Goal: Task Accomplishment & Management: Manage account settings

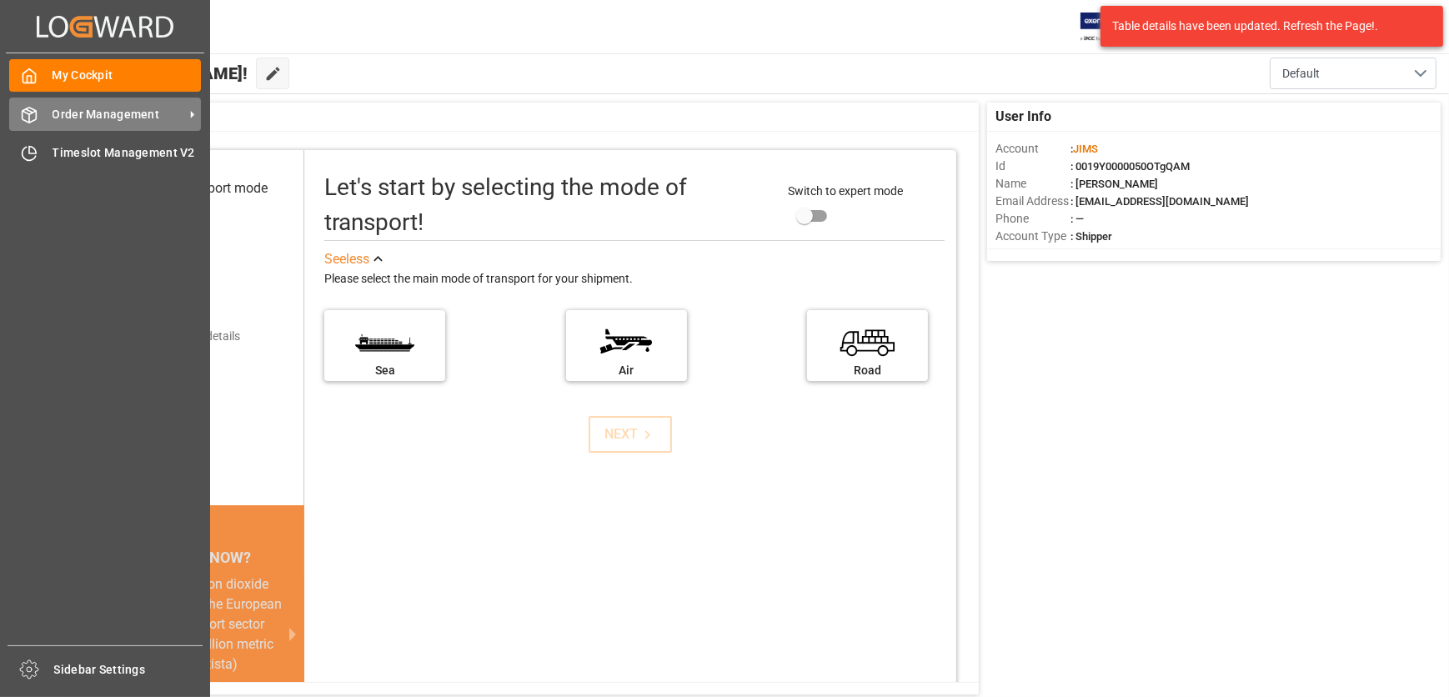
click at [33, 110] on icon at bounding box center [30, 115] width 14 height 15
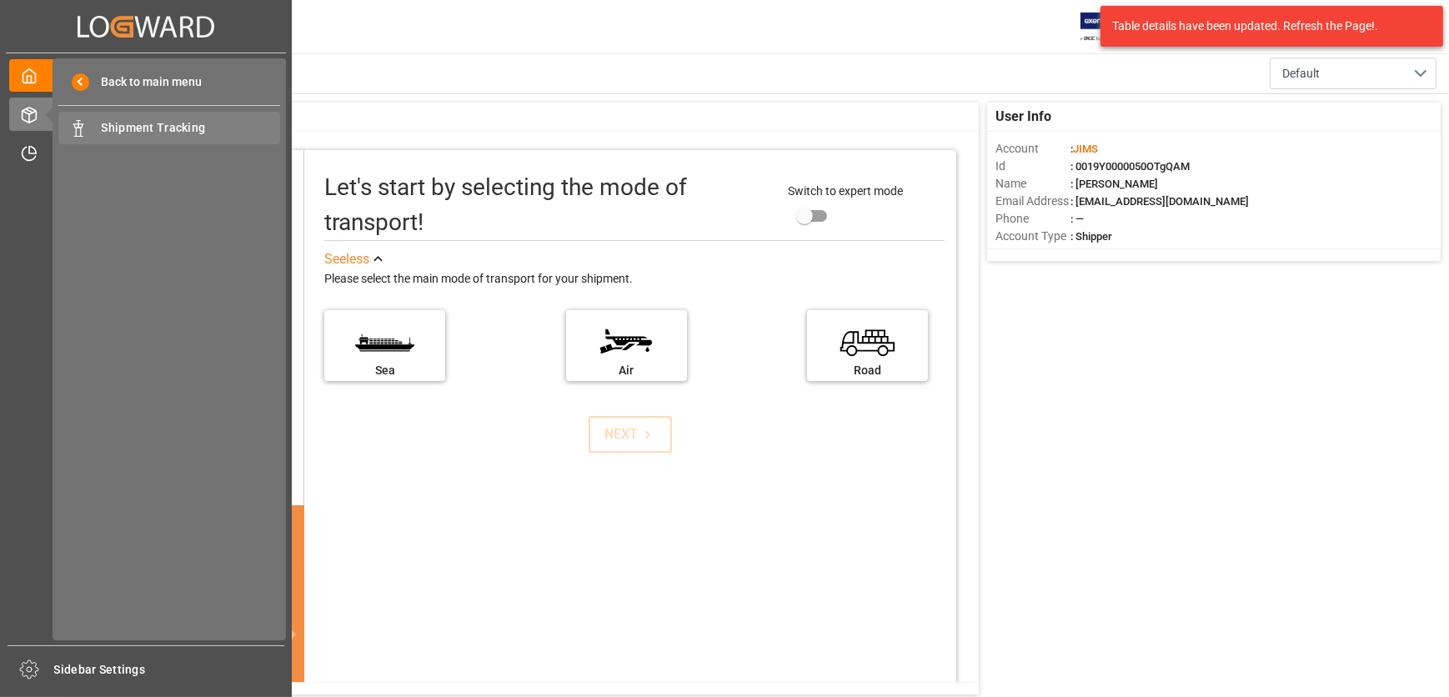
click at [108, 125] on span "Shipment Tracking" at bounding box center [191, 128] width 179 height 18
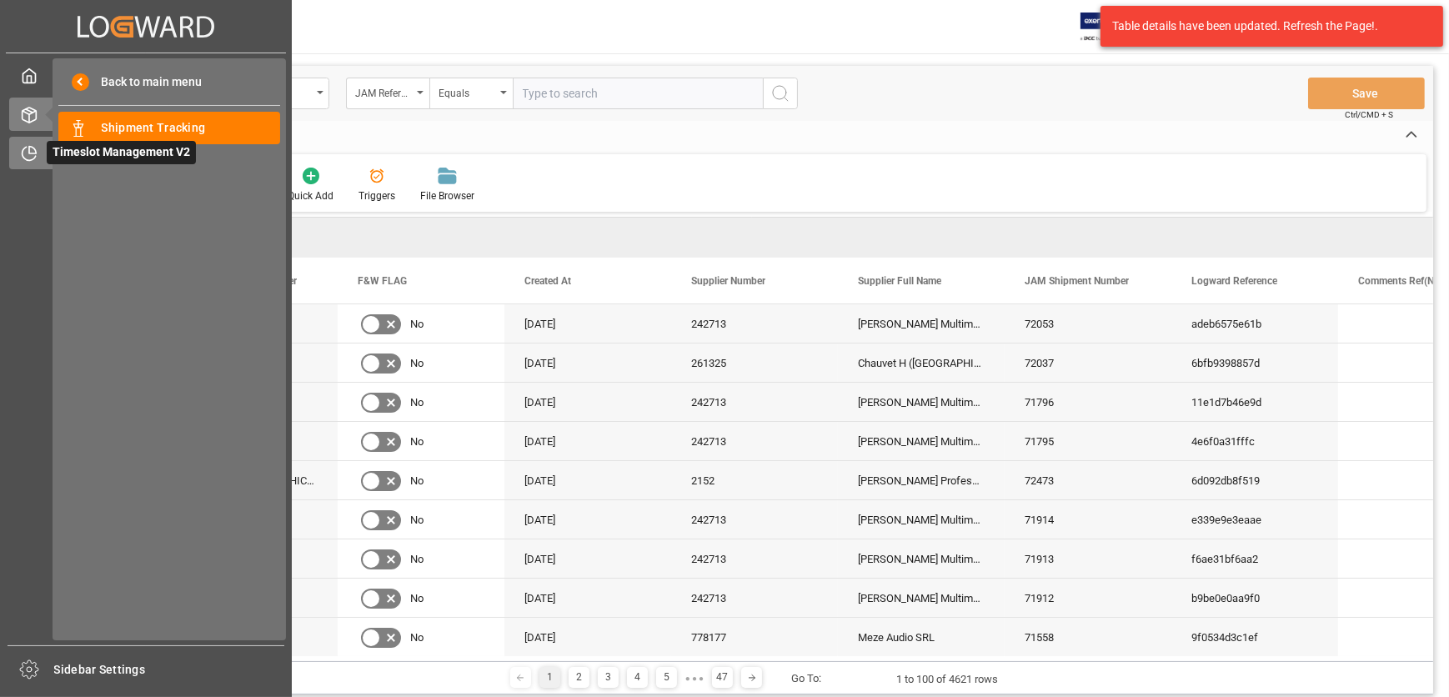
click at [24, 153] on icon at bounding box center [29, 153] width 17 height 17
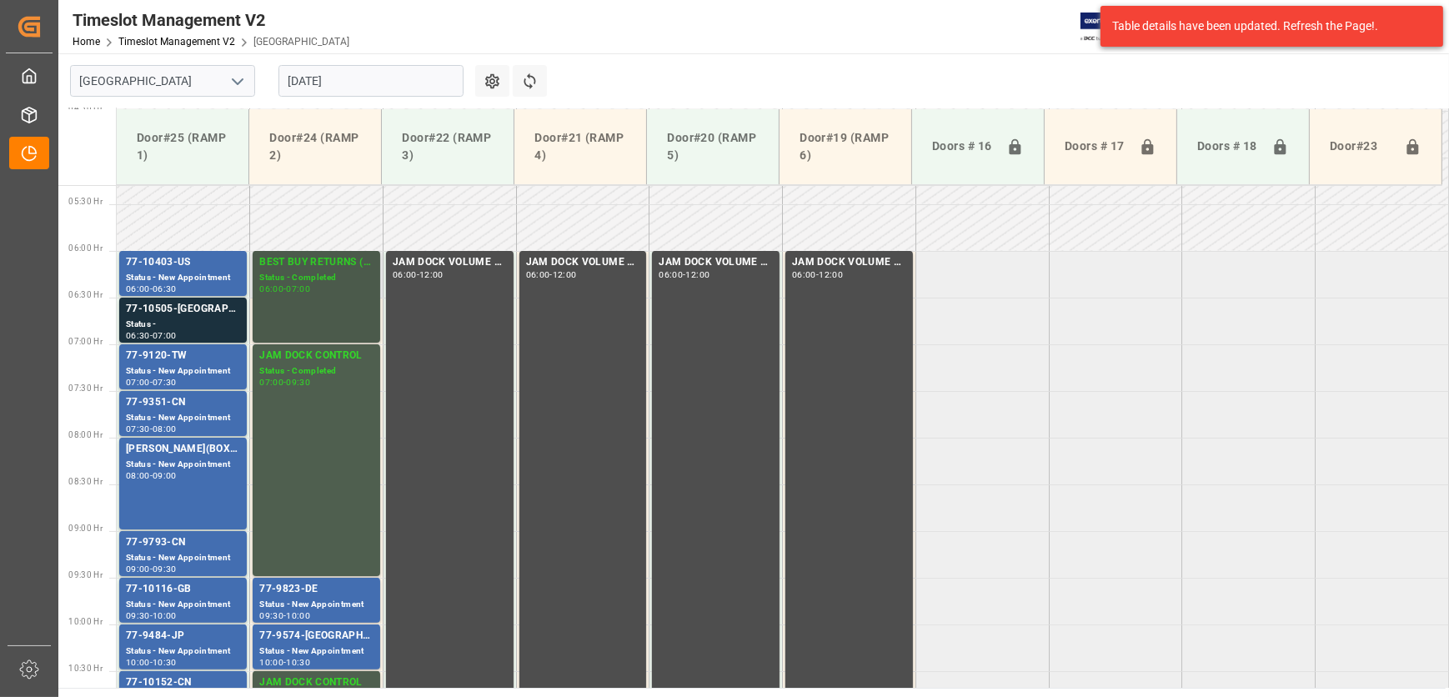
scroll to position [450, 0]
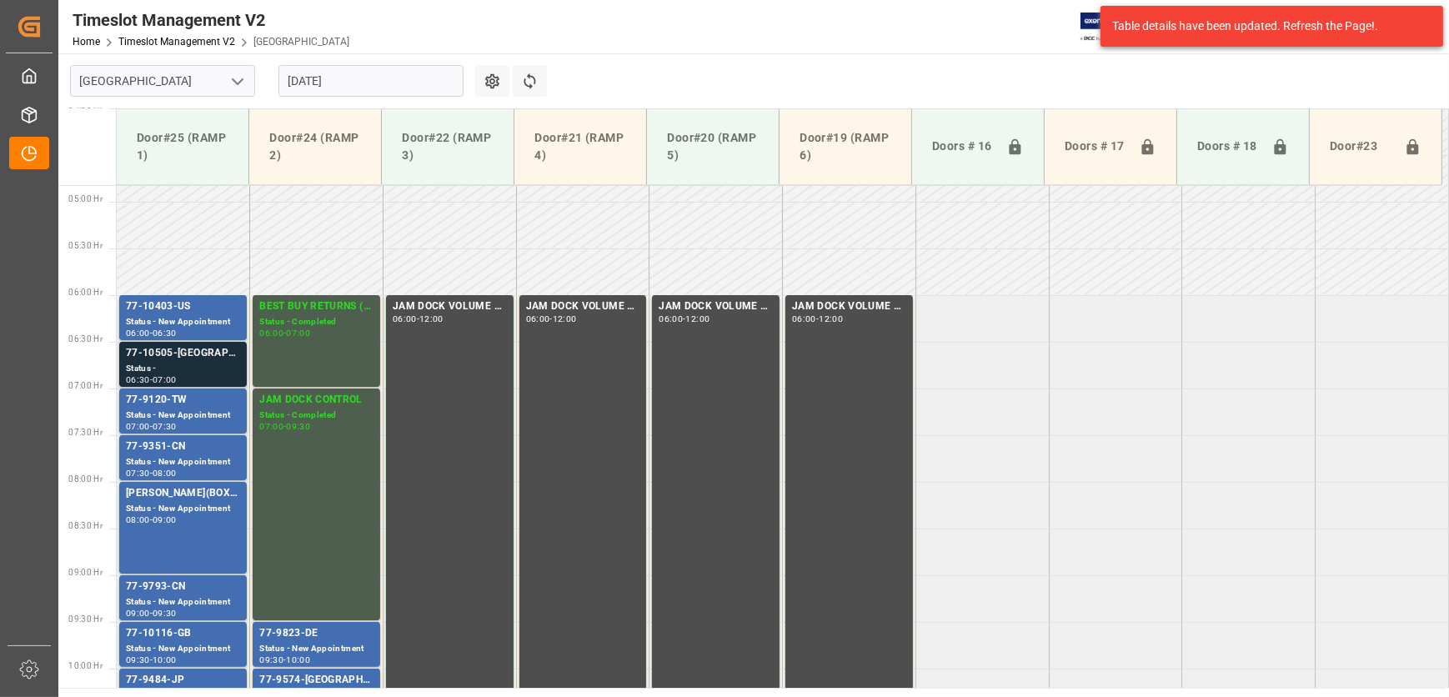
click at [194, 363] on div "Status -" at bounding box center [183, 369] width 114 height 14
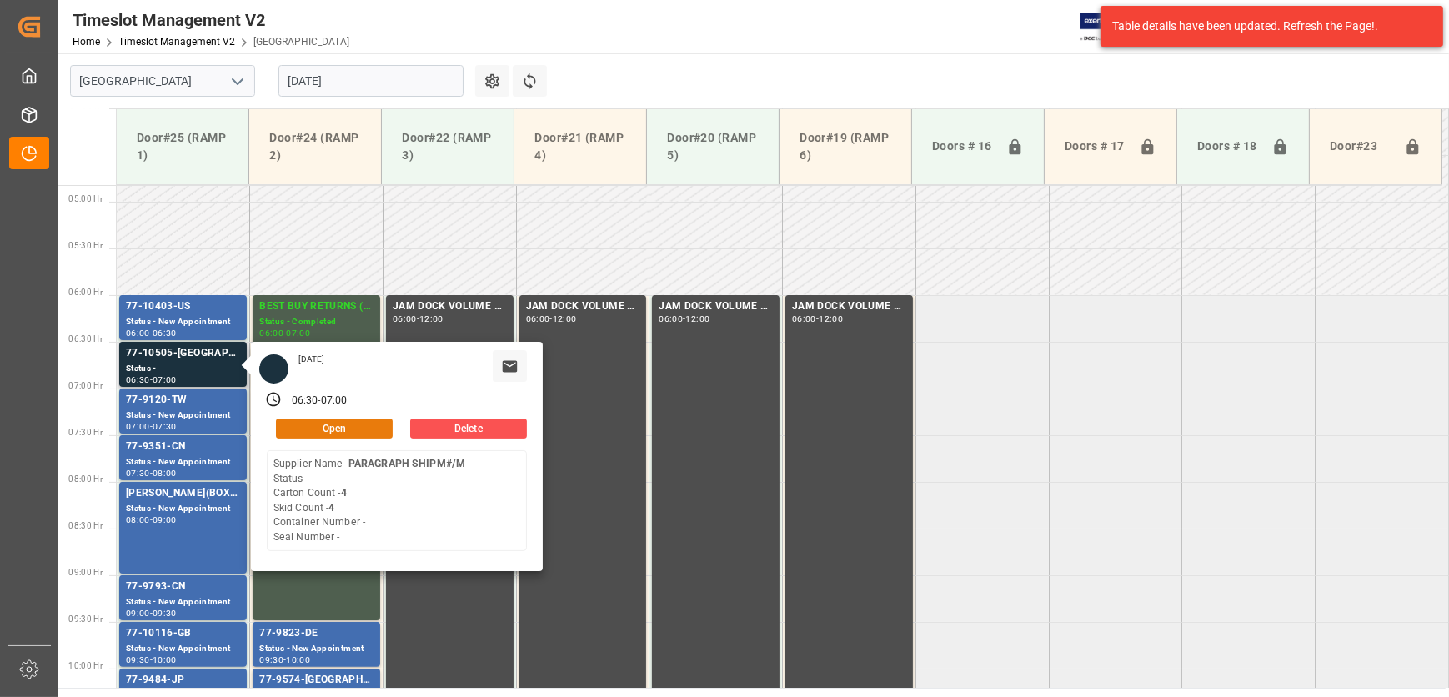
click at [354, 423] on button "Open" at bounding box center [334, 429] width 117 height 20
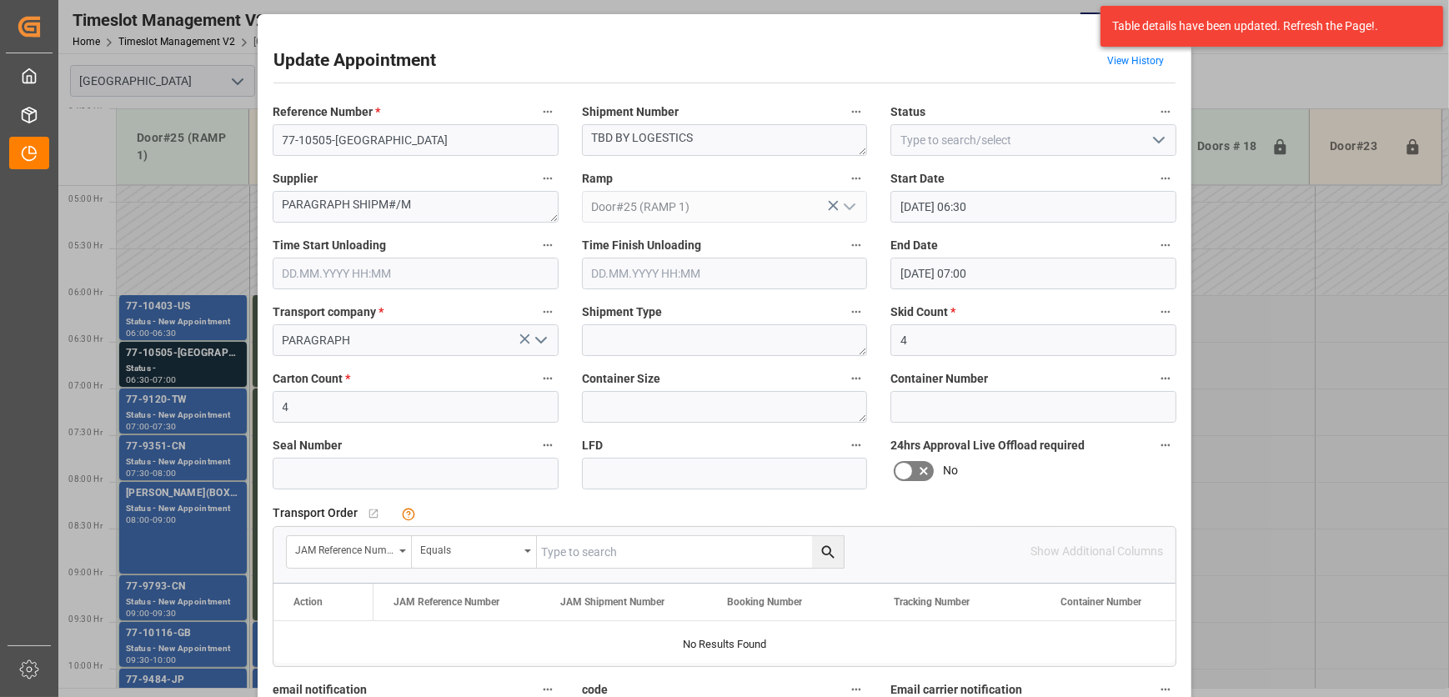
click at [987, 39] on div "Update Appointment View History Reference Number * 77-10505-CA Shipment Number …" at bounding box center [725, 476] width 926 height 916
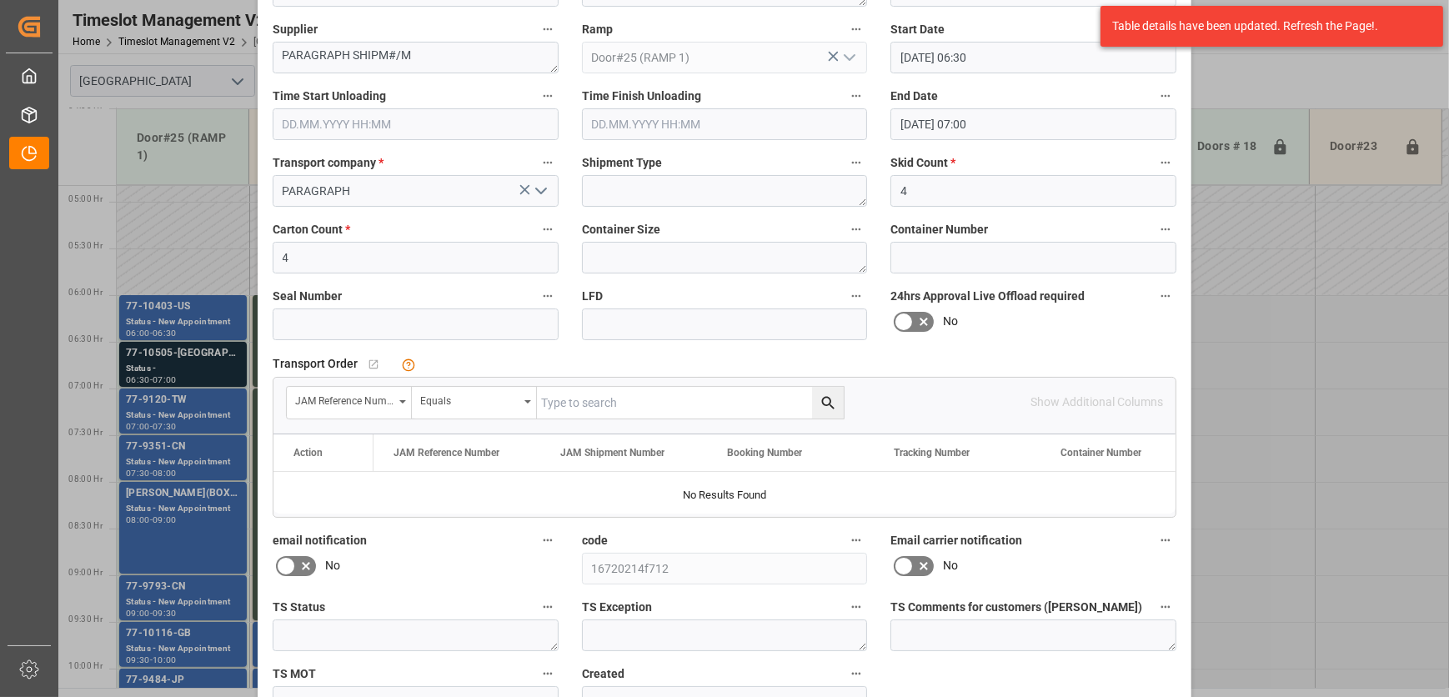
scroll to position [254, 0]
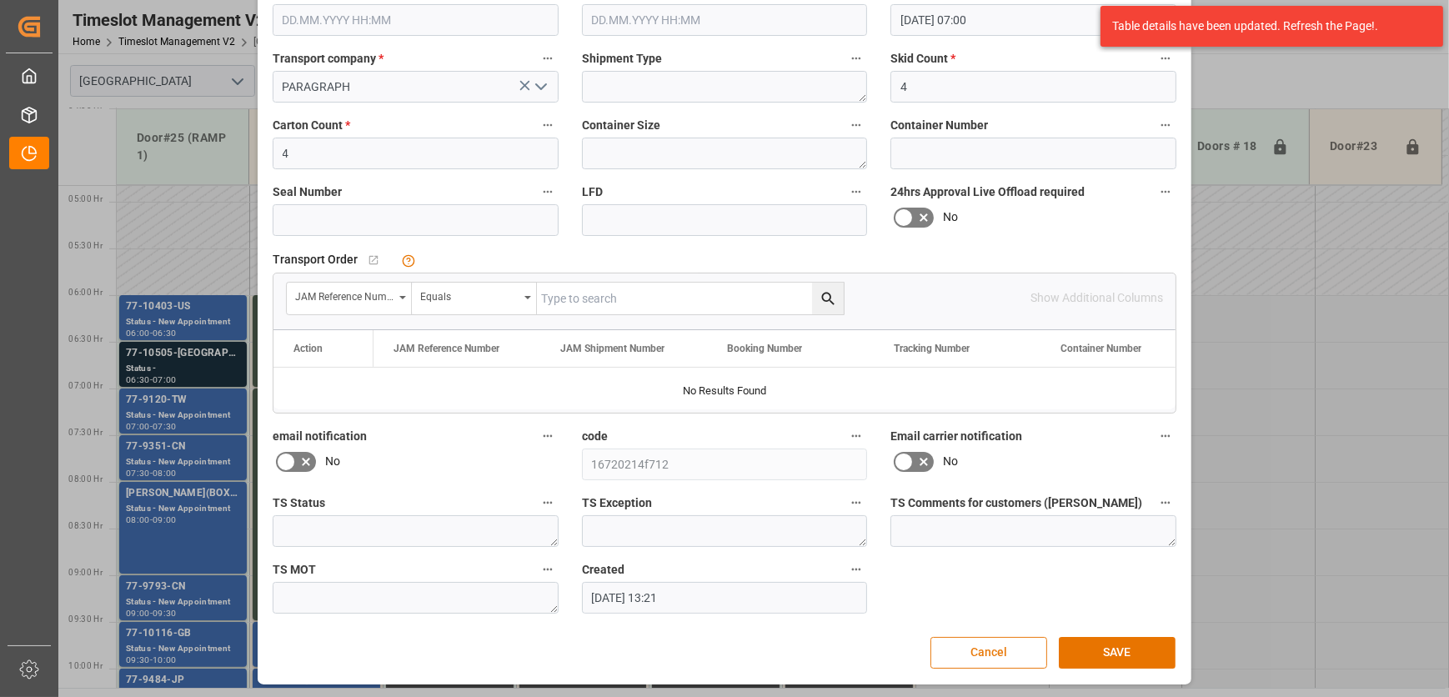
click at [1010, 653] on button "Cancel" at bounding box center [989, 653] width 117 height 32
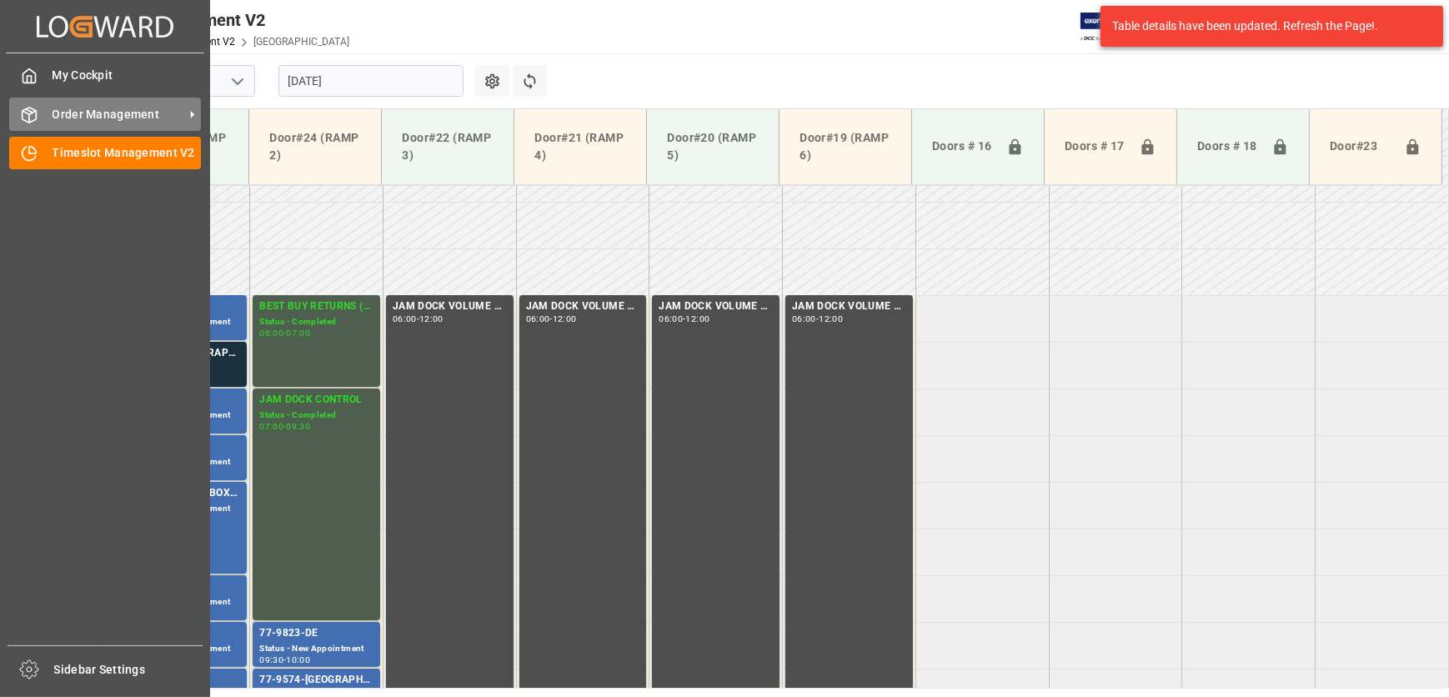
click at [37, 113] on icon at bounding box center [29, 115] width 17 height 17
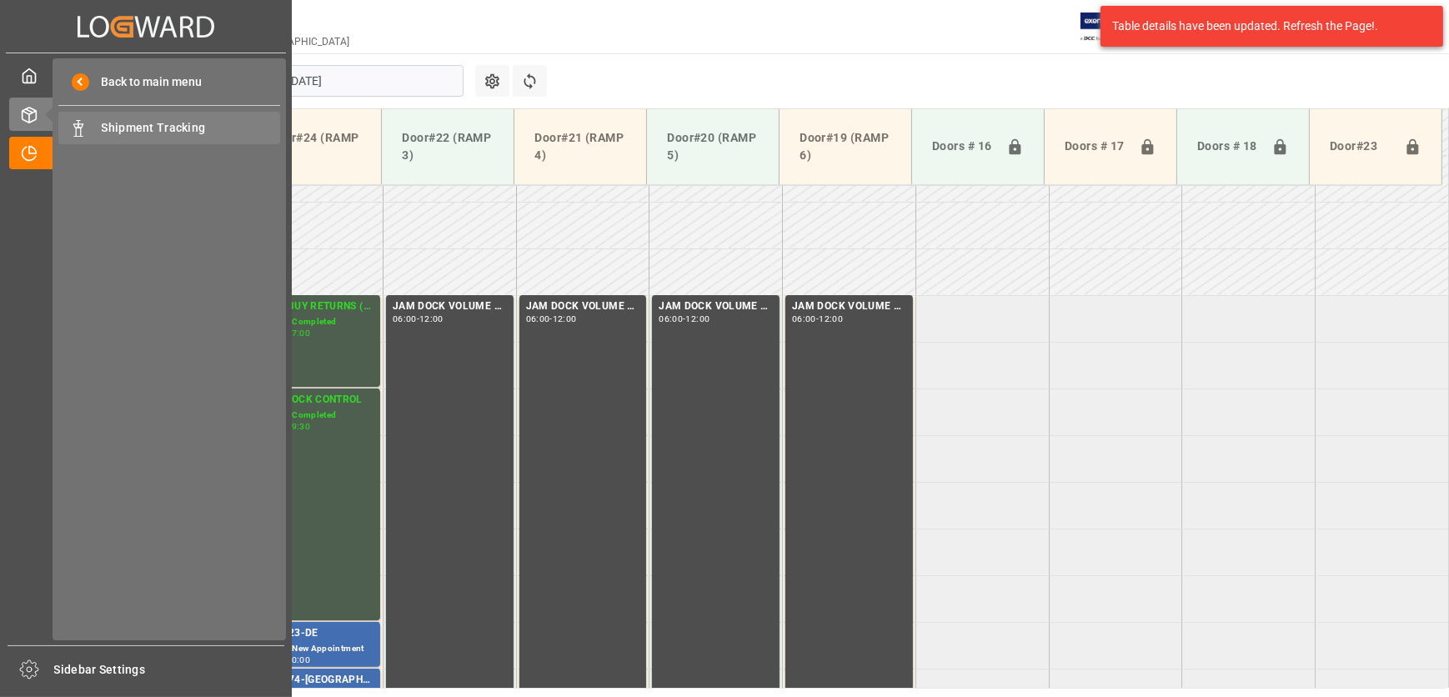
click at [102, 125] on span "Shipment Tracking" at bounding box center [191, 128] width 179 height 18
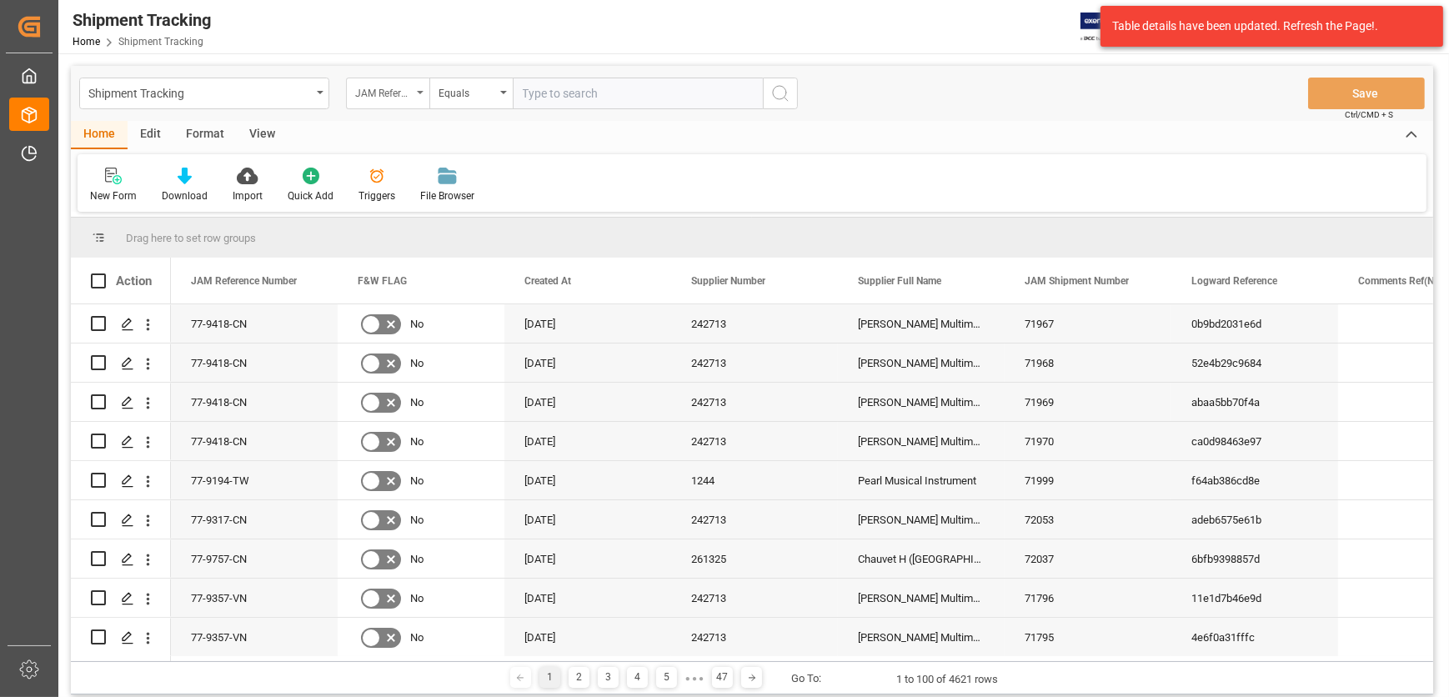
click at [406, 89] on div "JAM Reference Number" at bounding box center [383, 91] width 57 height 19
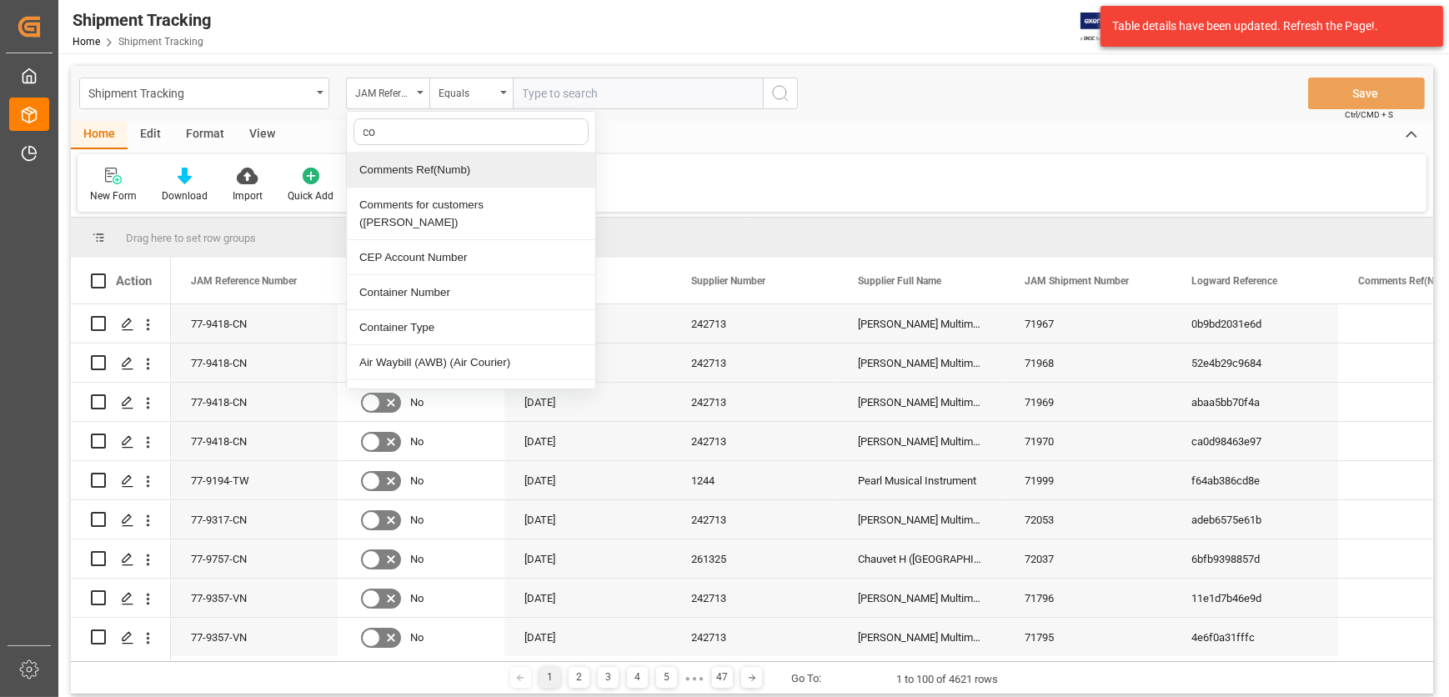
type input "con"
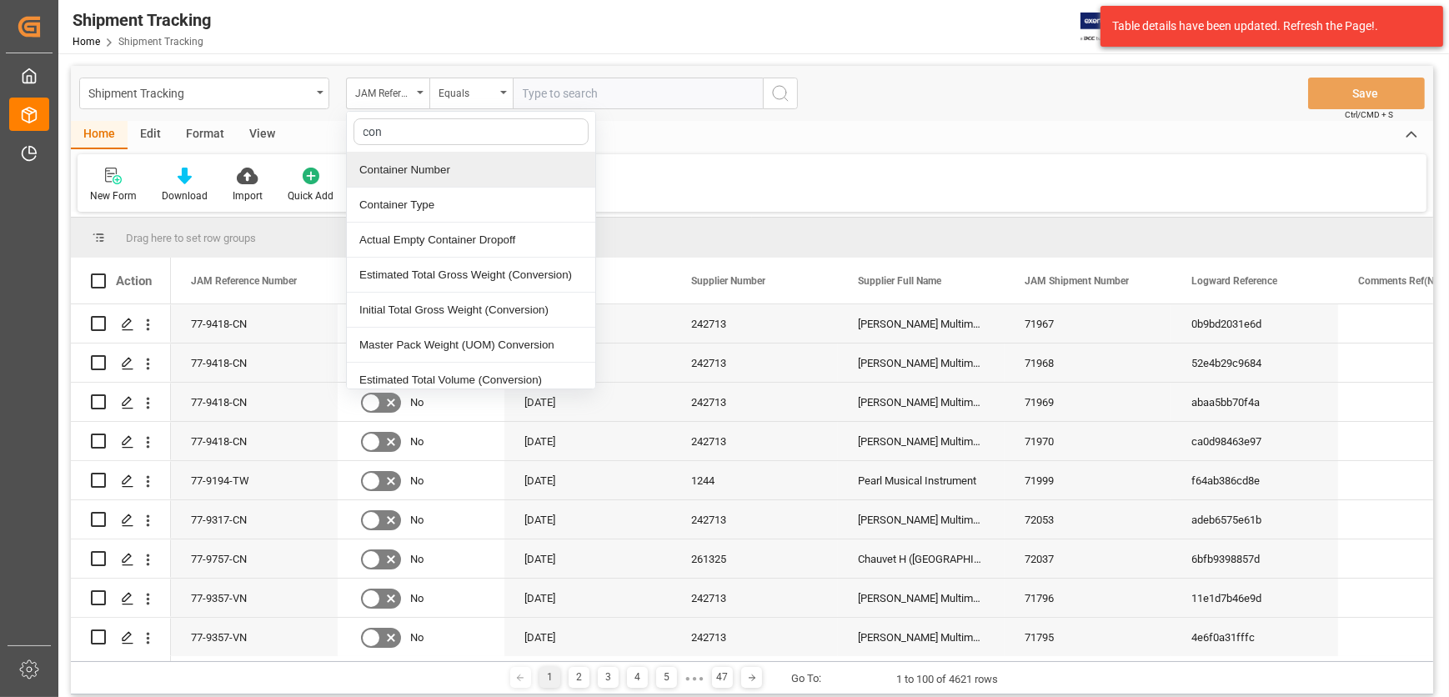
click at [465, 178] on div "Container Number" at bounding box center [471, 170] width 249 height 35
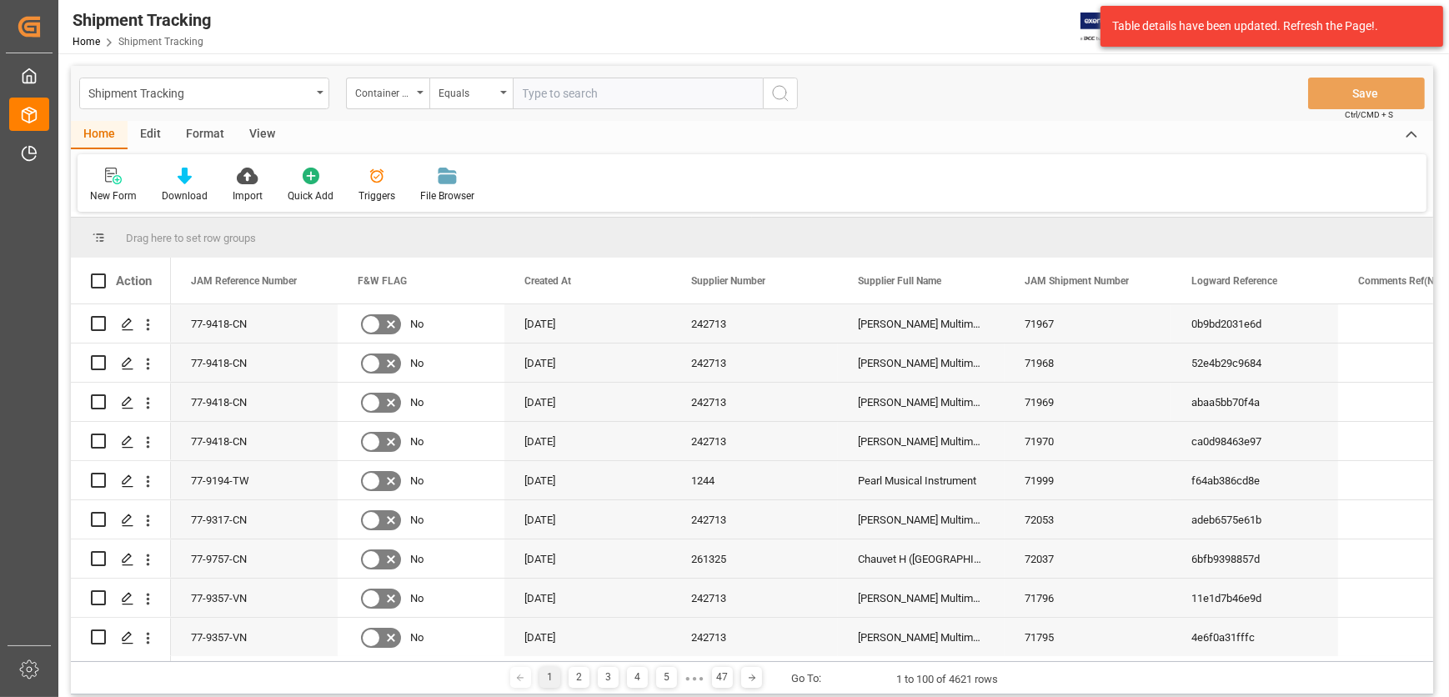
click at [596, 86] on input "text" at bounding box center [638, 94] width 250 height 32
paste input "EGHU8395384"
type input "EGHU8395384"
click at [776, 88] on icon "search button" at bounding box center [781, 93] width 20 height 20
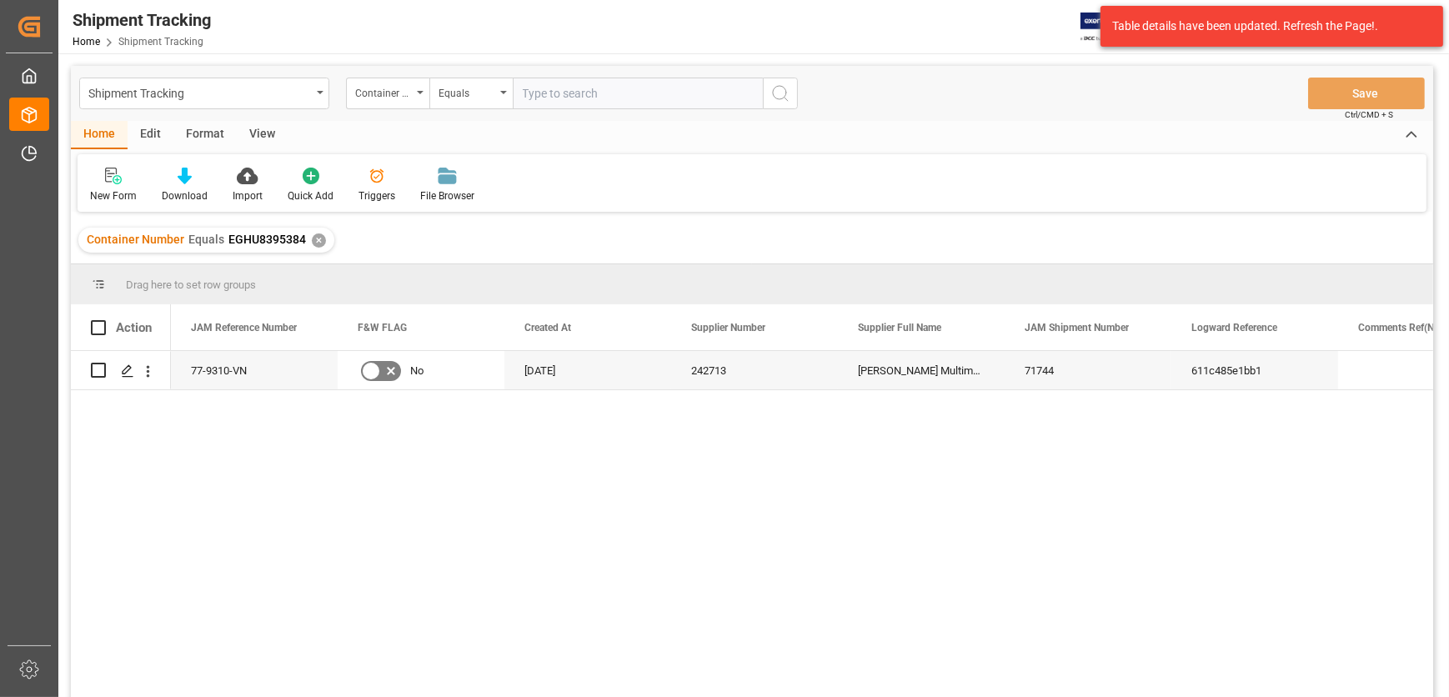
click at [257, 133] on div "View" at bounding box center [262, 135] width 51 height 28
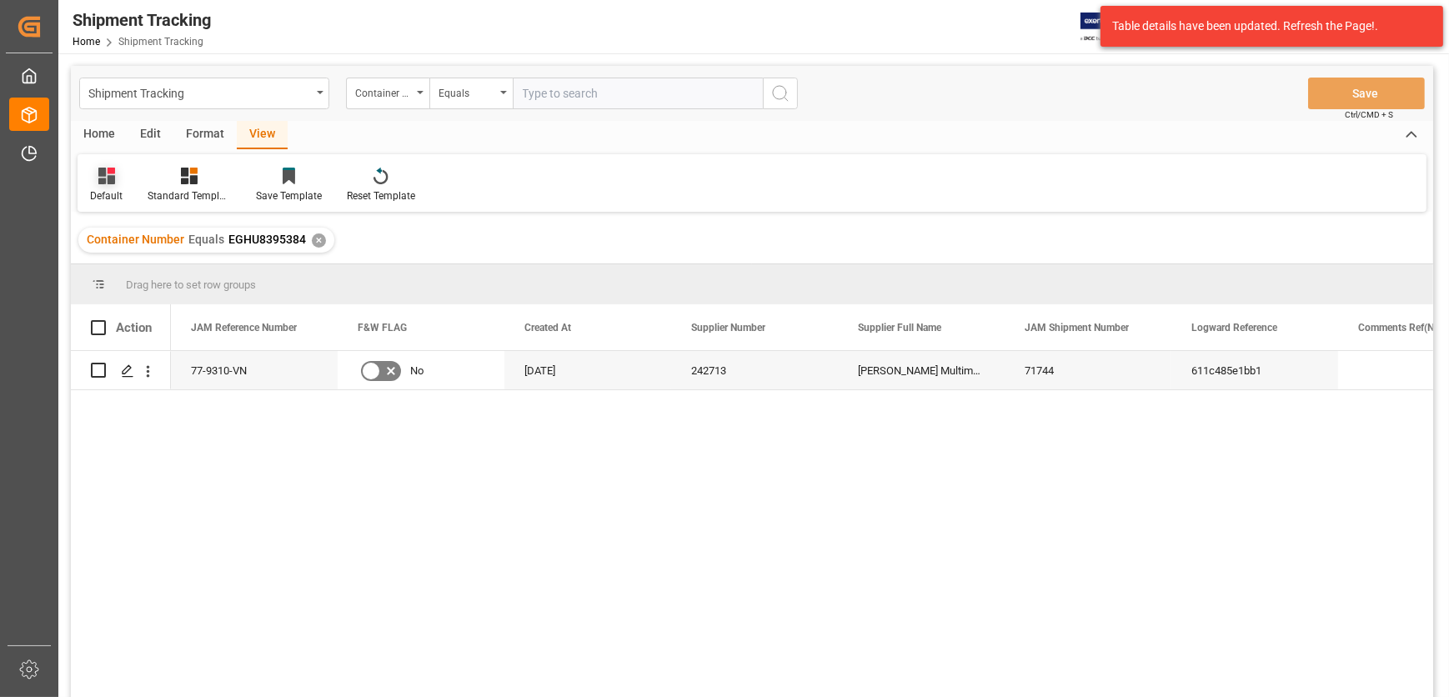
click at [101, 178] on icon at bounding box center [106, 176] width 17 height 17
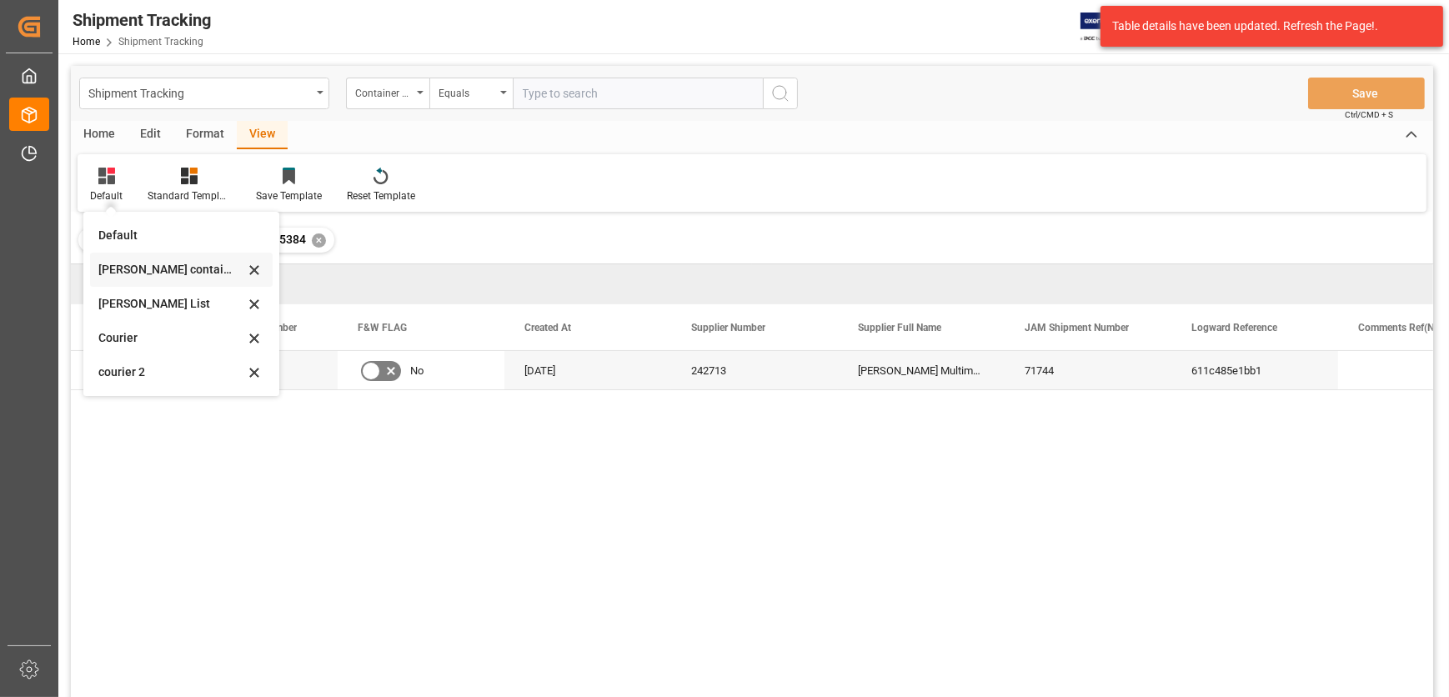
click at [178, 265] on div "[PERSON_NAME] containers" at bounding box center [171, 270] width 146 height 18
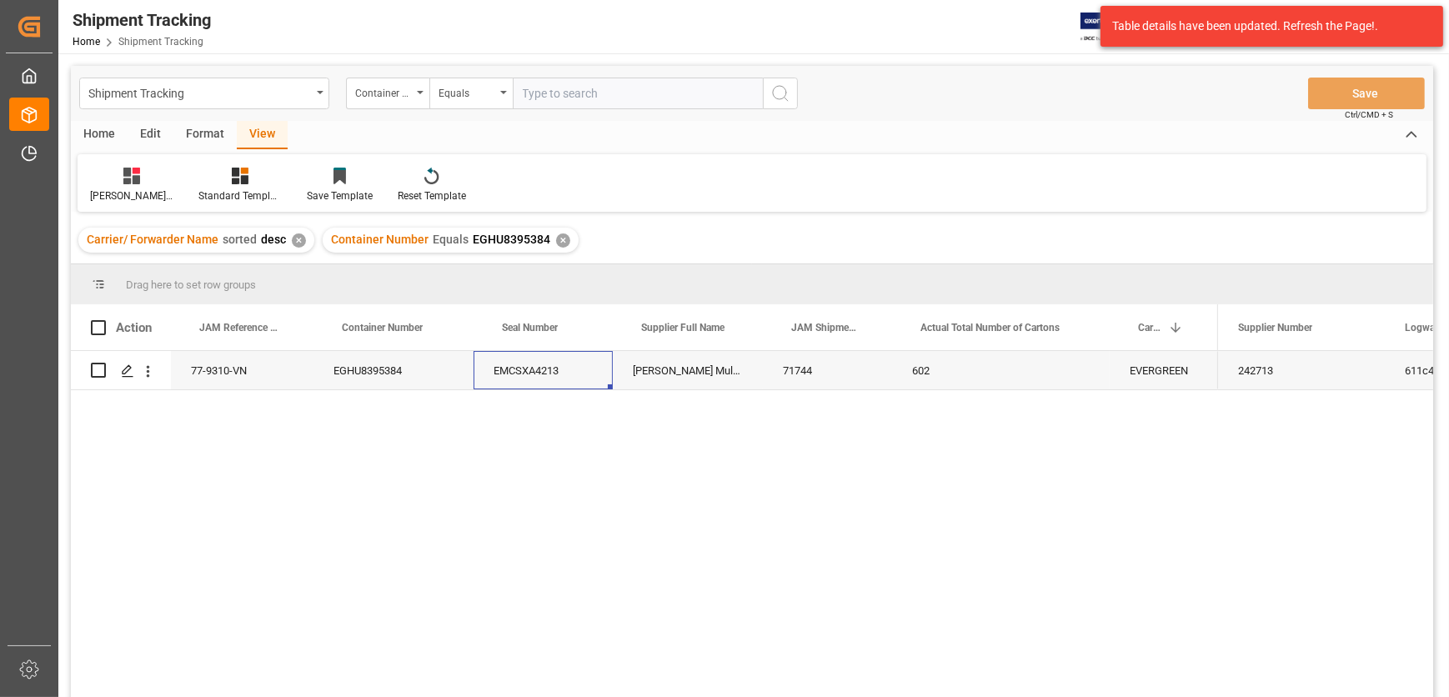
click at [510, 371] on div "EMCSXA4213" at bounding box center [543, 370] width 139 height 38
click at [803, 373] on div "71744" at bounding box center [827, 370] width 129 height 38
click at [921, 371] on div "602" at bounding box center [1001, 370] width 218 height 38
click at [220, 376] on div "77-9310-VN" at bounding box center [242, 370] width 143 height 38
click at [381, 378] on div "EGHU8395384" at bounding box center [394, 370] width 160 height 38
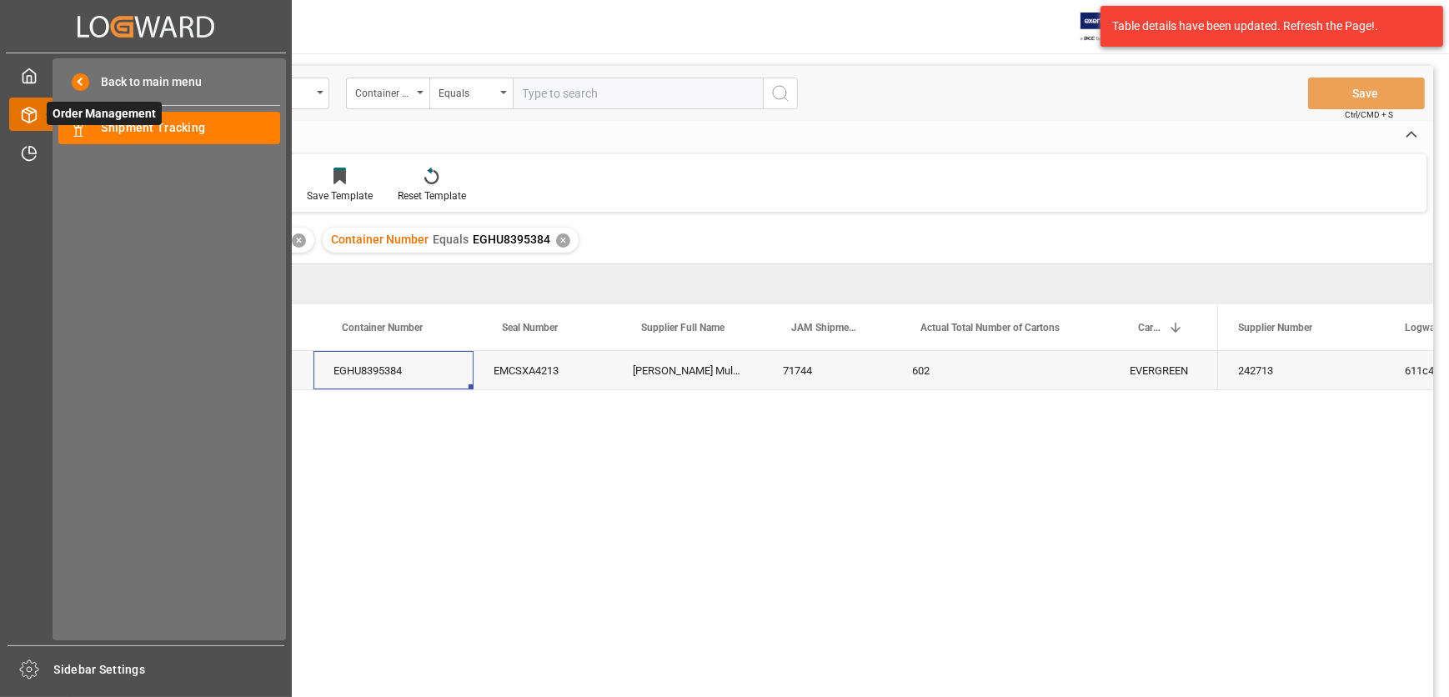
click at [30, 108] on icon at bounding box center [30, 115] width 14 height 15
click at [114, 128] on span "Shipment Tracking" at bounding box center [191, 128] width 179 height 18
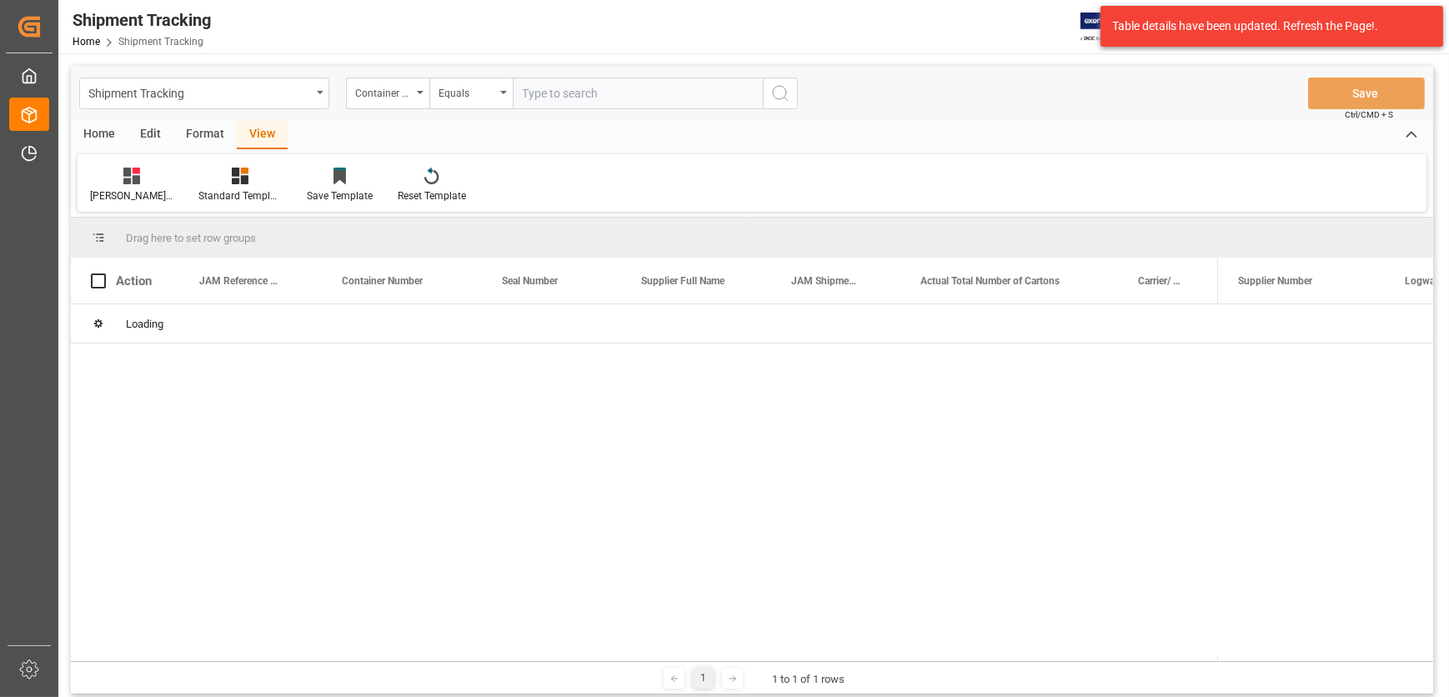
click at [567, 96] on input "text" at bounding box center [638, 94] width 250 height 32
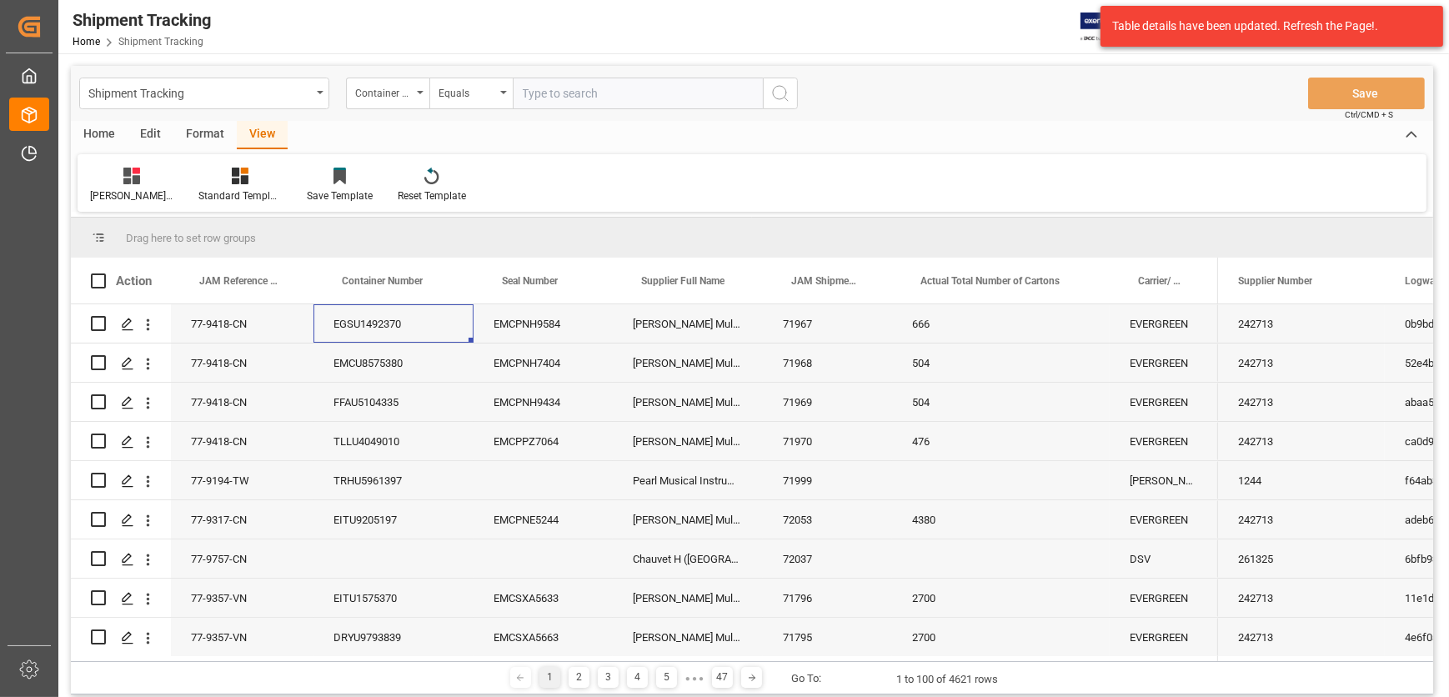
paste input "EGSU9705066"
type input "EGSU9705066"
click at [778, 98] on icon "search button" at bounding box center [781, 93] width 20 height 20
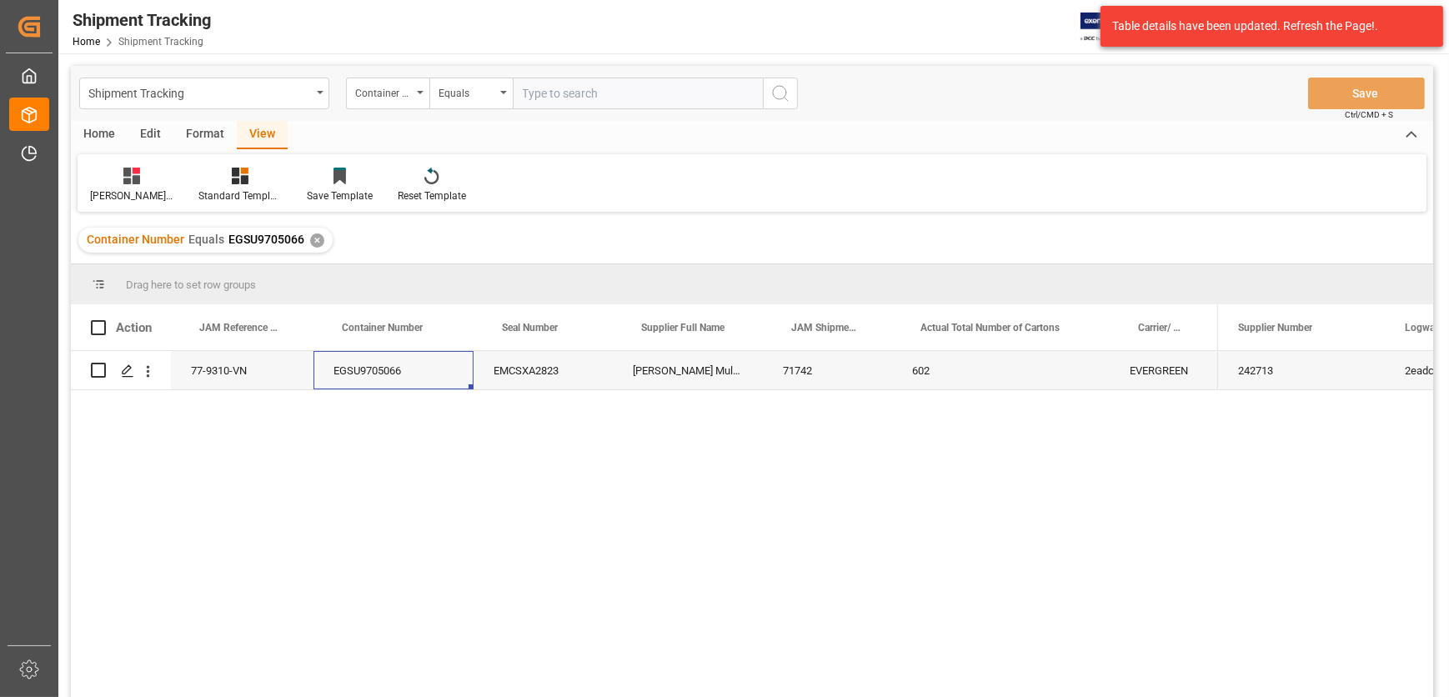
click at [227, 377] on div "77-9310-VN" at bounding box center [242, 370] width 143 height 38
click at [359, 374] on div "EGSU9705066" at bounding box center [394, 370] width 160 height 38
click at [535, 371] on div "EMCSXA2823" at bounding box center [543, 370] width 139 height 38
click at [784, 372] on div "71742" at bounding box center [827, 370] width 129 height 38
click at [919, 377] on div "602" at bounding box center [1001, 370] width 218 height 38
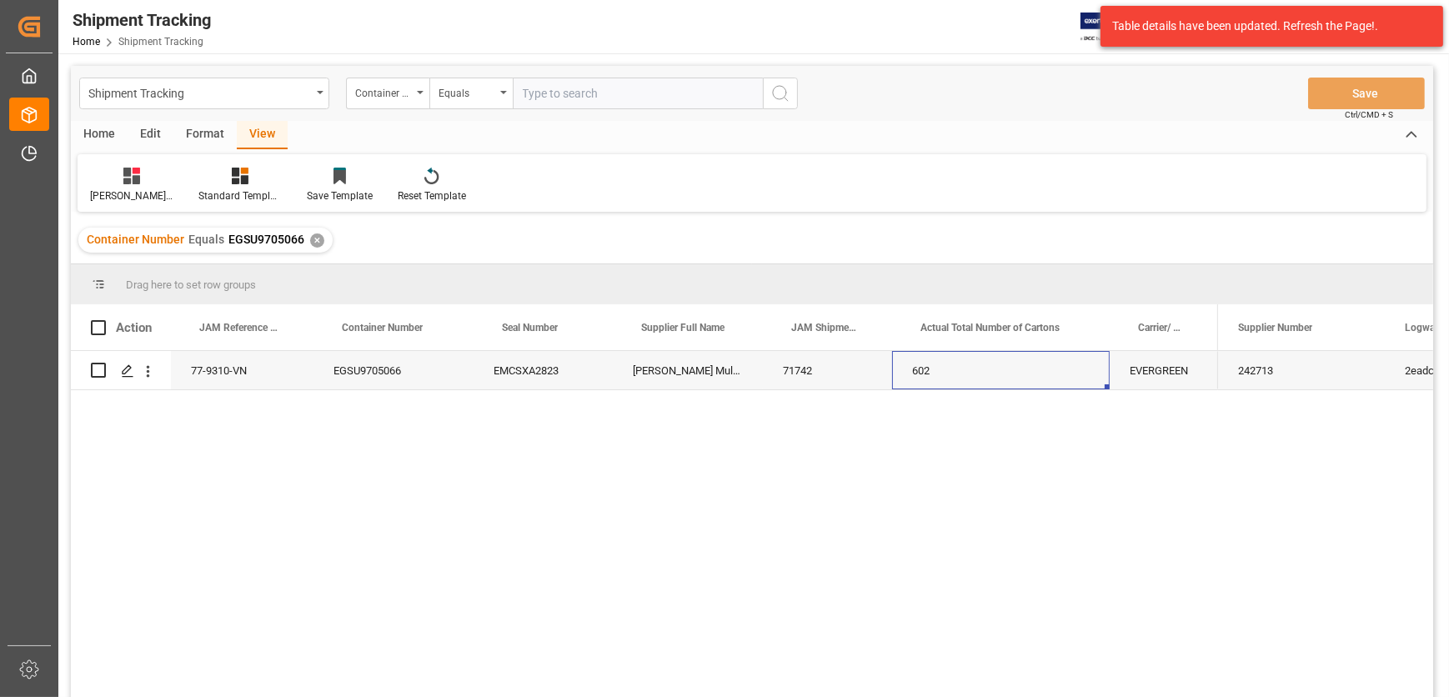
click at [349, 374] on div "EGSU9705066" at bounding box center [394, 370] width 160 height 38
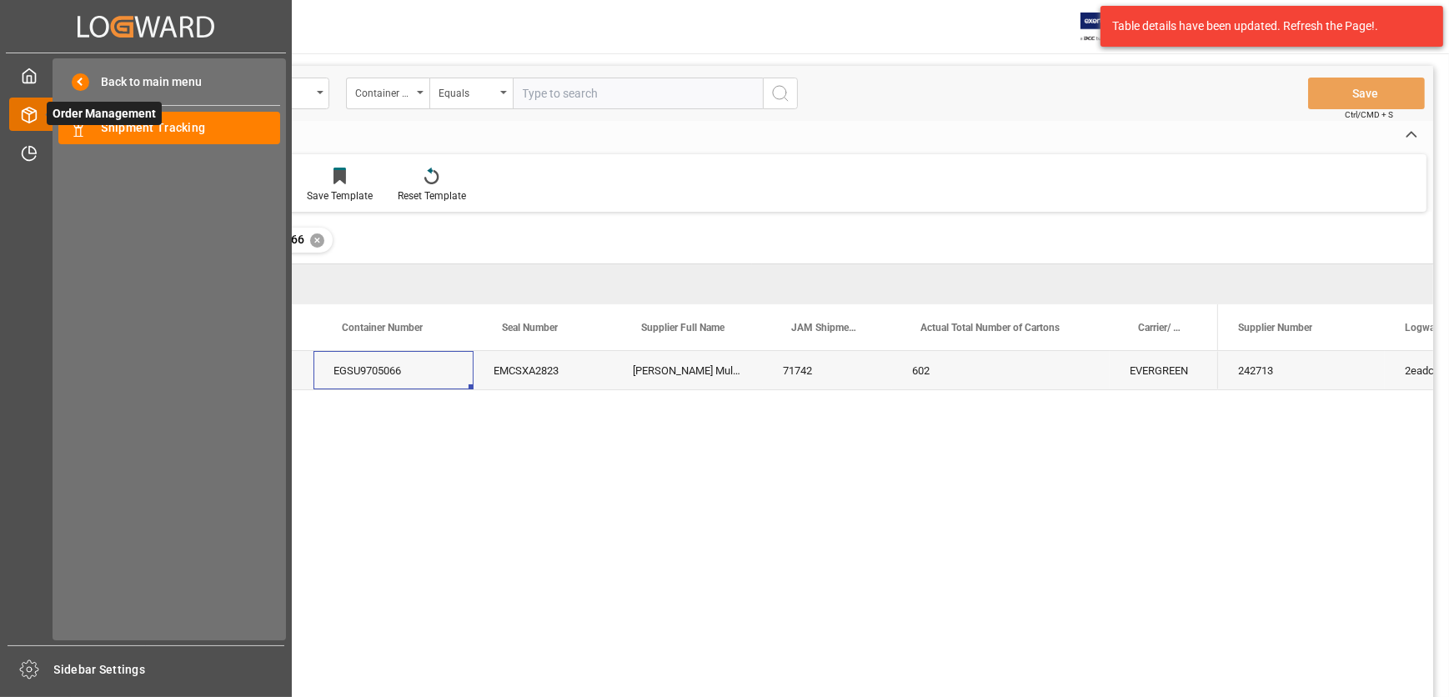
click at [40, 118] on icon at bounding box center [49, 114] width 35 height 35
click at [117, 130] on span "Shipment Tracking" at bounding box center [191, 128] width 179 height 18
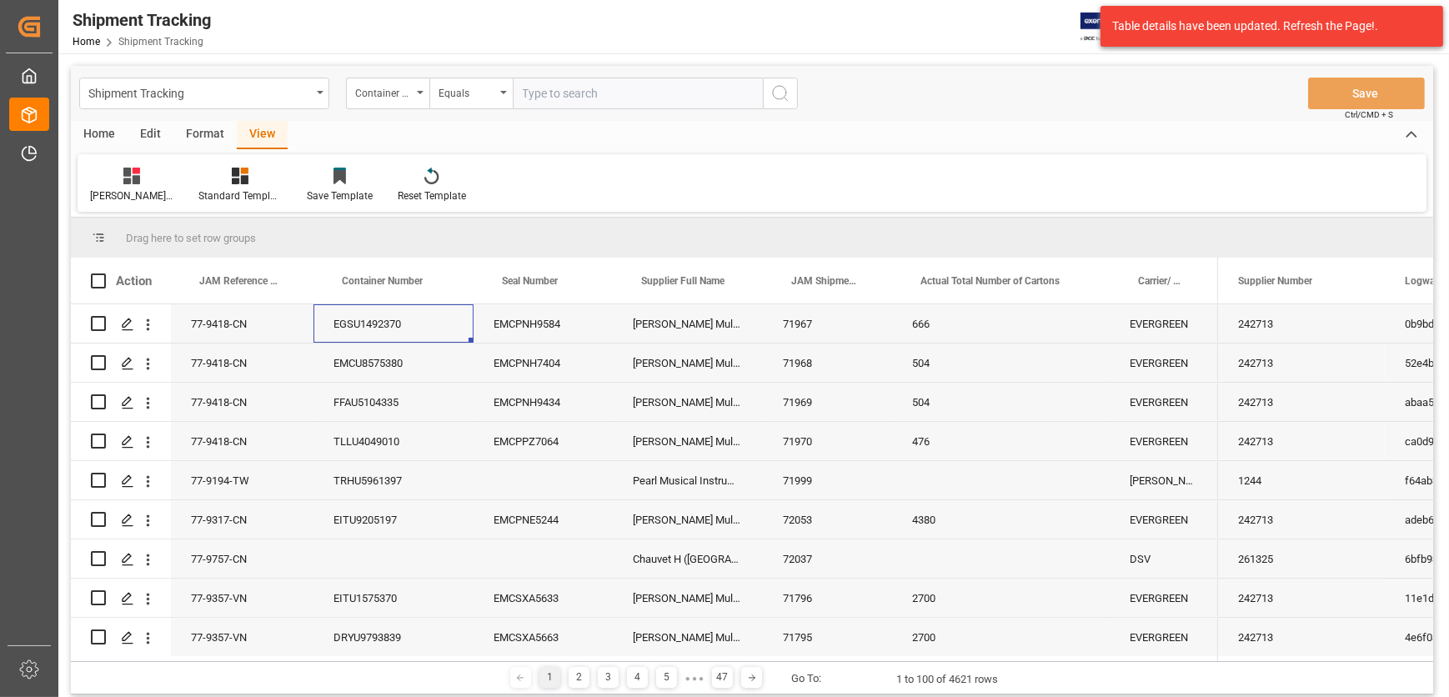
click at [555, 96] on input "text" at bounding box center [638, 94] width 250 height 32
paste input "TRHU8690977"
type input "TRHU8690977"
click at [775, 92] on icon "search button" at bounding box center [781, 93] width 20 height 20
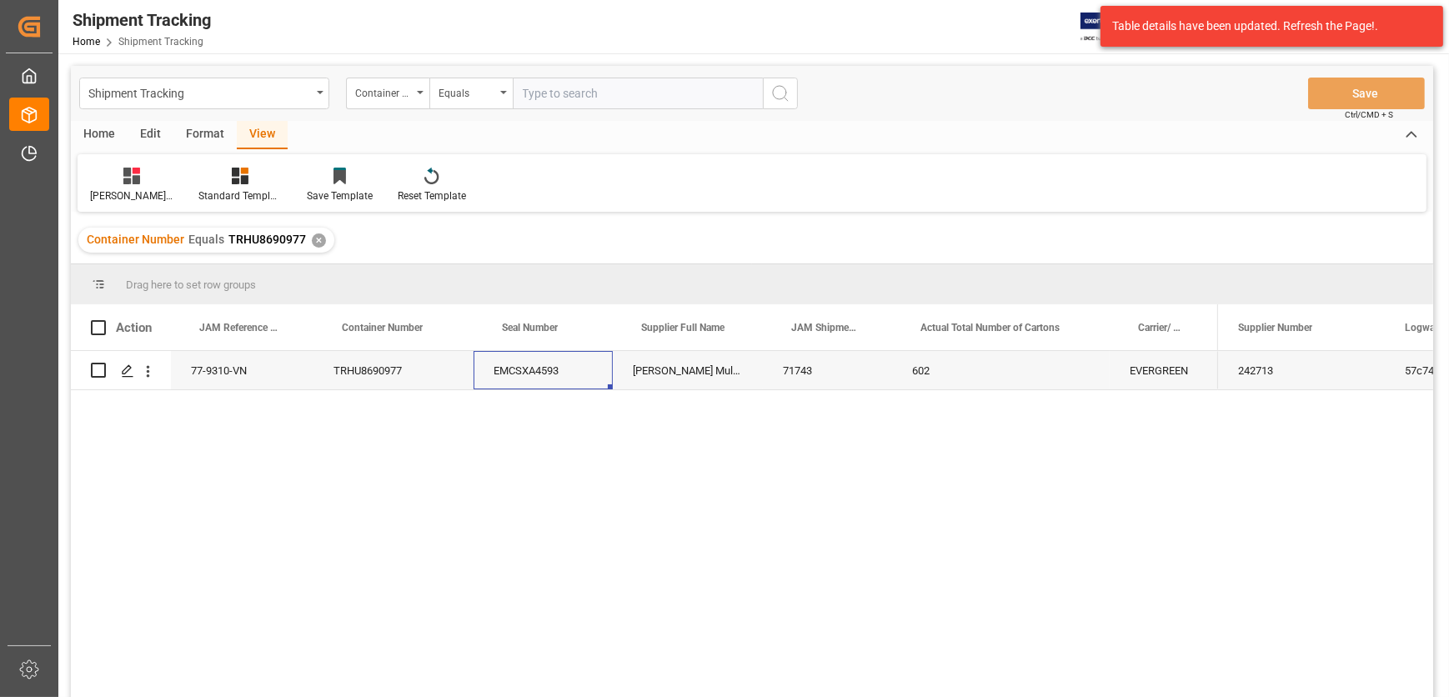
click at [509, 373] on div "EMCSXA4593" at bounding box center [543, 370] width 139 height 38
click at [802, 373] on div "71743" at bounding box center [827, 370] width 129 height 38
click at [928, 379] on div "602" at bounding box center [1001, 370] width 218 height 38
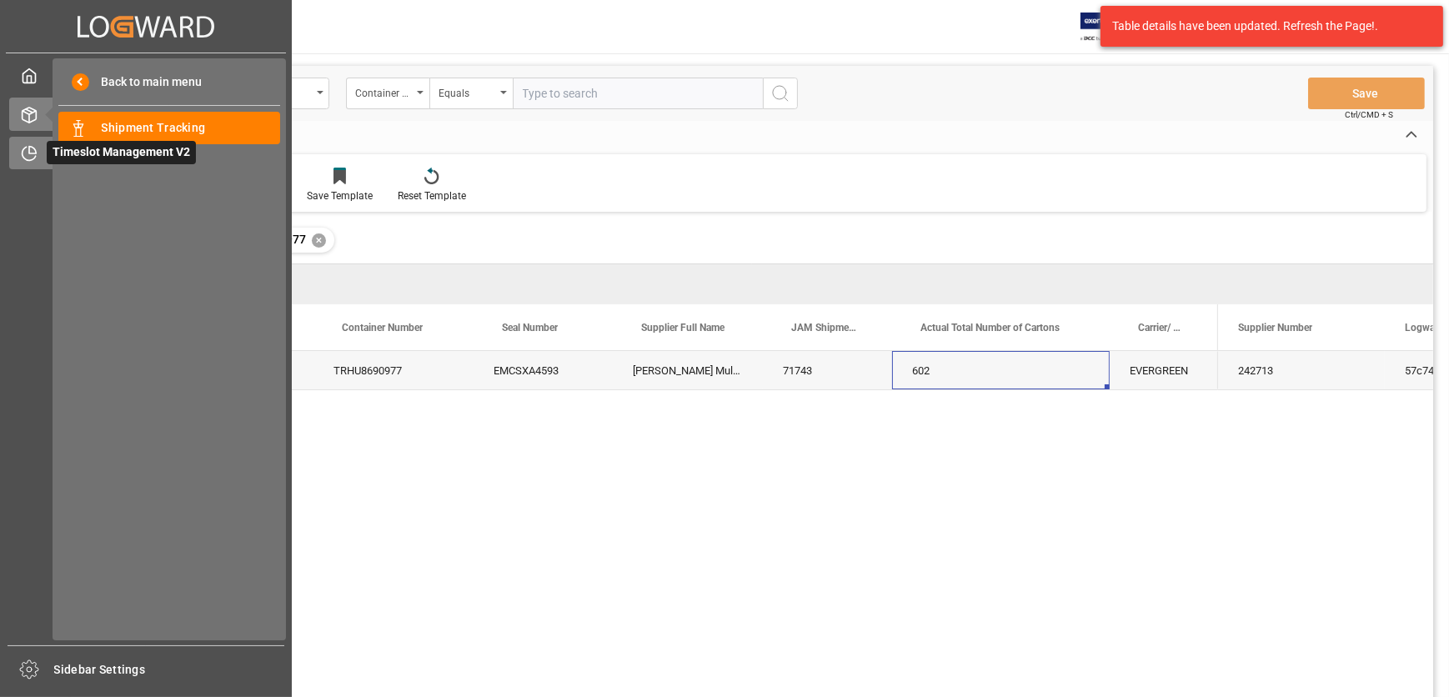
click at [18, 142] on div "Timeslot Management V2 Timeslot Management V2" at bounding box center [146, 153] width 274 height 33
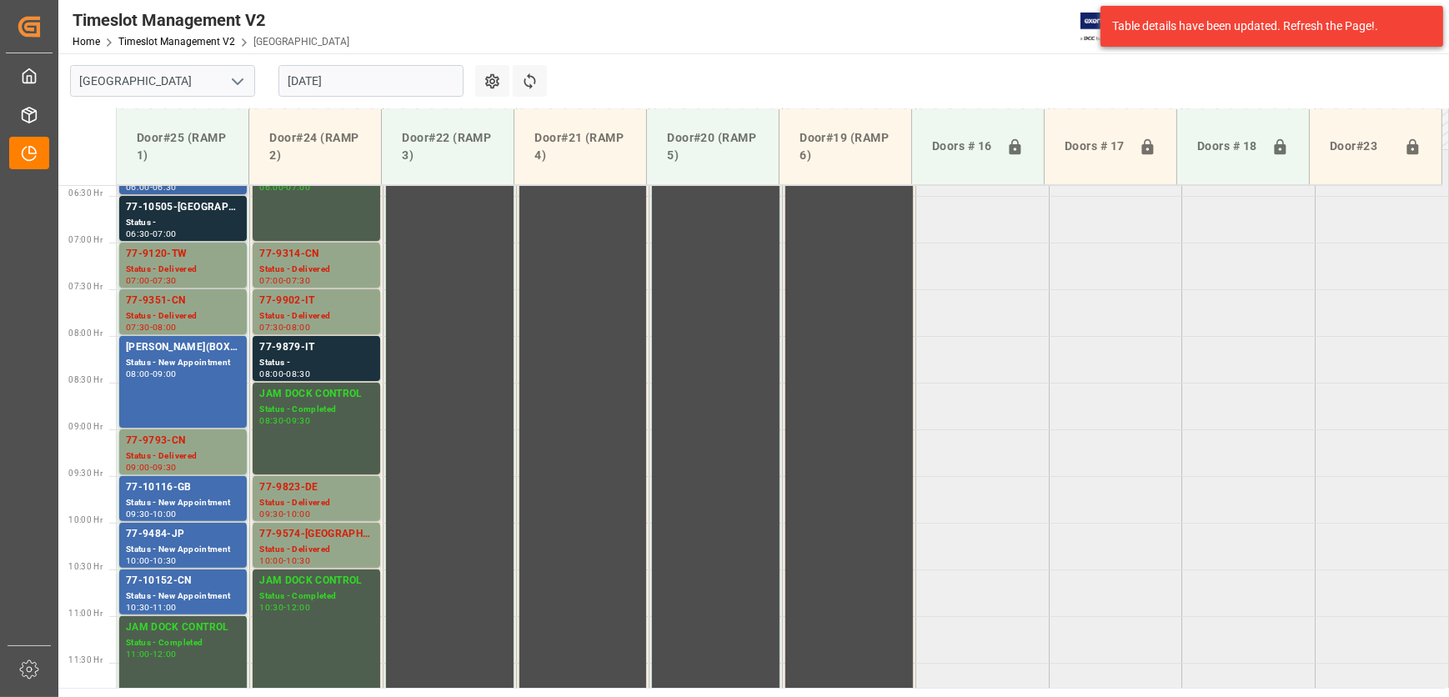
scroll to position [602, 0]
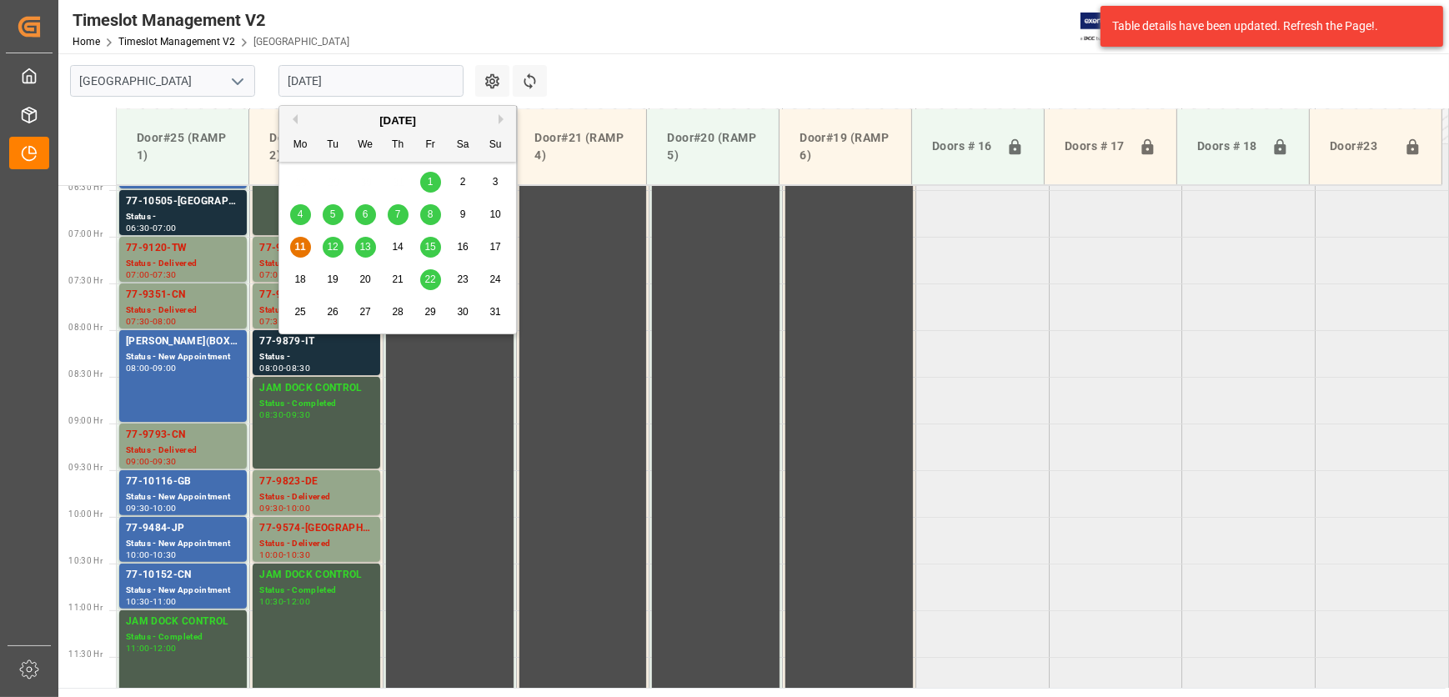
click at [367, 75] on input "[DATE]" at bounding box center [371, 81] width 185 height 32
click at [332, 249] on span "12" at bounding box center [332, 247] width 11 height 12
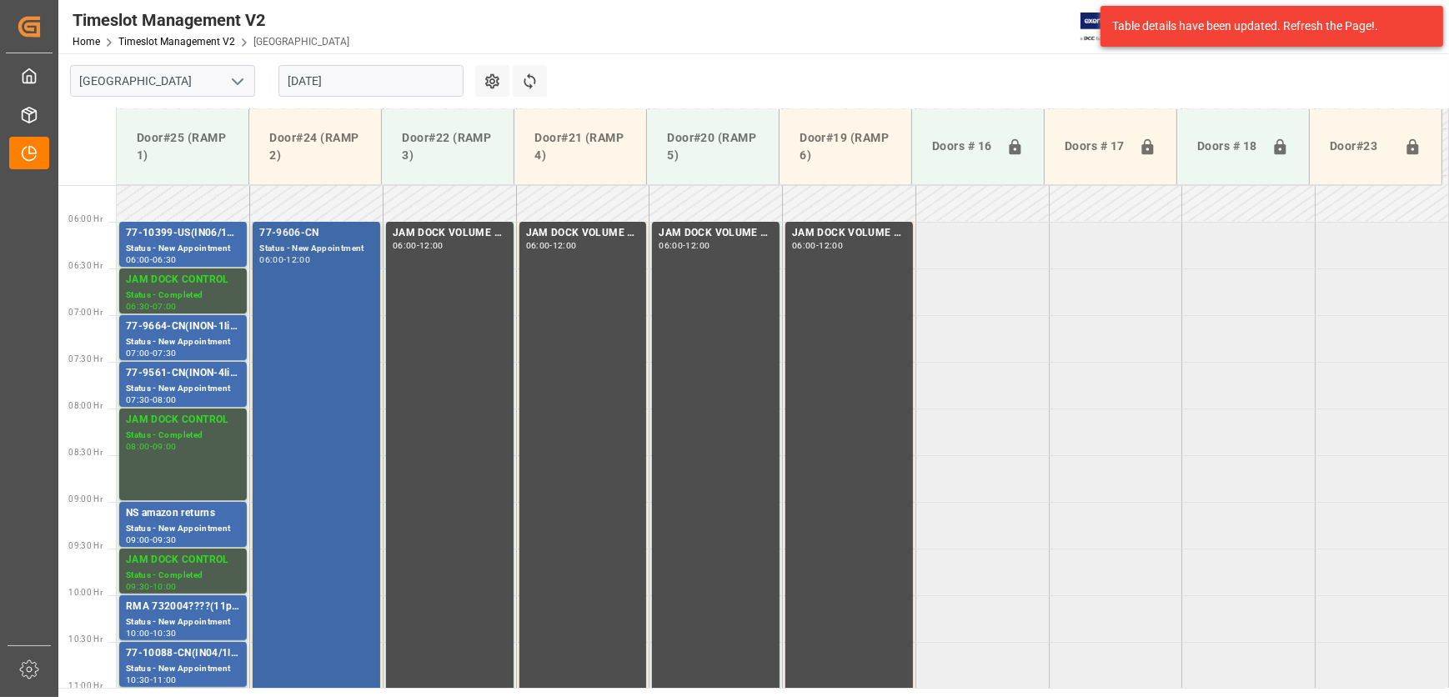
scroll to position [754, 0]
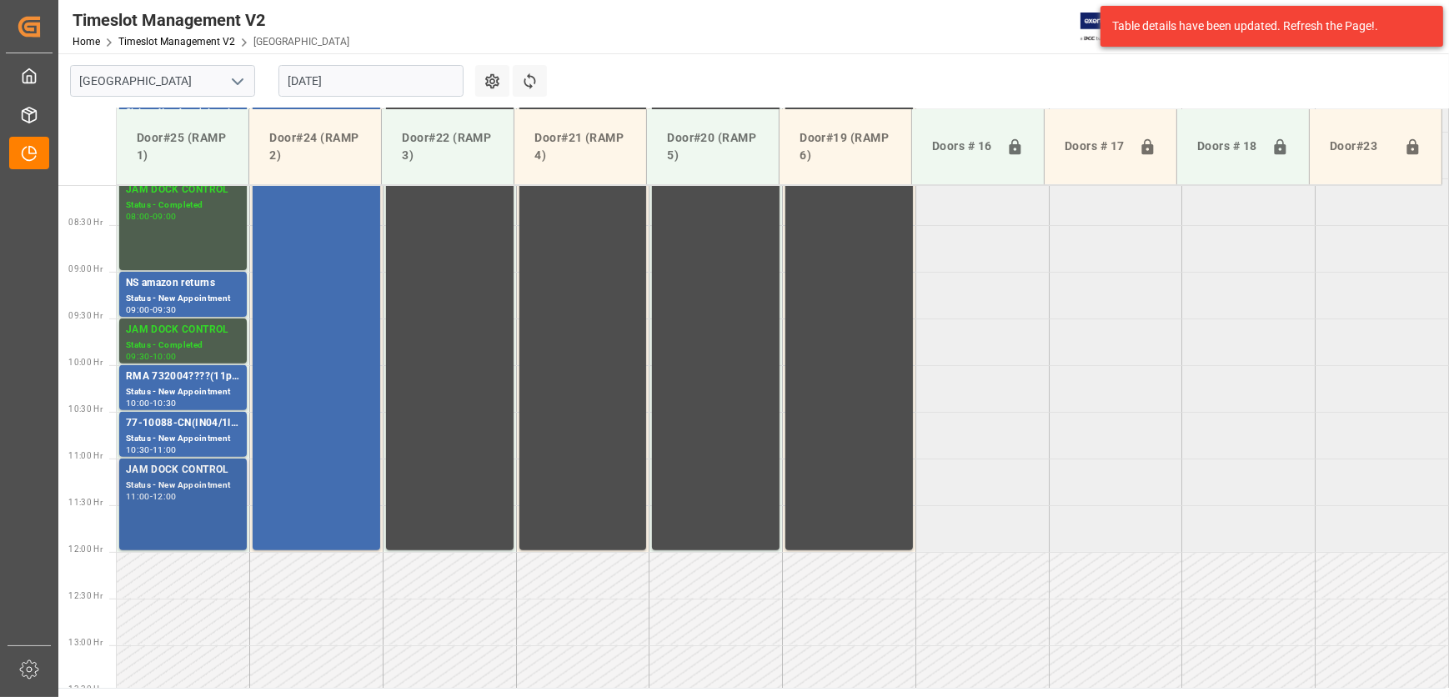
click at [191, 500] on div "11:00 - 12:00" at bounding box center [183, 497] width 114 height 9
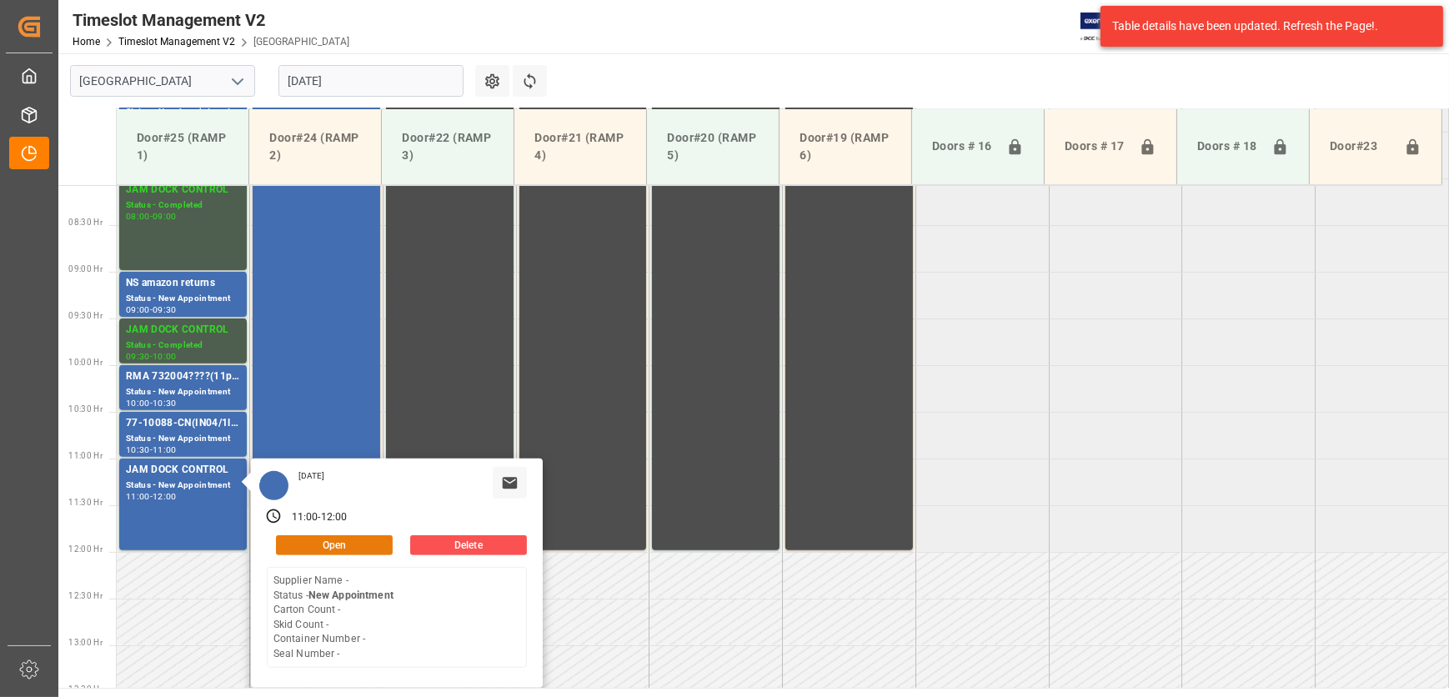
click at [319, 537] on button "Open" at bounding box center [334, 545] width 117 height 20
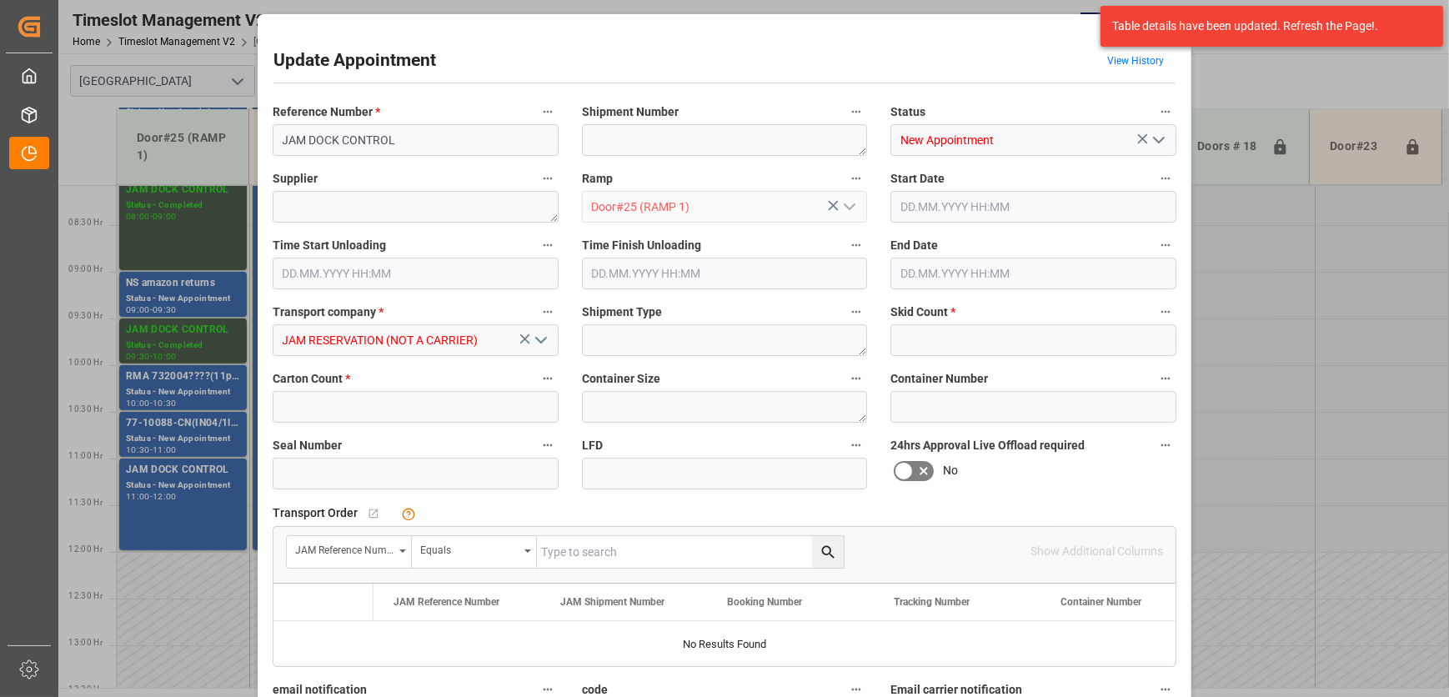
type input "0"
type input "[DATE] 11:00"
type input "[DATE] 12:00"
type input "[DATE] 18:08"
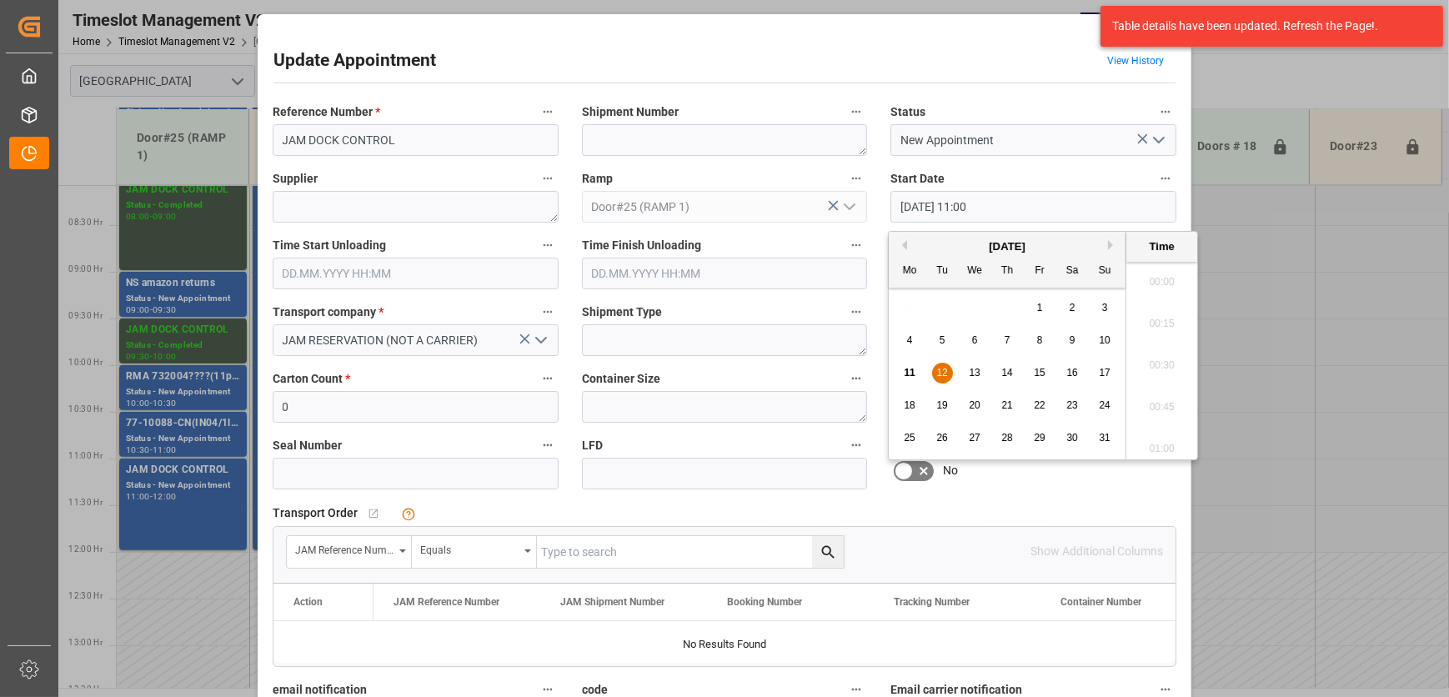
click at [1116, 213] on input "[DATE] 11:00" at bounding box center [1034, 207] width 286 height 32
click at [937, 374] on span "12" at bounding box center [942, 373] width 11 height 12
click at [1163, 270] on li "10:30" at bounding box center [1162, 278] width 71 height 42
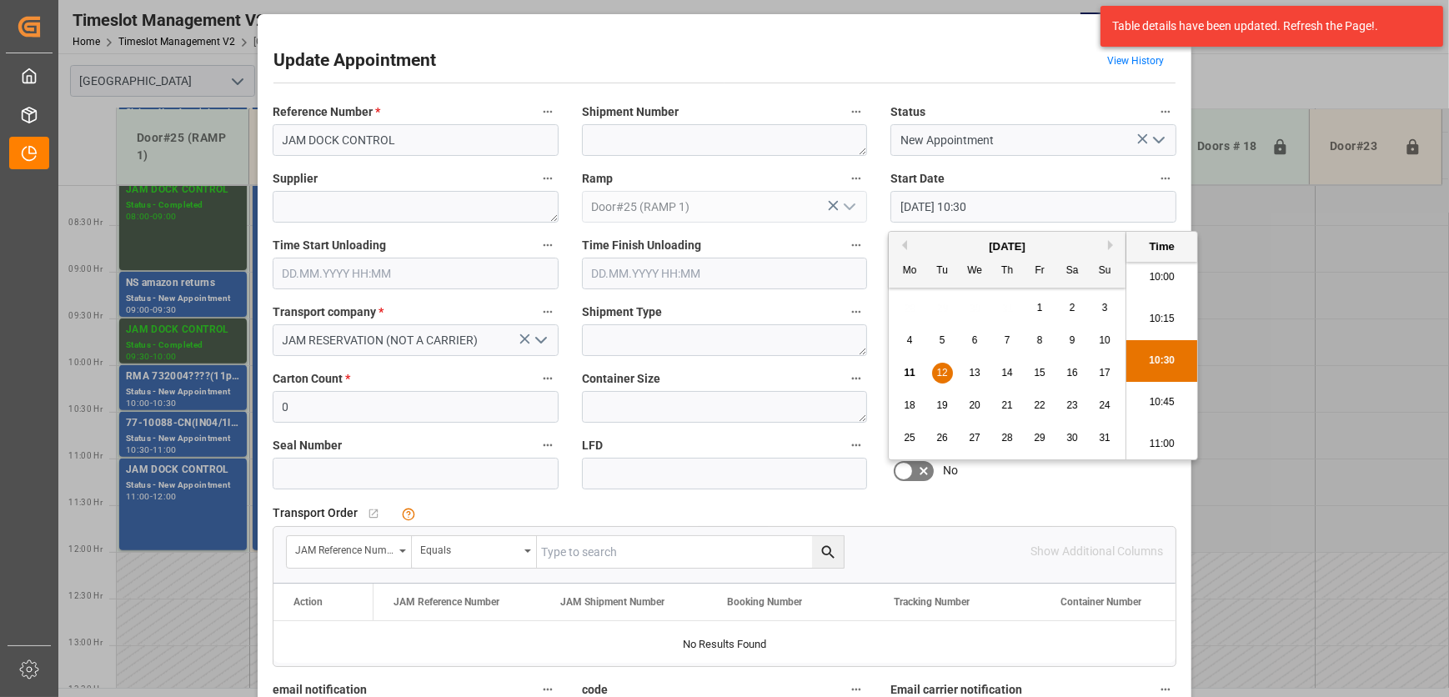
click at [1098, 222] on input "[DATE] 10:30" at bounding box center [1034, 207] width 286 height 32
click at [1162, 445] on li "11:00" at bounding box center [1162, 445] width 71 height 42
type input "[DATE] 11:00"
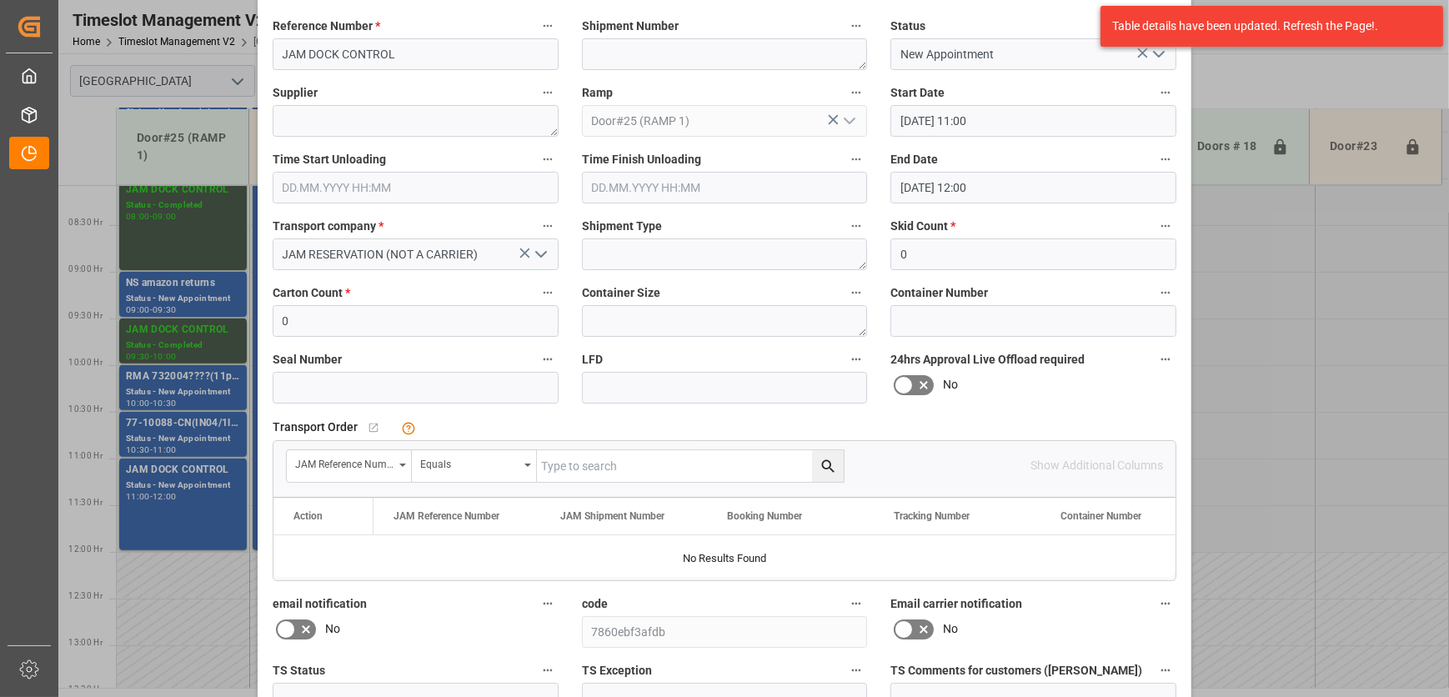
scroll to position [254, 0]
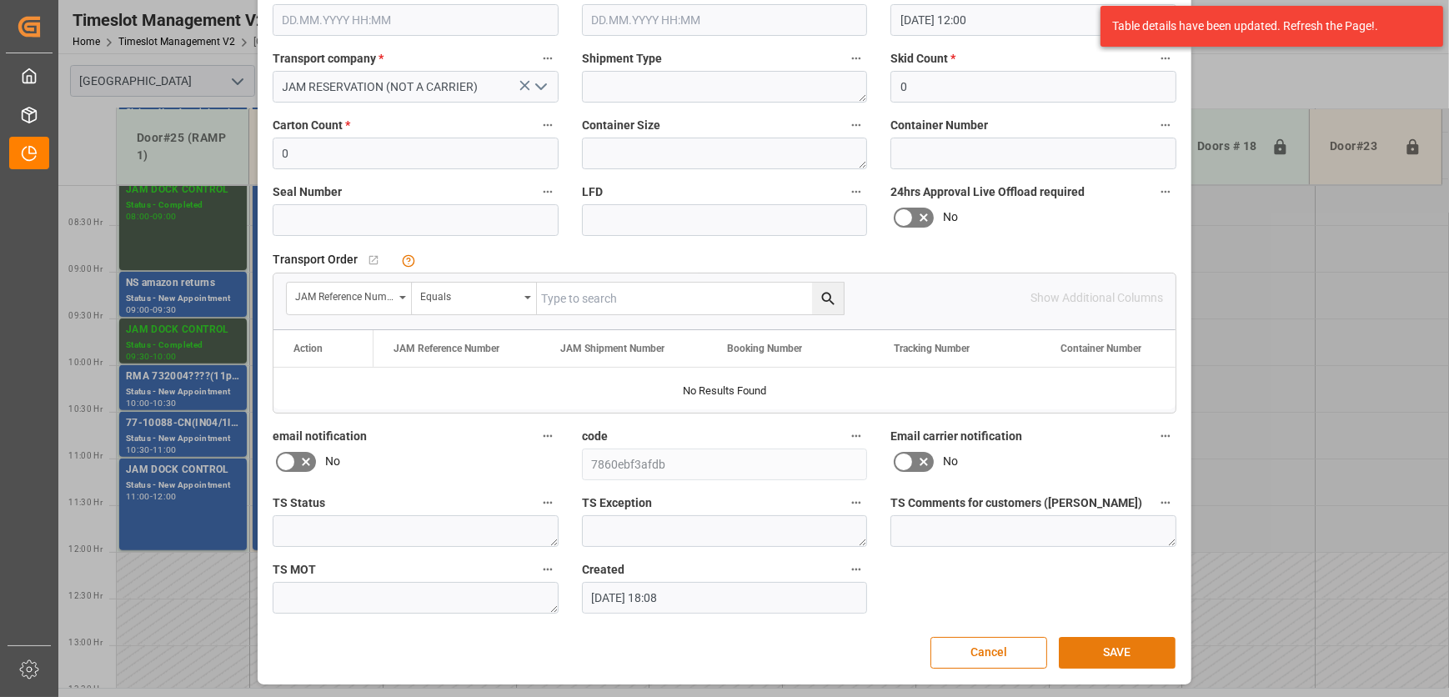
click at [1117, 649] on button "SAVE" at bounding box center [1117, 653] width 117 height 32
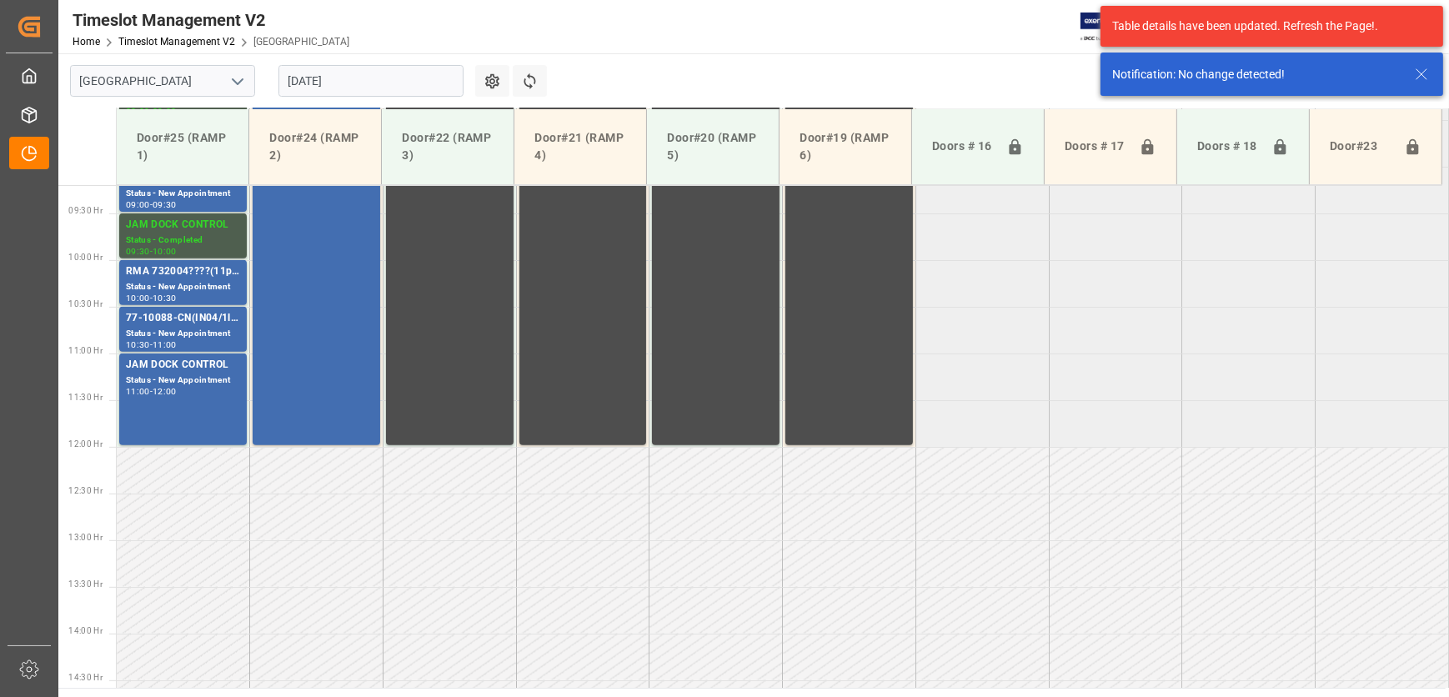
scroll to position [941, 0]
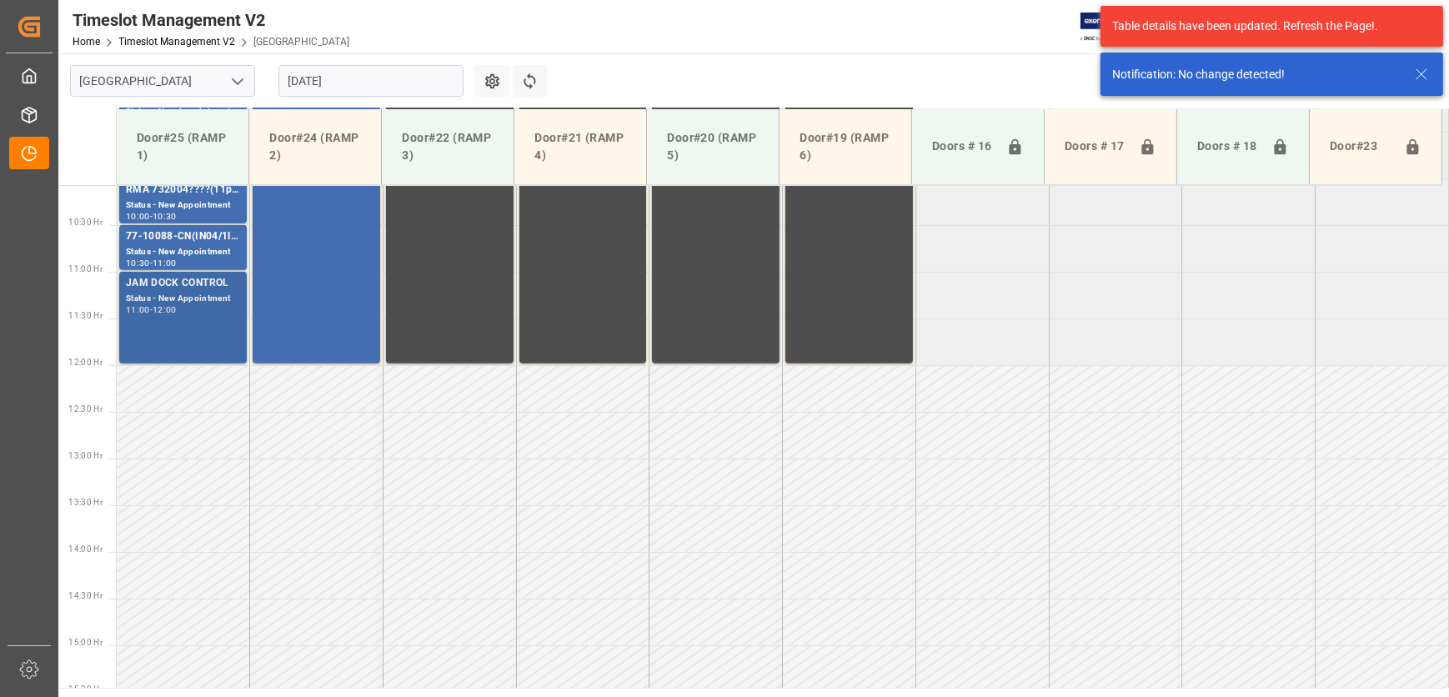
click at [182, 330] on div "JAM DOCK CONTROL Status - New Appointment 11:00 - 12:00" at bounding box center [183, 317] width 114 height 85
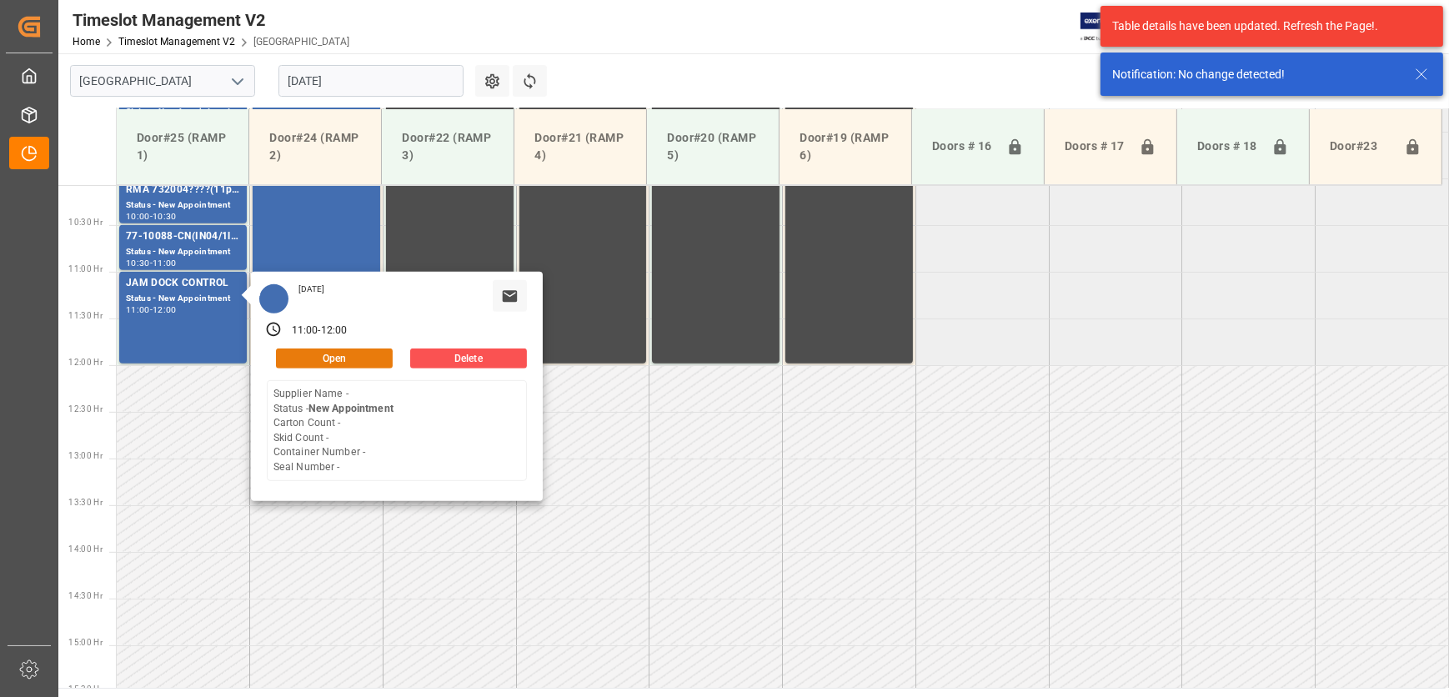
click at [349, 359] on button "Open" at bounding box center [334, 359] width 117 height 20
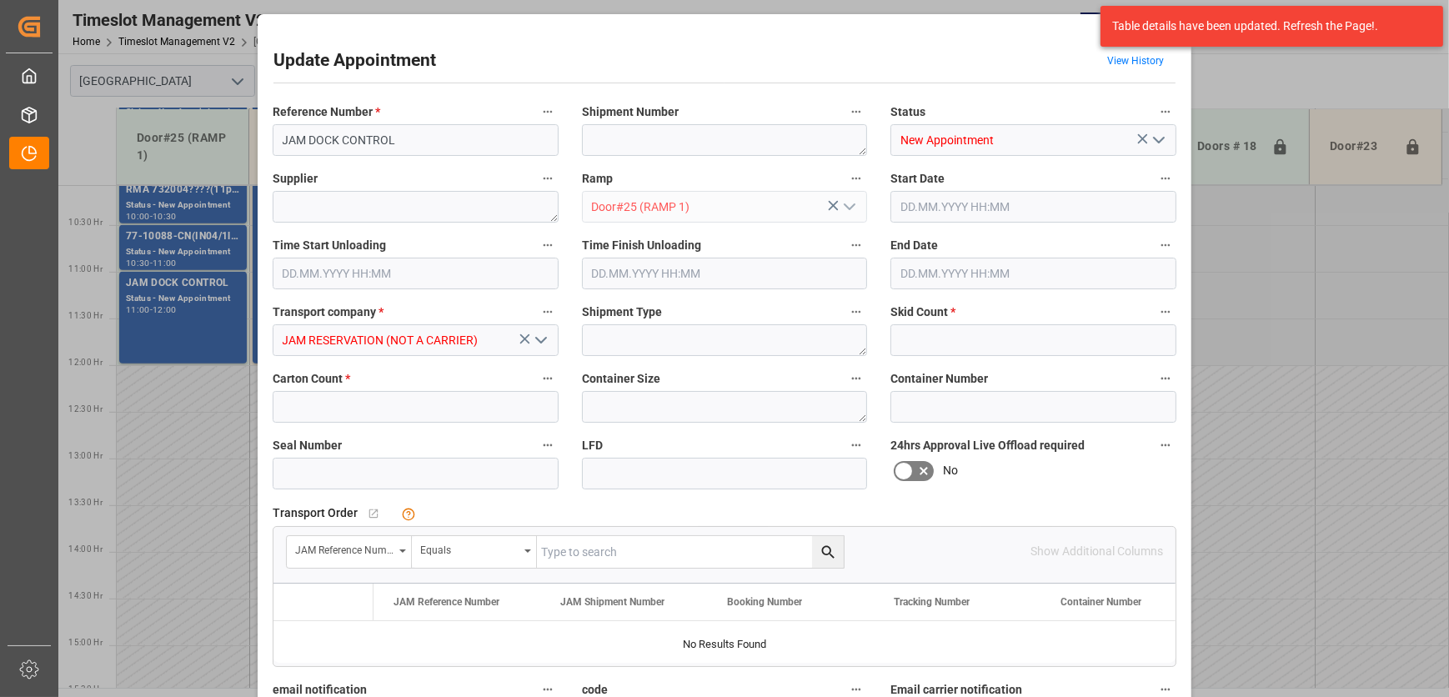
type input "0"
type input "[DATE] 11:00"
type input "[DATE] 12:00"
type input "[DATE] 18:08"
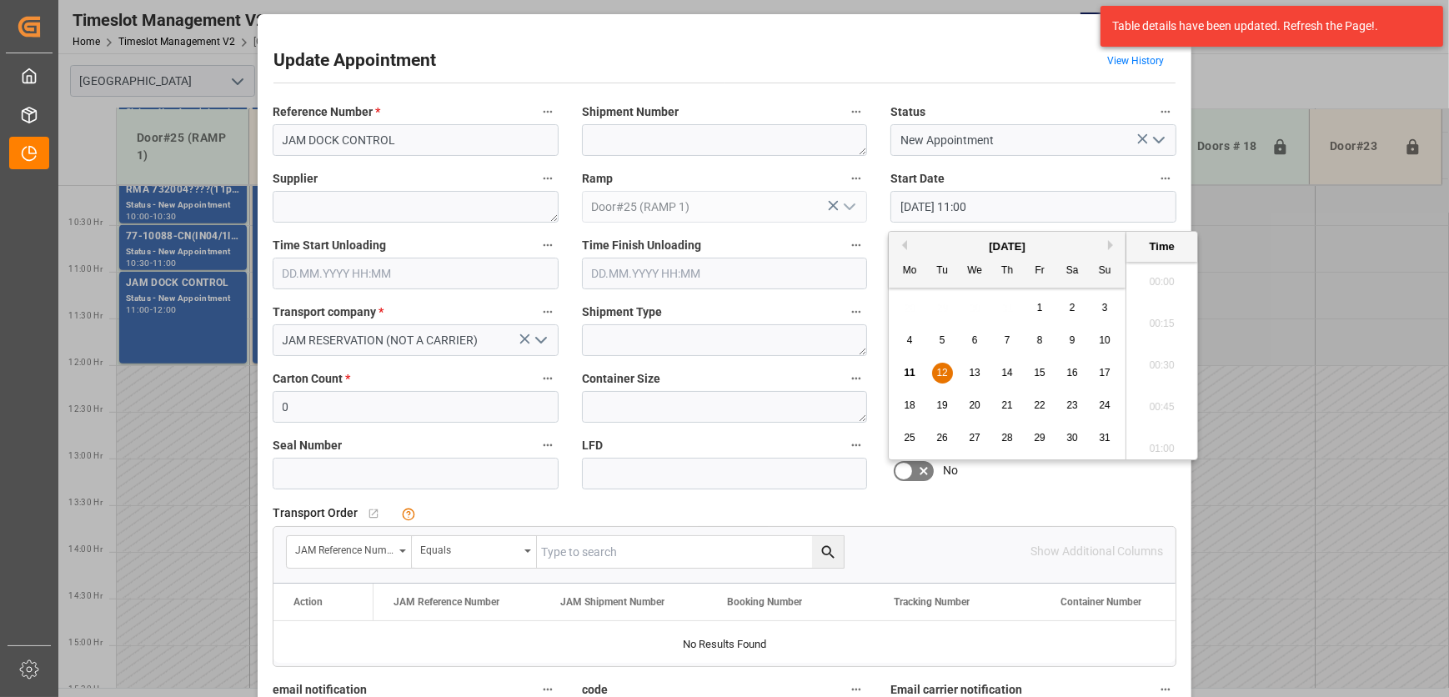
scroll to position [1756, 0]
click at [1061, 209] on input "[DATE] 11:00" at bounding box center [1034, 207] width 286 height 32
click at [942, 372] on span "12" at bounding box center [942, 373] width 11 height 12
click at [1163, 278] on li "10:30" at bounding box center [1162, 278] width 71 height 42
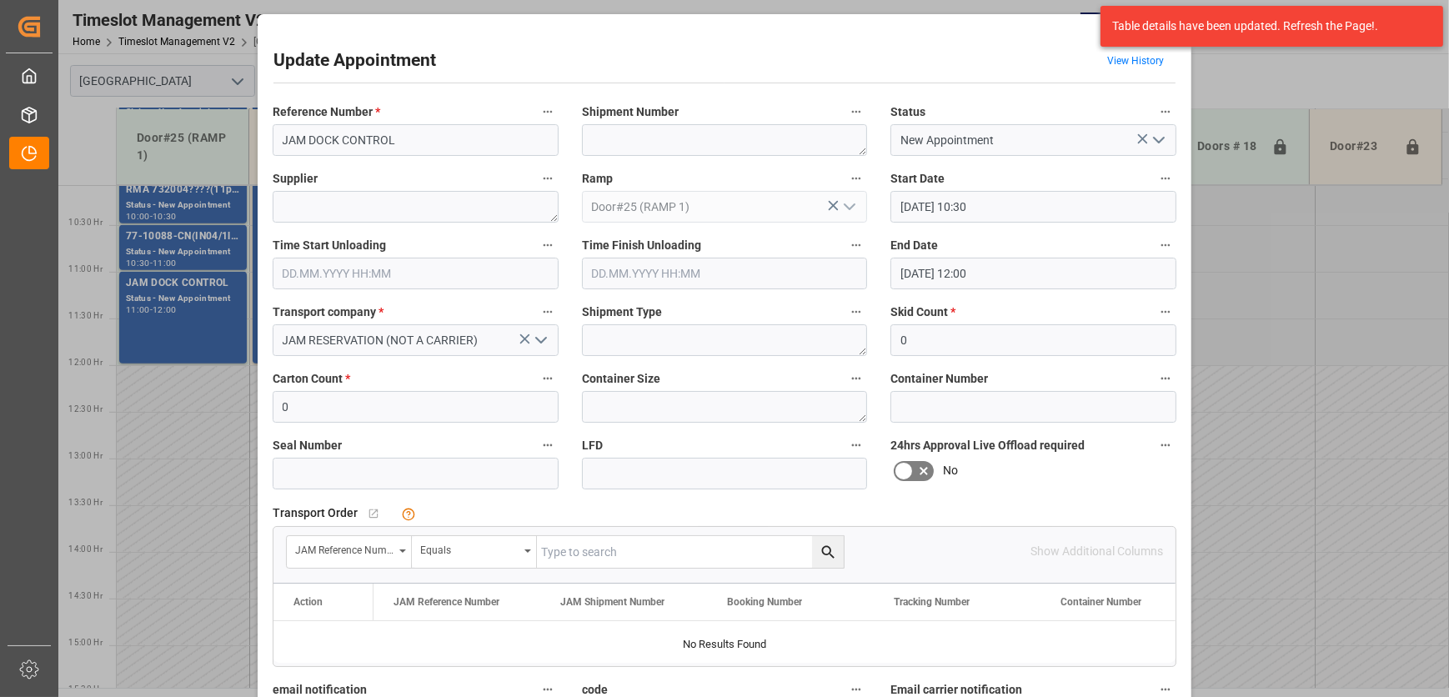
click at [1073, 270] on input "[DATE] 12:00" at bounding box center [1034, 274] width 286 height 32
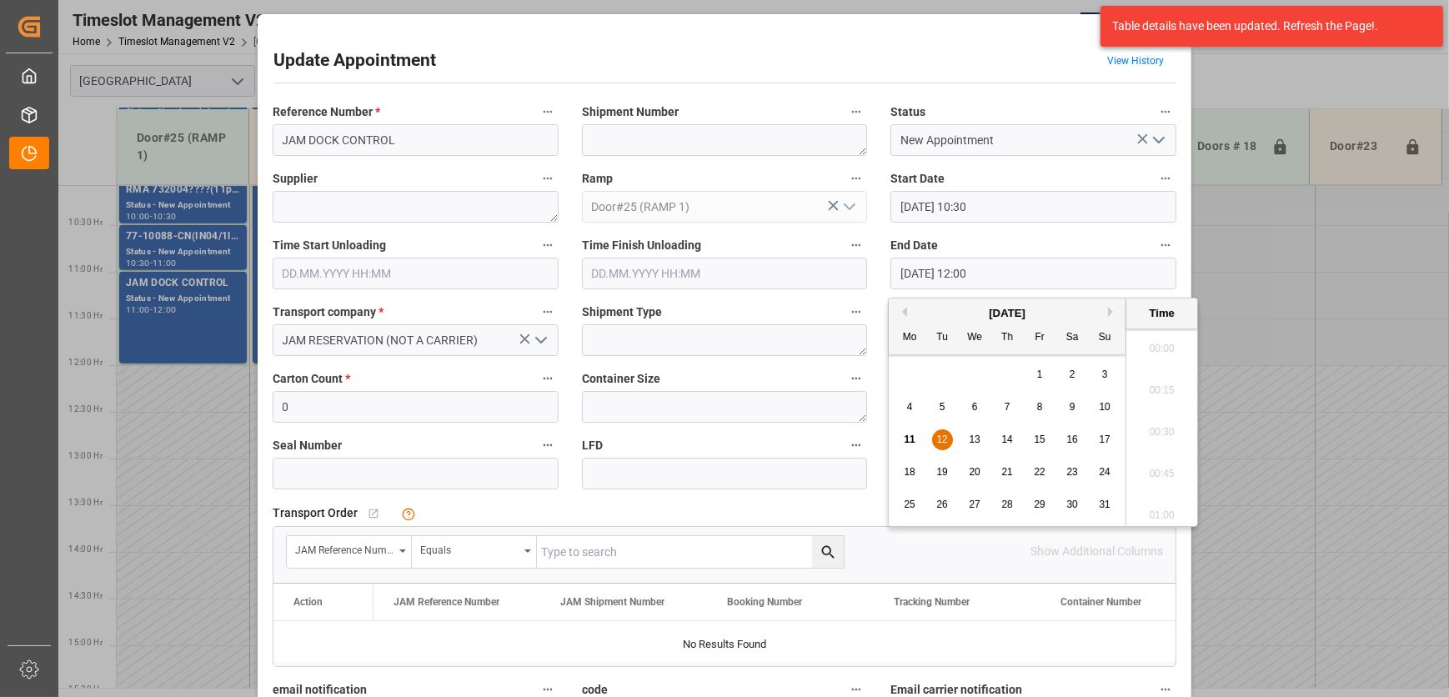
scroll to position [1923, 0]
click at [1036, 193] on input "[DATE] 10:30" at bounding box center [1034, 207] width 286 height 32
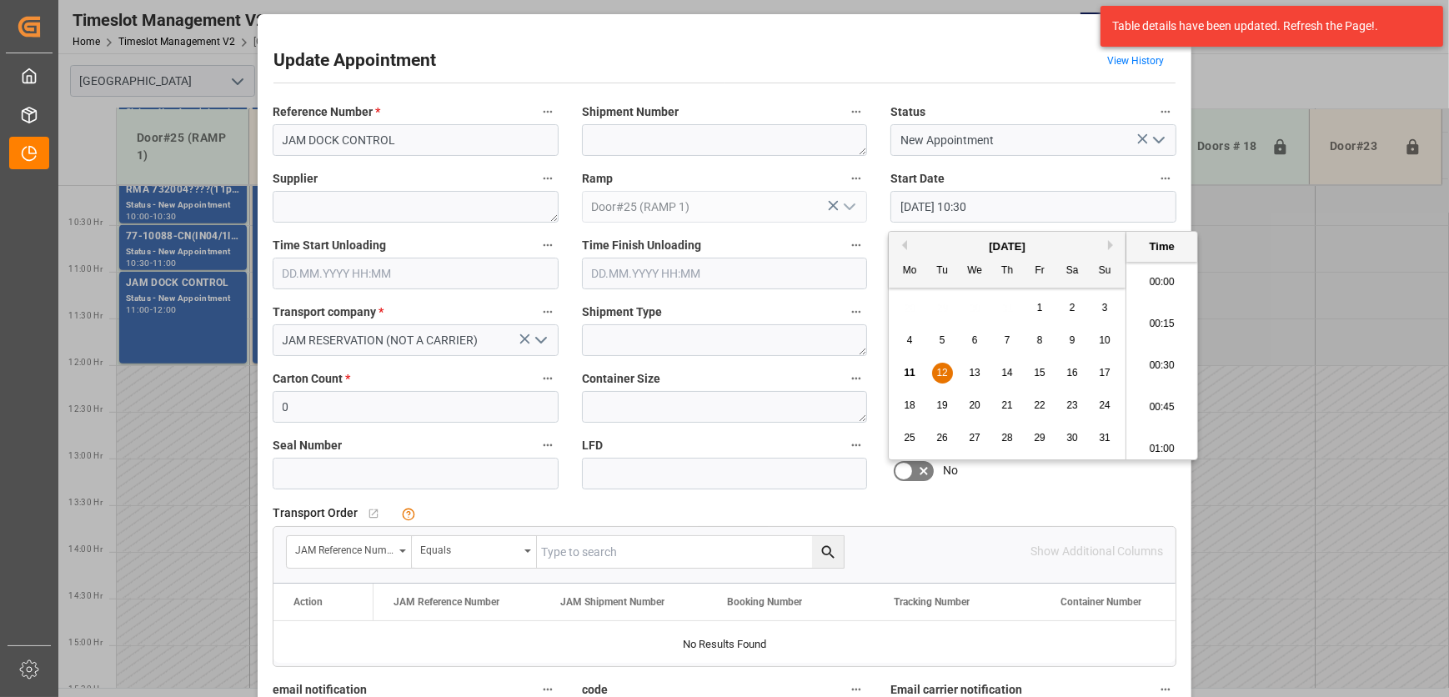
scroll to position [1673, 0]
click at [1037, 193] on input "[DATE] 10:30" at bounding box center [1034, 207] width 286 height 32
click at [948, 374] on div "12" at bounding box center [942, 374] width 21 height 20
click at [1158, 455] on li "11:30" at bounding box center [1162, 452] width 71 height 42
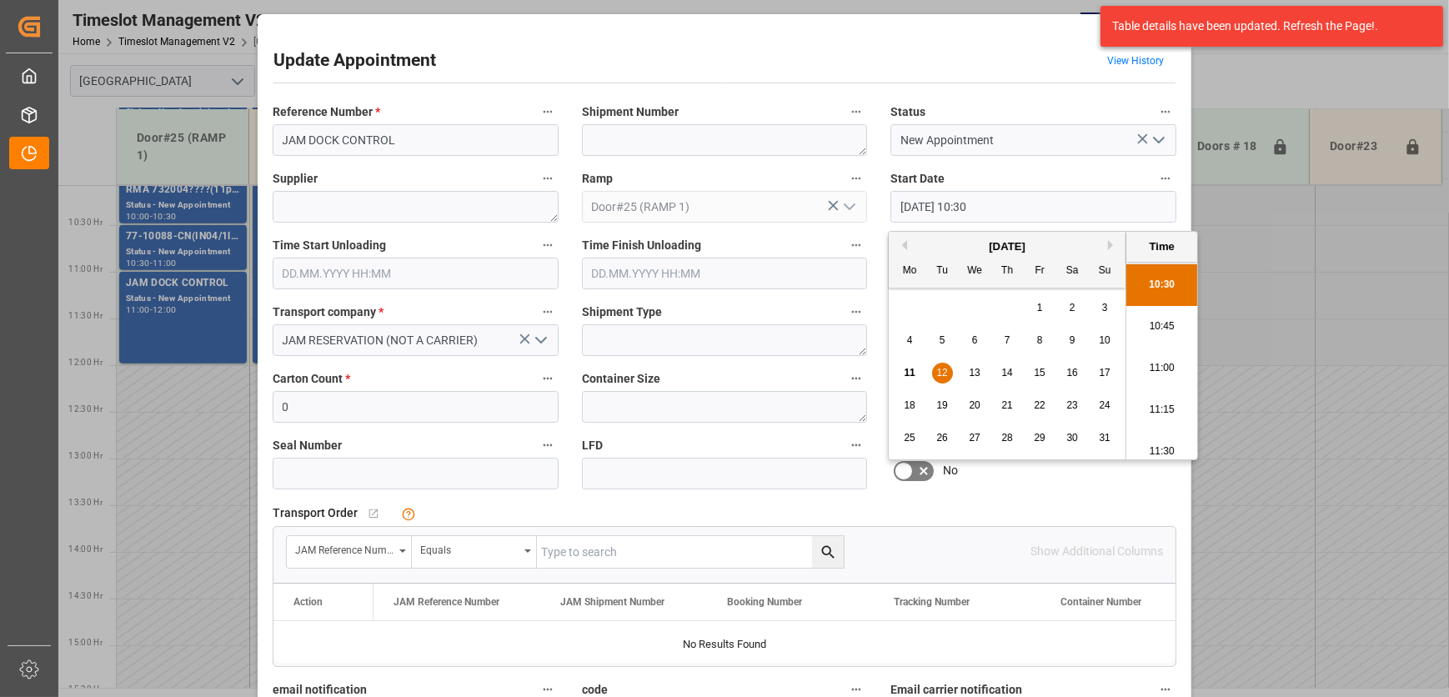
type input "[DATE] 11:30"
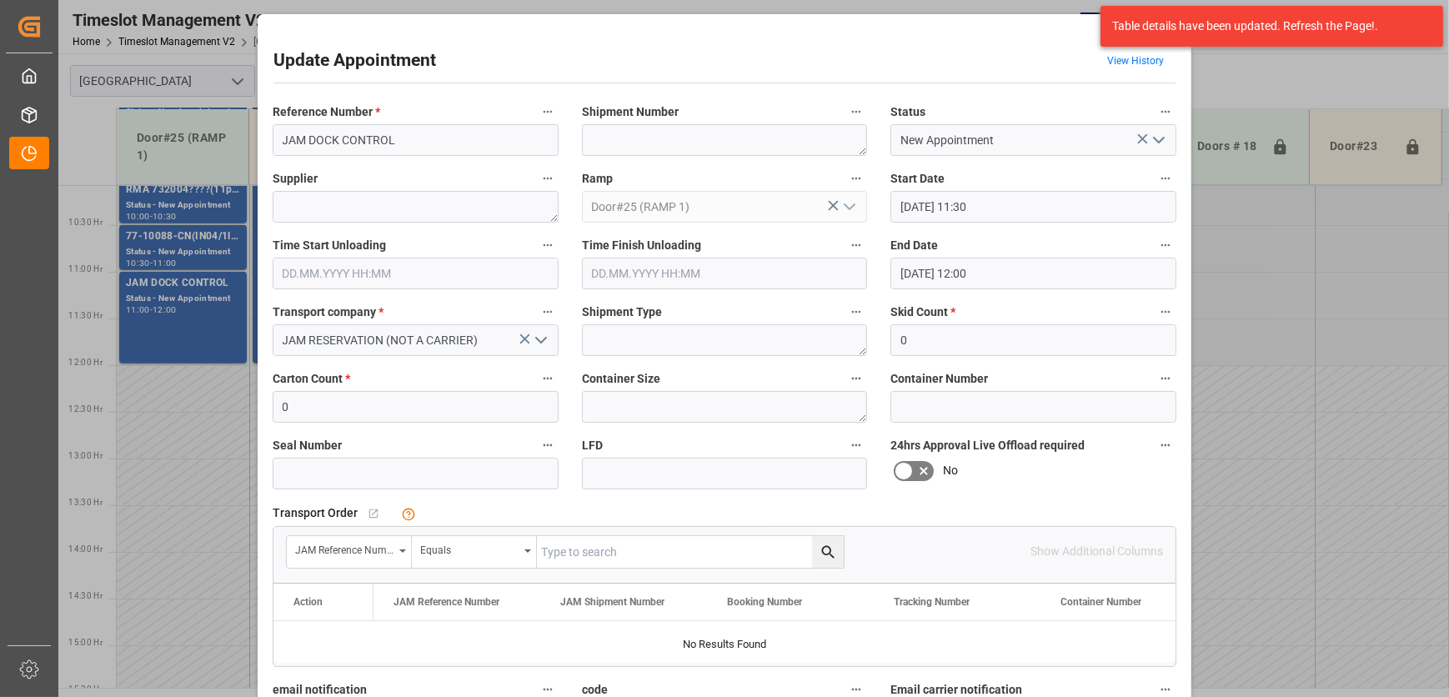
scroll to position [254, 0]
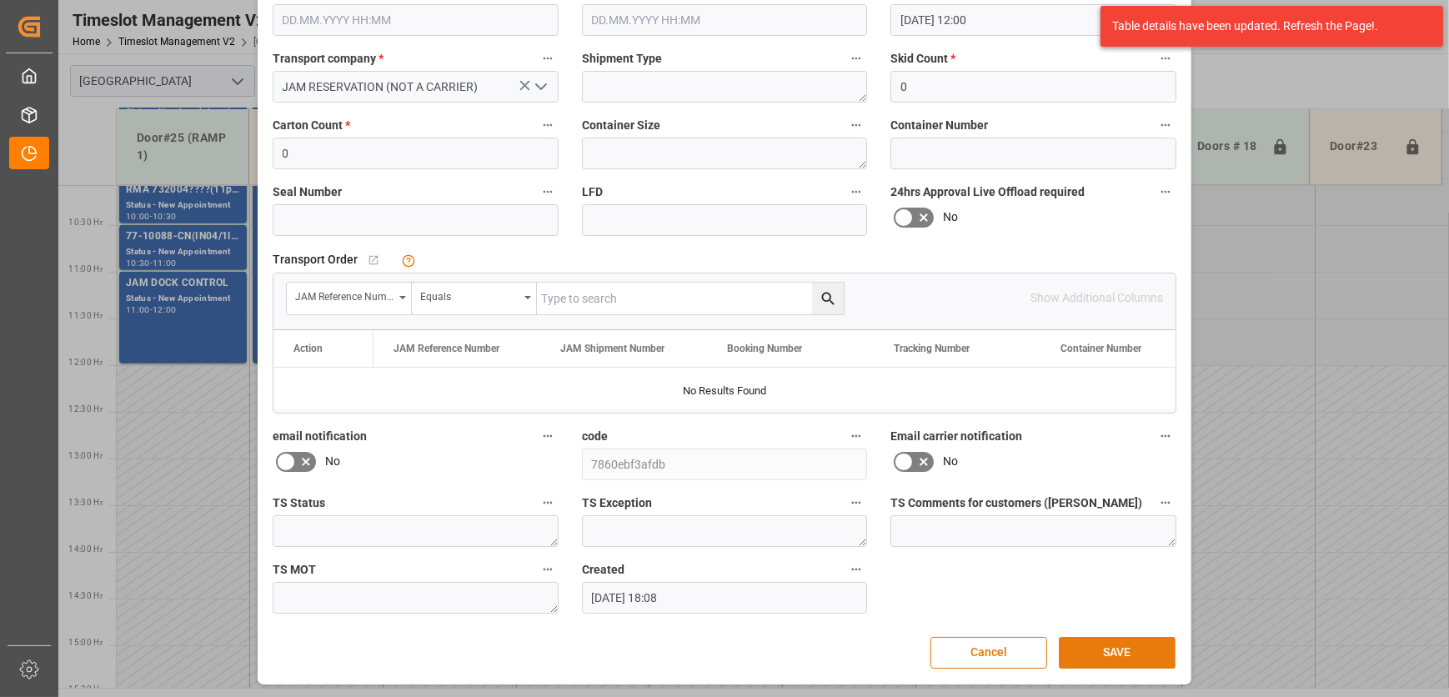
click at [1126, 655] on button "SAVE" at bounding box center [1117, 653] width 117 height 32
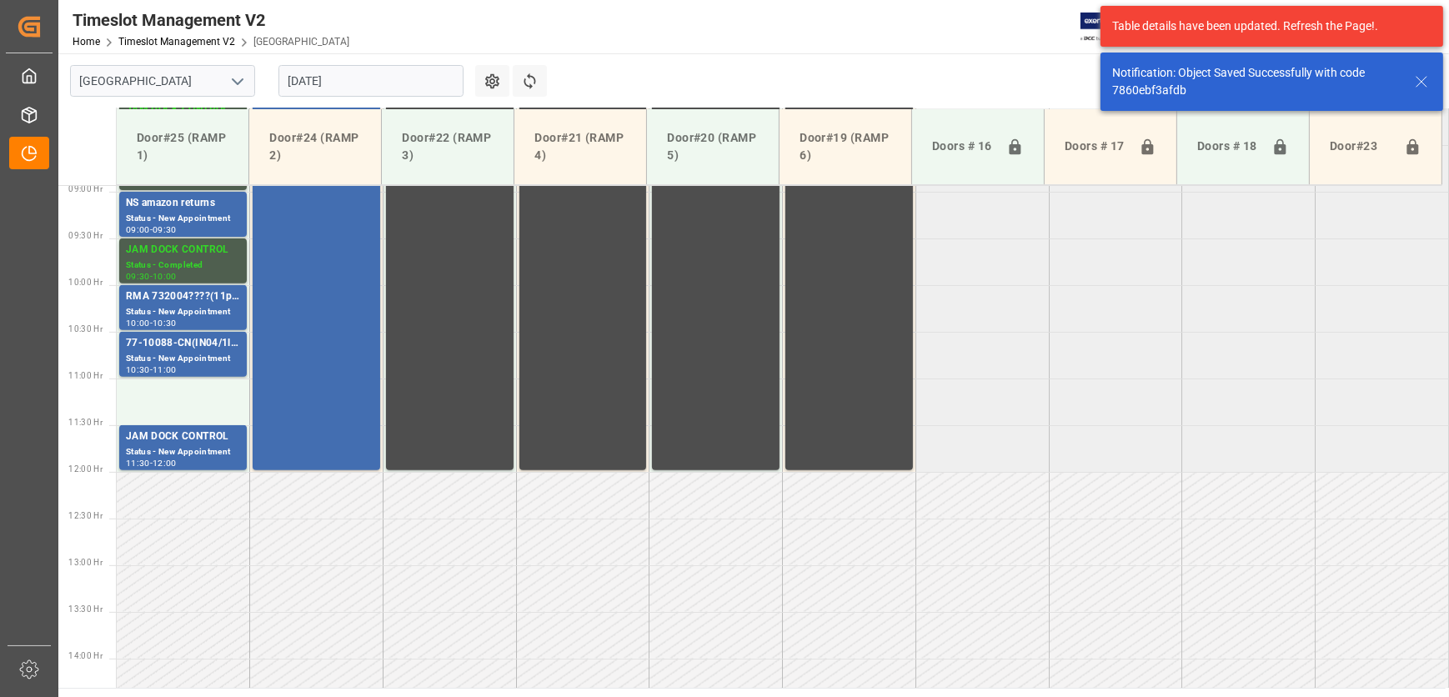
scroll to position [941, 0]
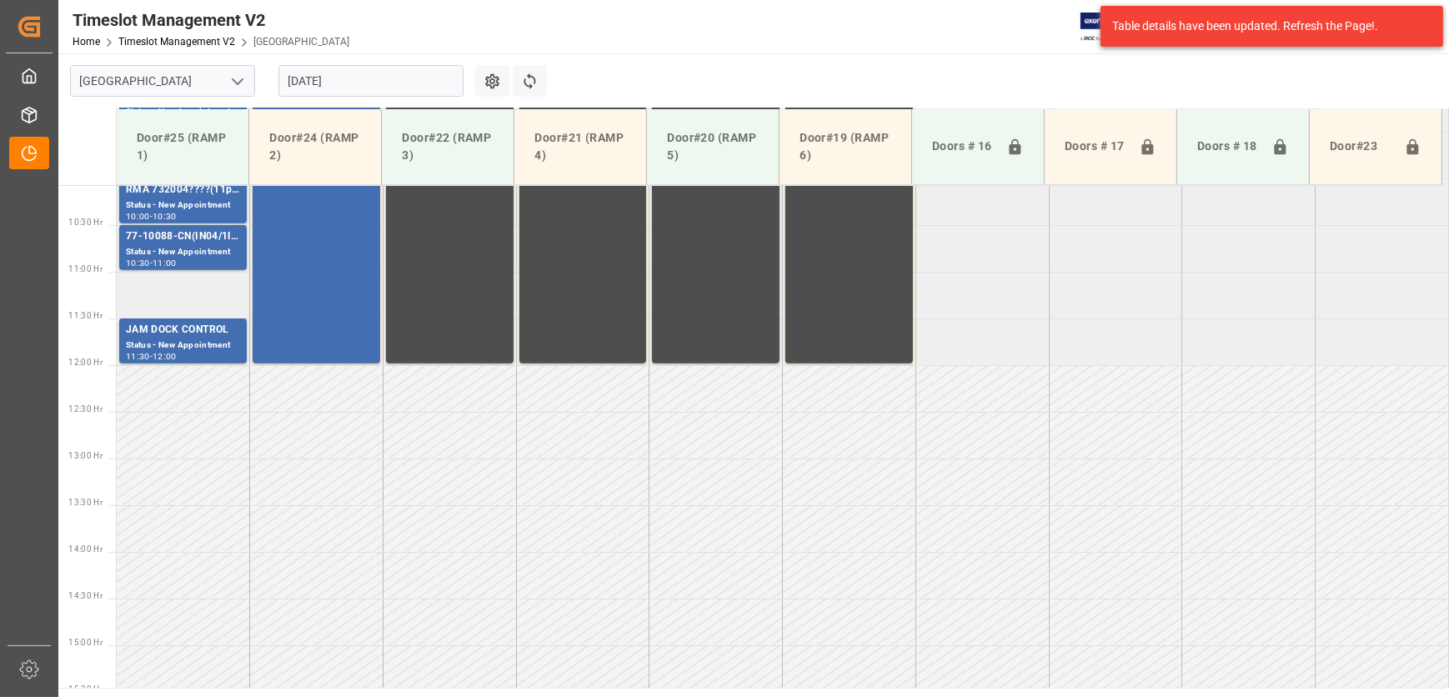
click at [219, 292] on td at bounding box center [183, 295] width 133 height 47
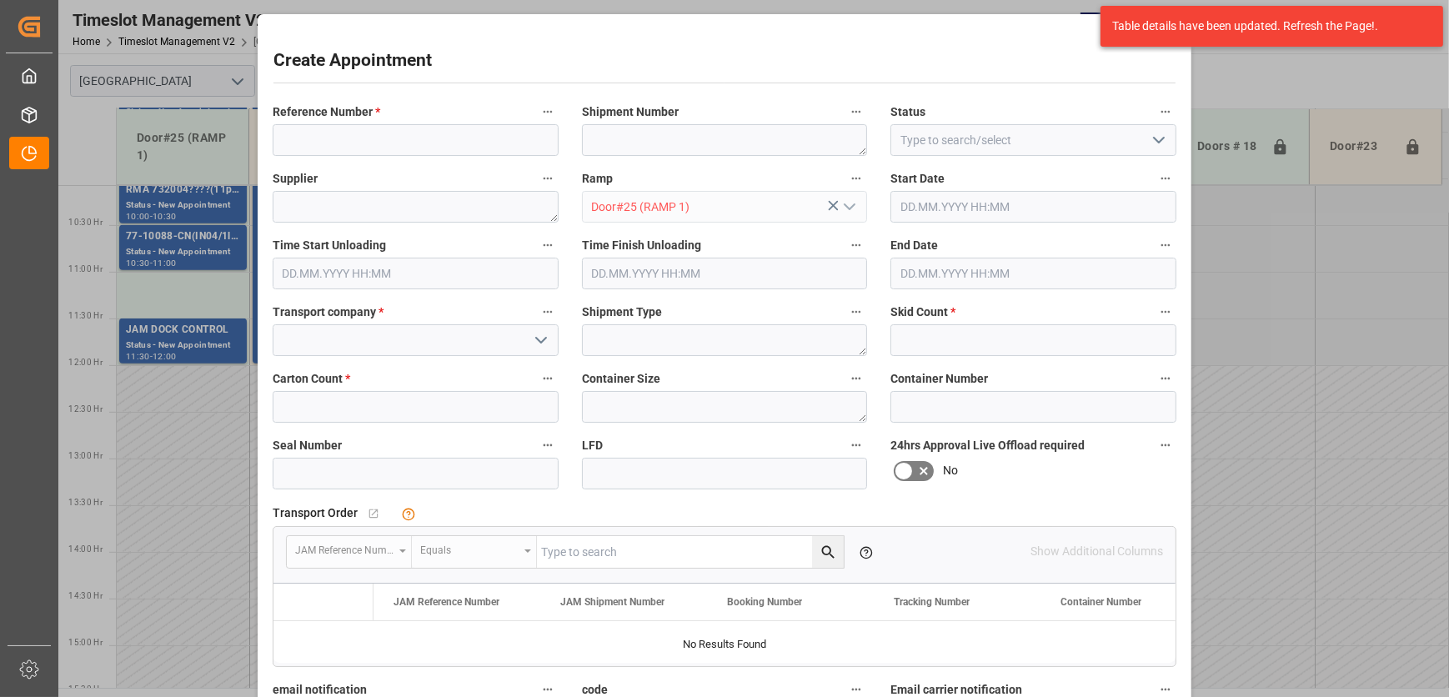
type input "[DATE] 11:00"
type input "[DATE] 11:30"
click at [460, 142] on input at bounding box center [416, 140] width 286 height 32
paste input "77-10440-US"
type input "77-10440-US"
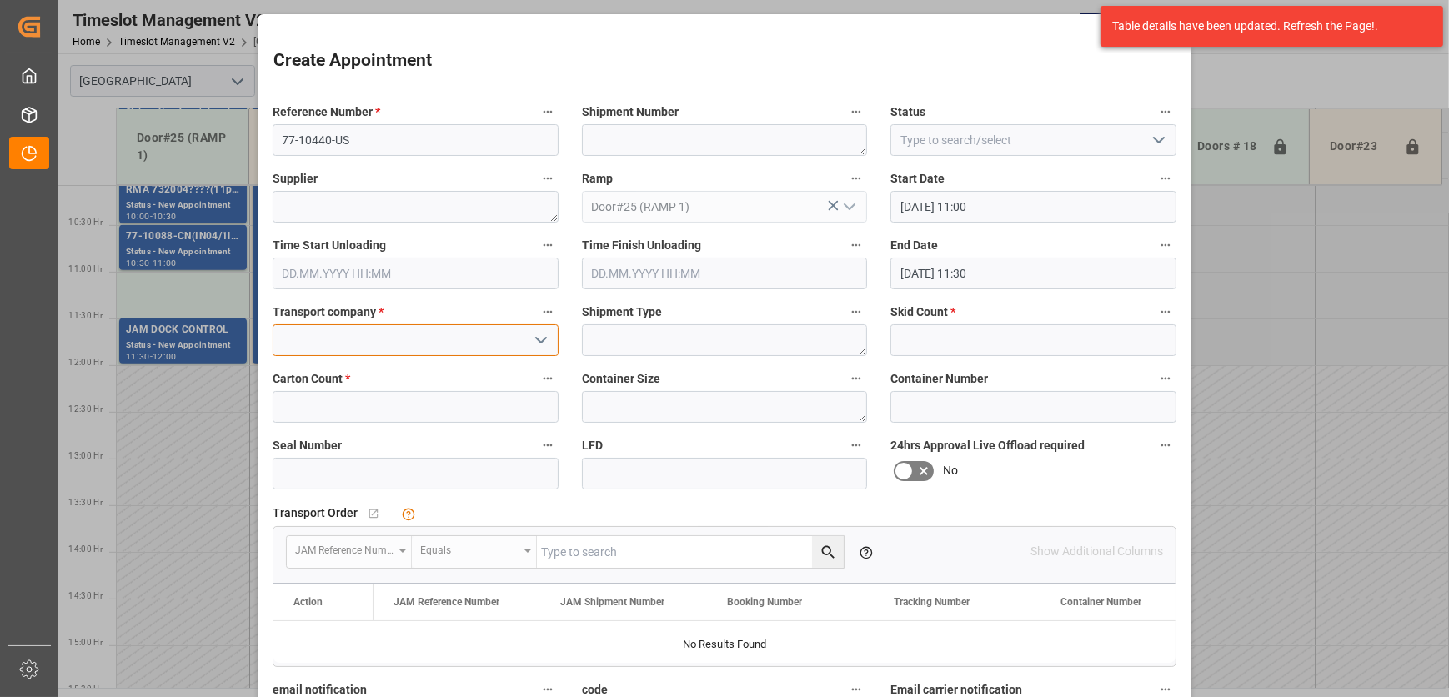
click at [419, 328] on input at bounding box center [416, 340] width 286 height 32
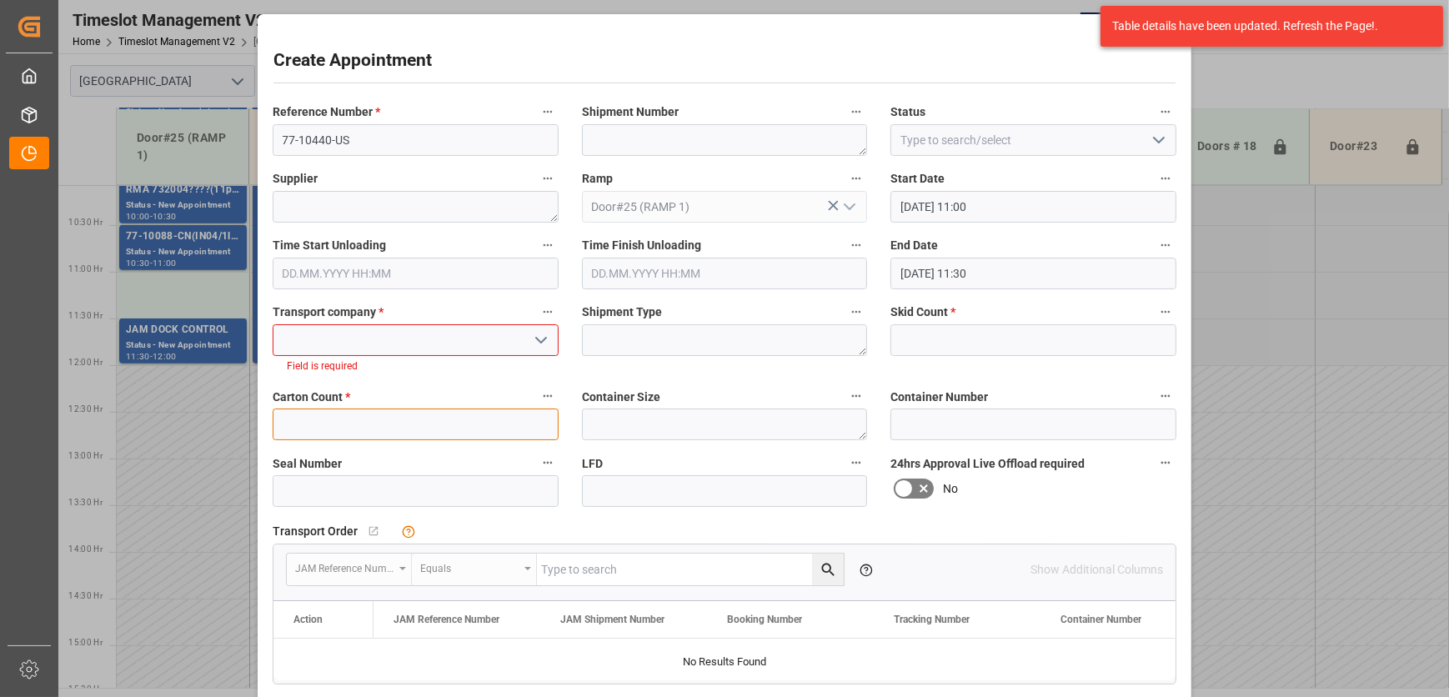
click at [408, 415] on input "text" at bounding box center [416, 425] width 286 height 32
click at [444, 346] on input at bounding box center [416, 340] width 286 height 32
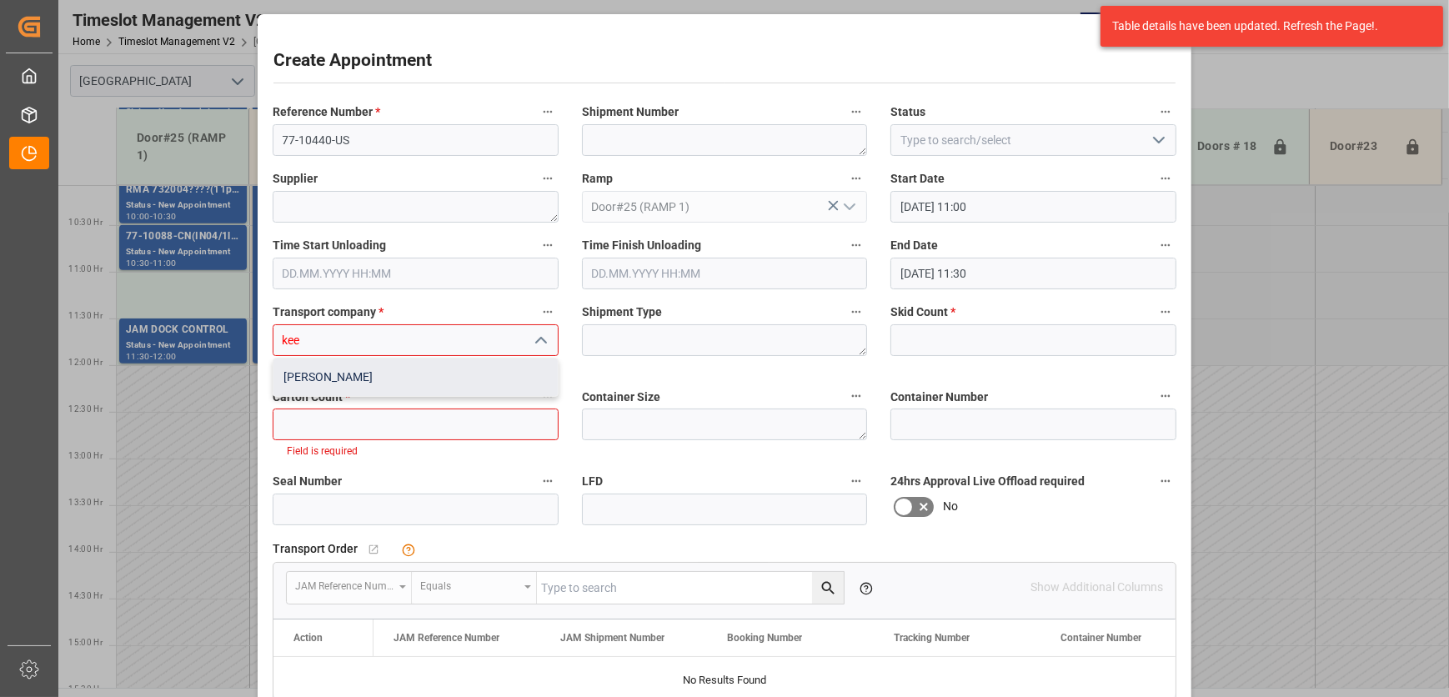
click at [402, 385] on div "[PERSON_NAME]" at bounding box center [416, 378] width 284 height 38
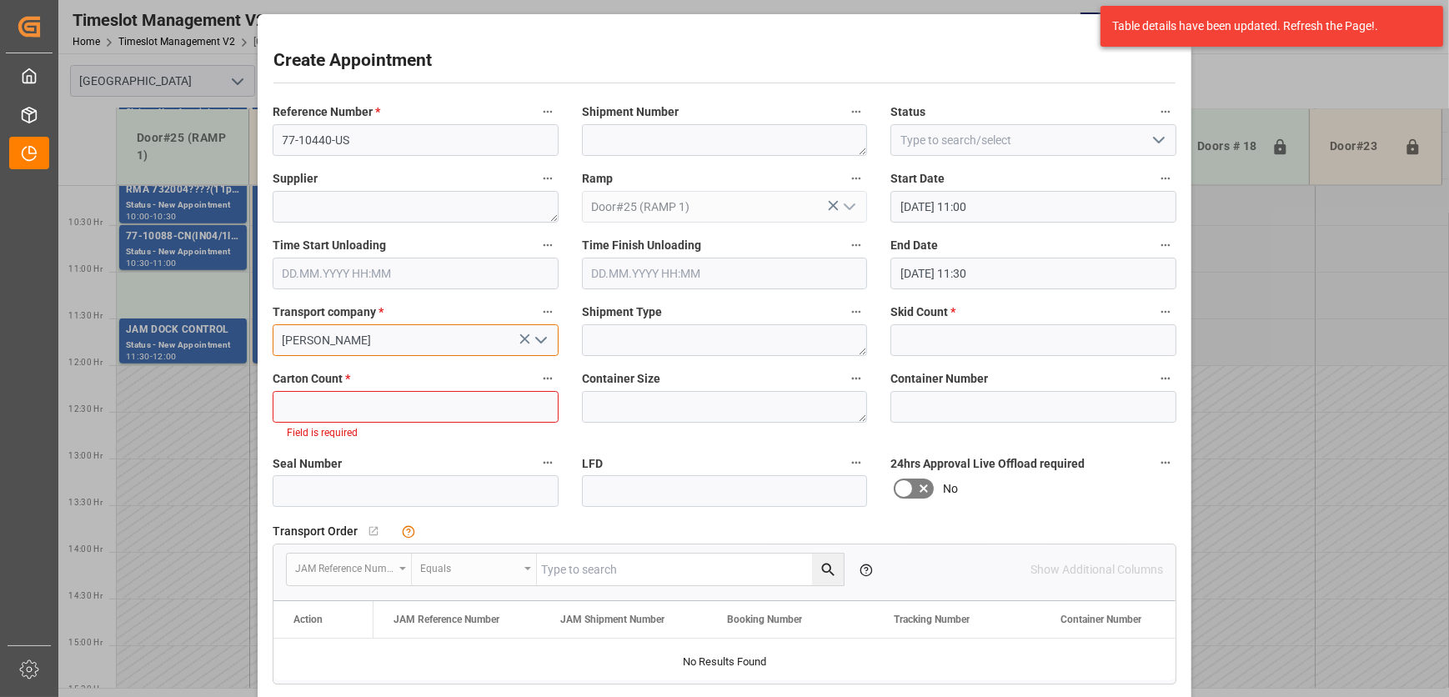
type input "[PERSON_NAME]"
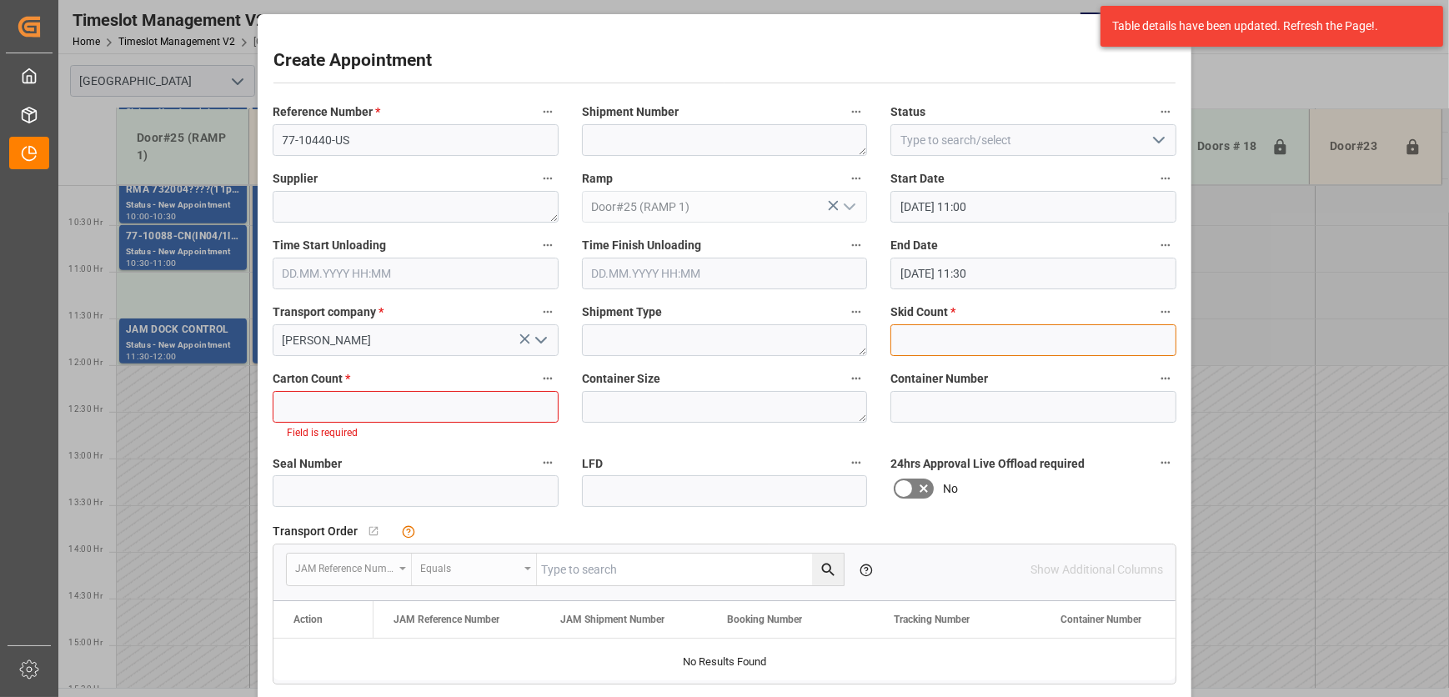
click at [1005, 335] on input "text" at bounding box center [1034, 340] width 286 height 32
type input "3"
click at [362, 405] on input "text" at bounding box center [416, 407] width 286 height 32
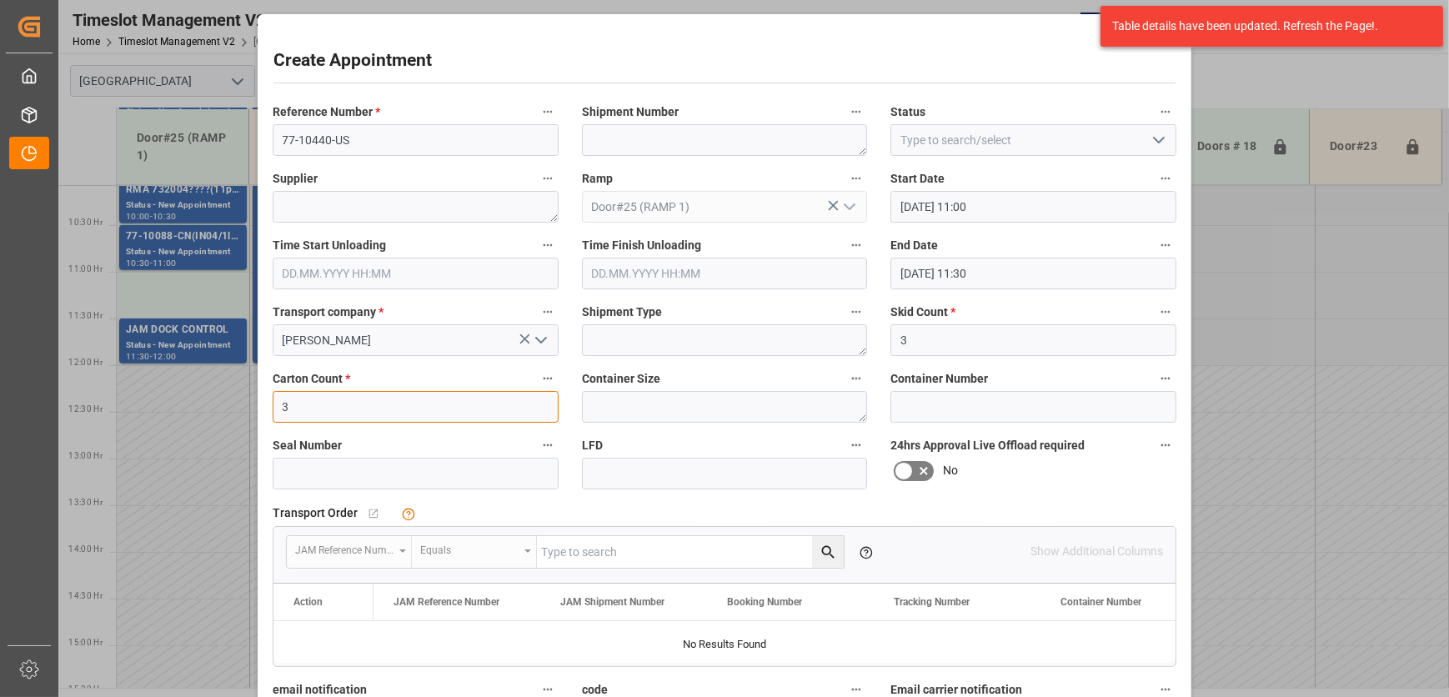
scroll to position [254, 0]
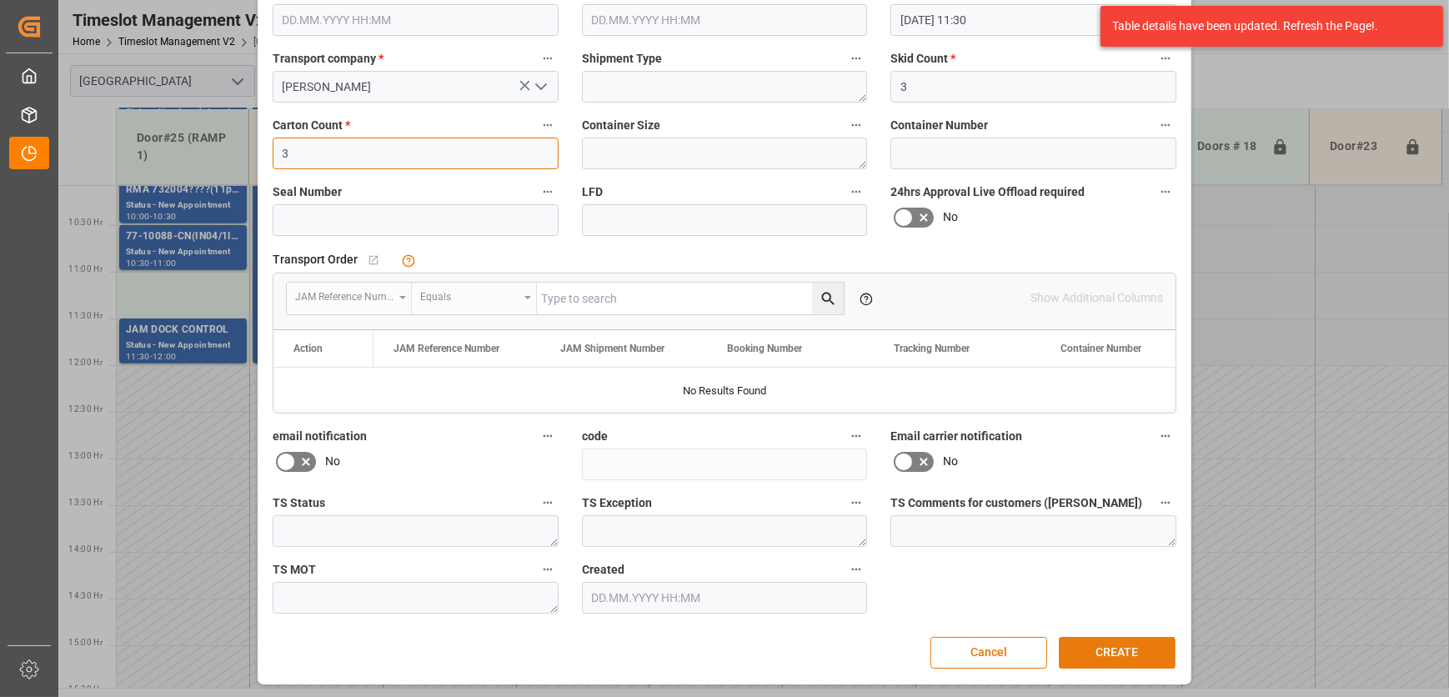
type input "3"
click at [1118, 645] on button "CREATE" at bounding box center [1117, 653] width 117 height 32
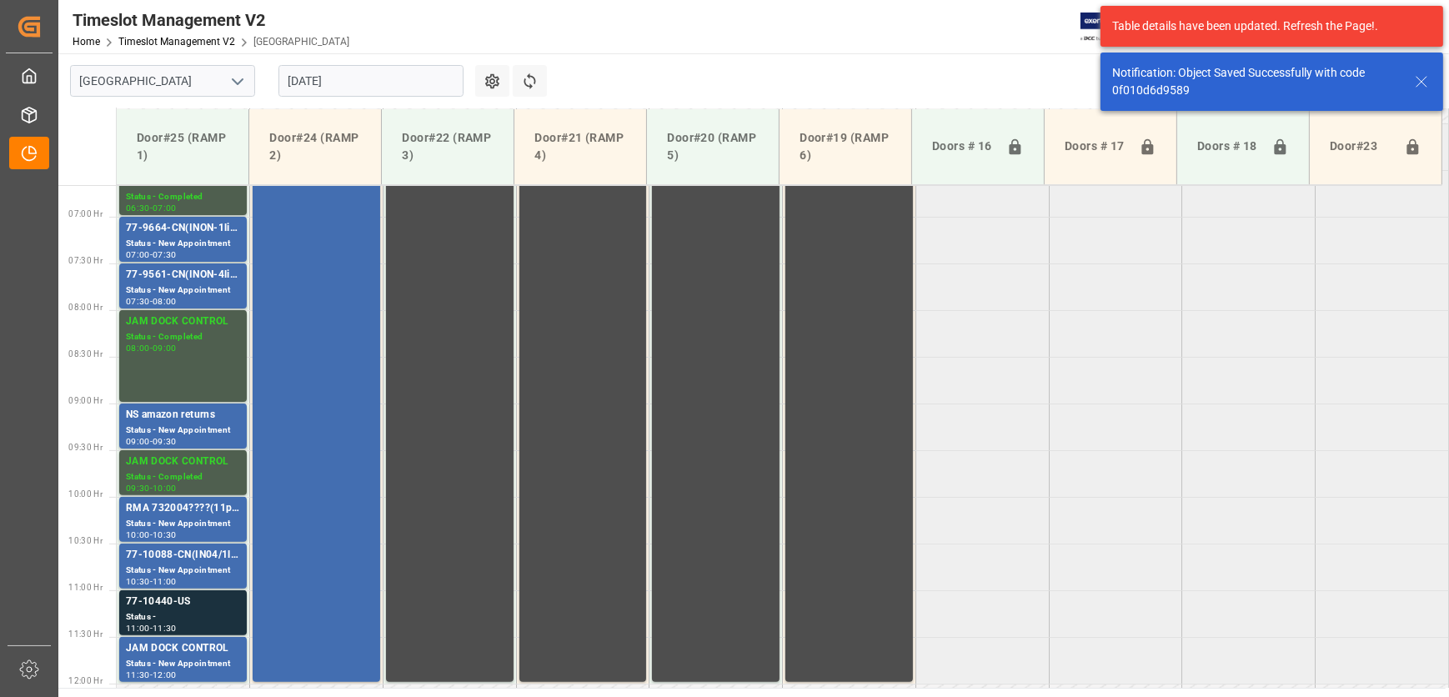
scroll to position [941, 0]
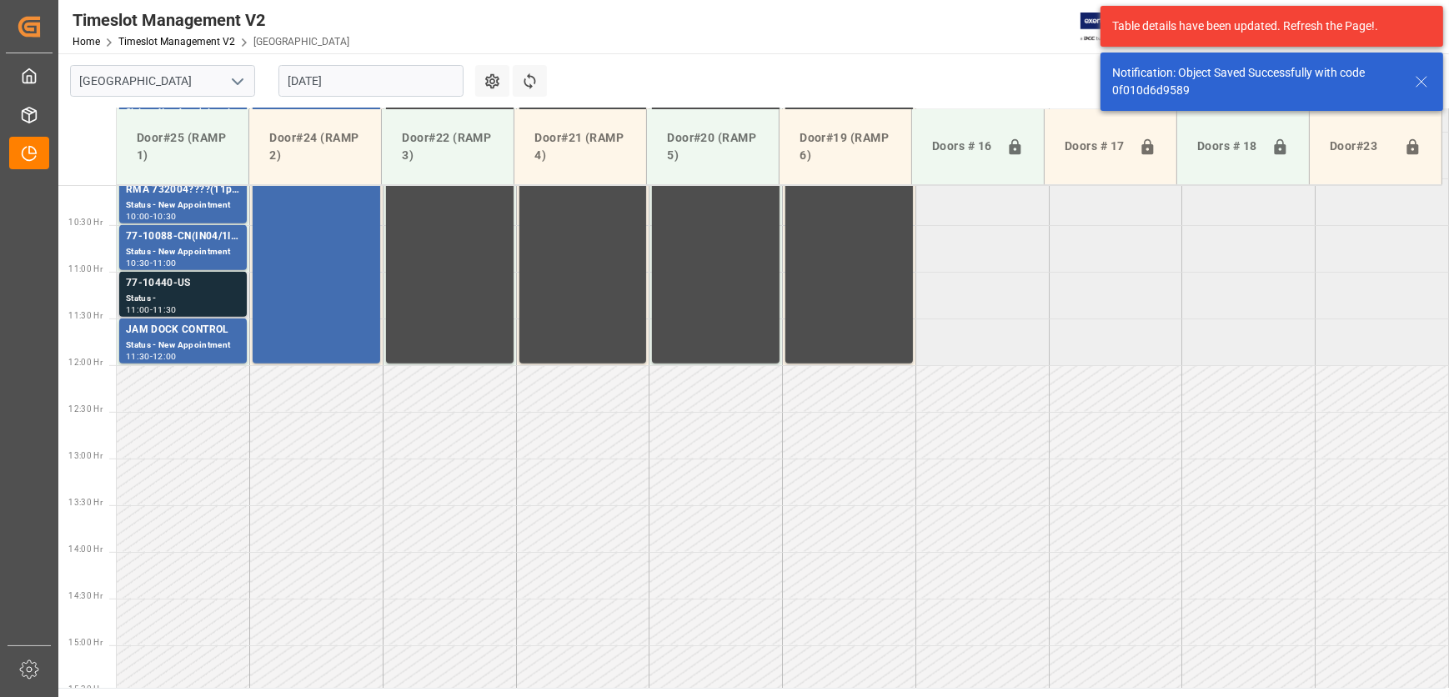
click at [195, 275] on div "77-10440-US" at bounding box center [183, 283] width 114 height 17
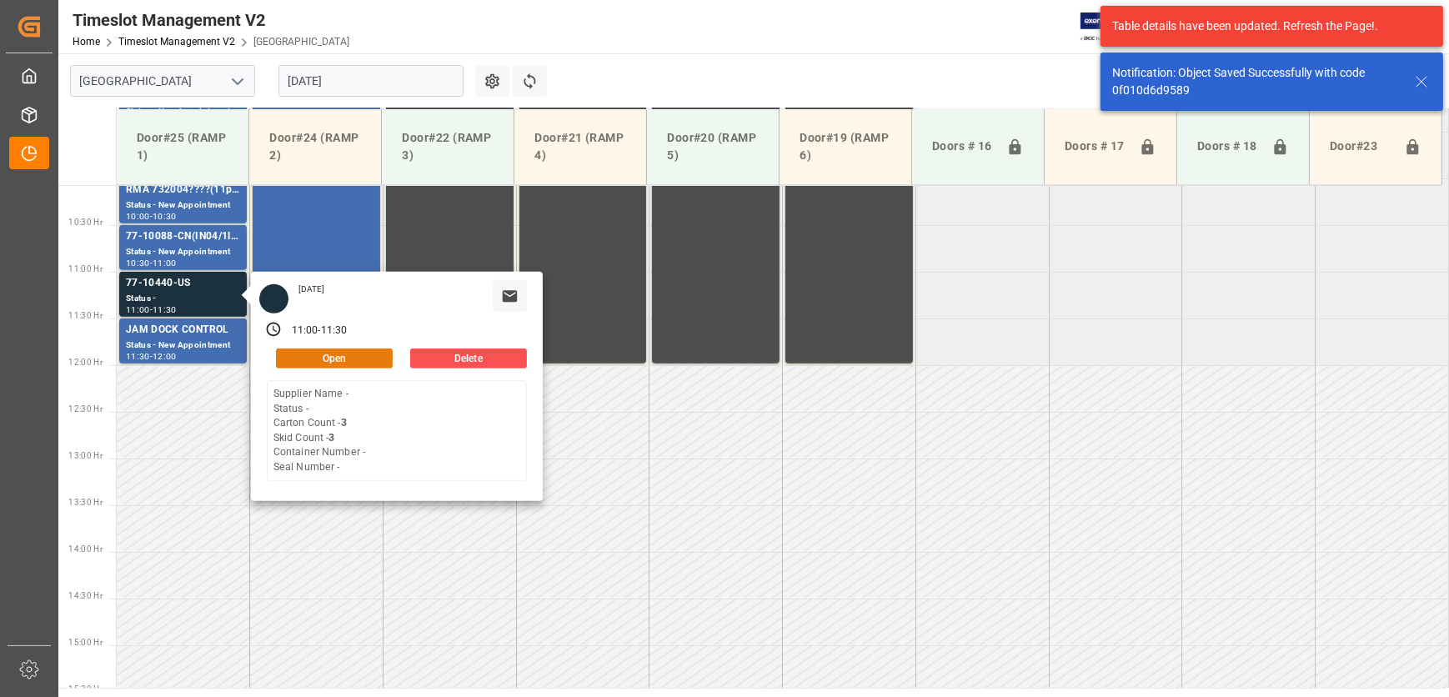
click at [372, 360] on button "Open" at bounding box center [334, 359] width 117 height 20
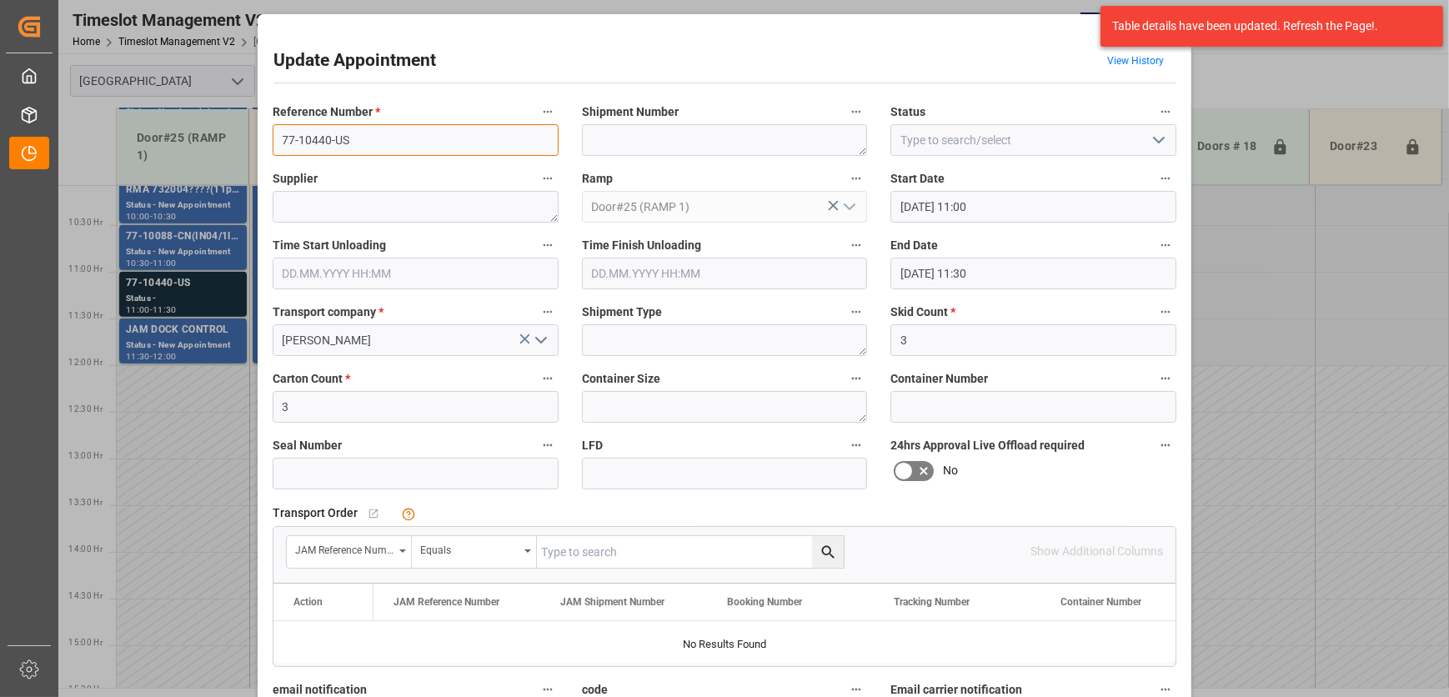
click at [388, 142] on input "77-10440-US" at bounding box center [416, 140] width 286 height 32
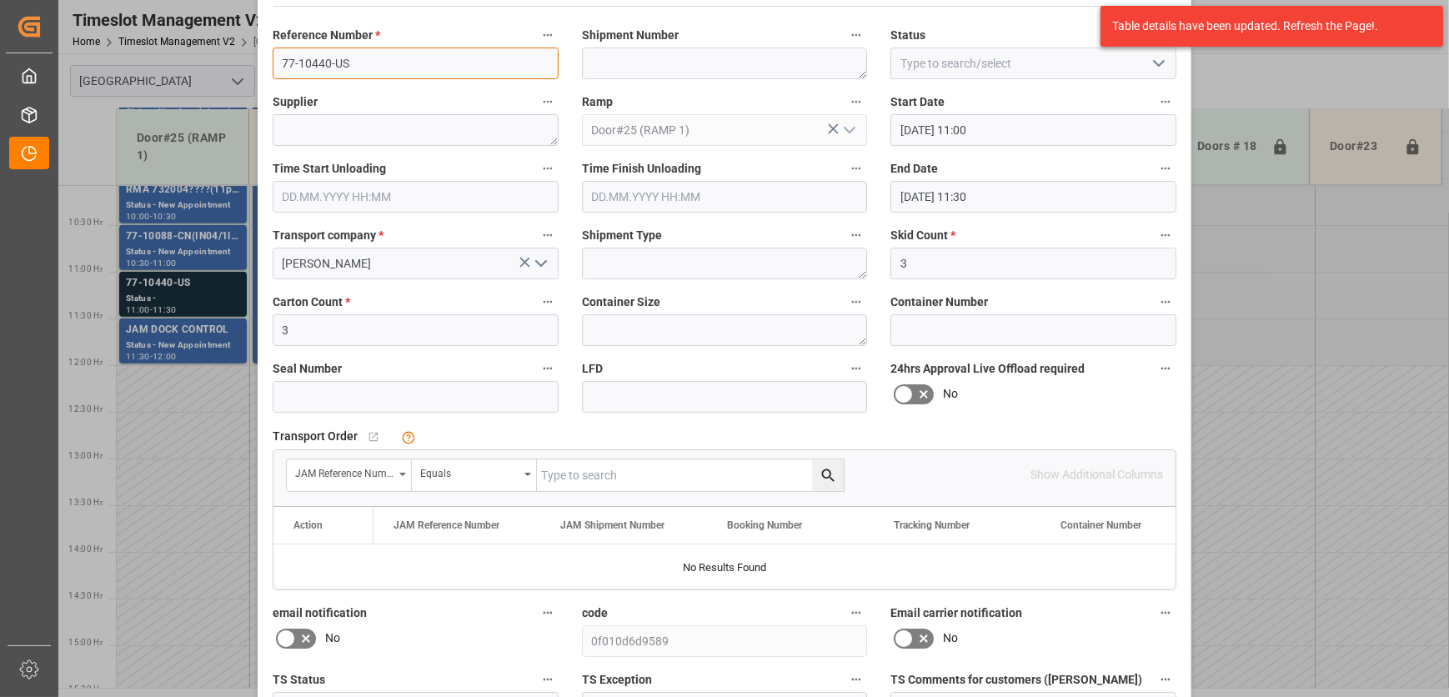
scroll to position [151, 0]
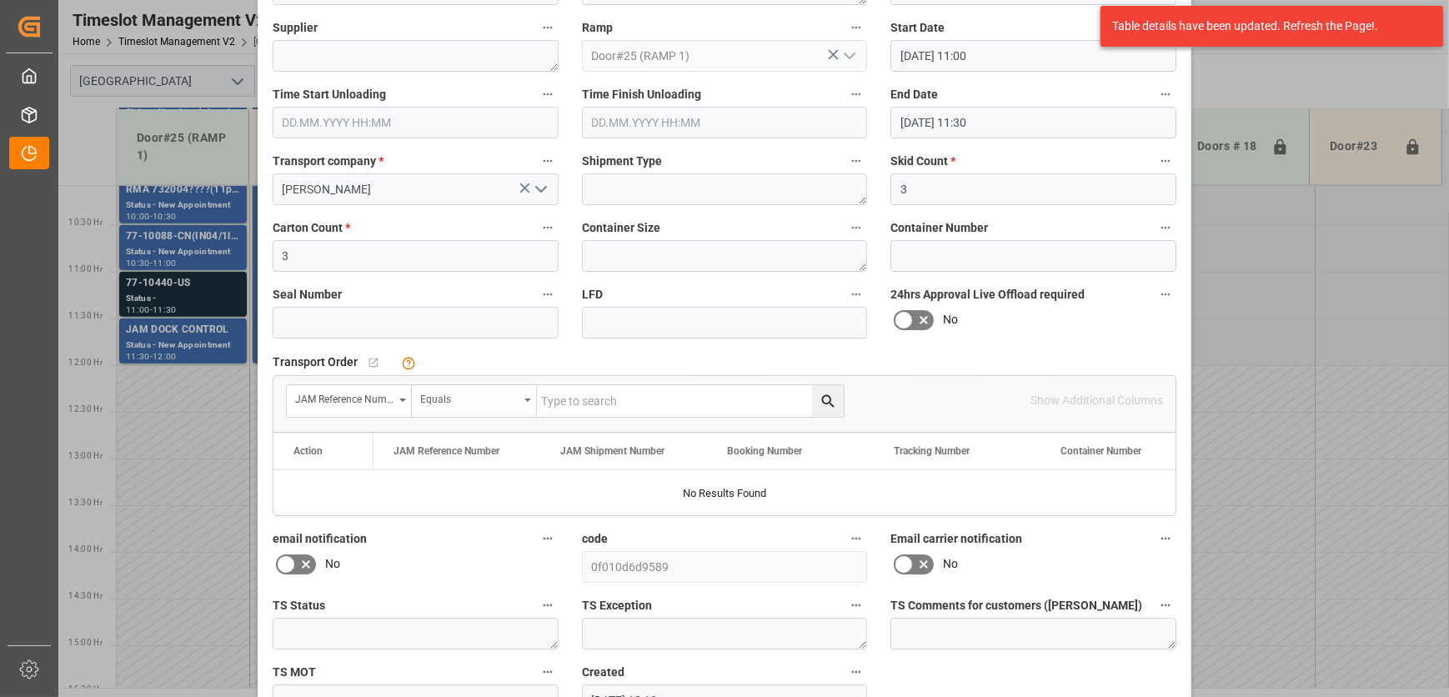
click at [468, 402] on div "Equals" at bounding box center [469, 397] width 98 height 19
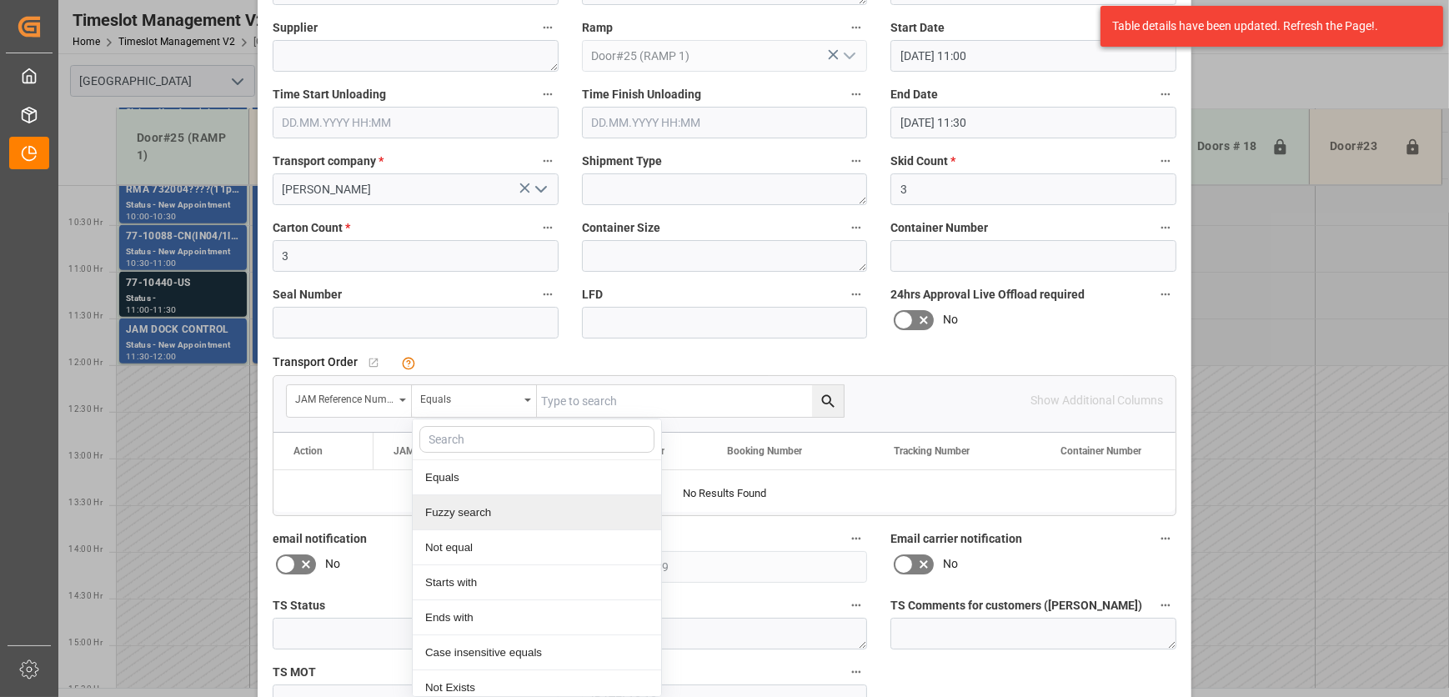
click at [508, 512] on div "Fuzzy search" at bounding box center [537, 512] width 249 height 35
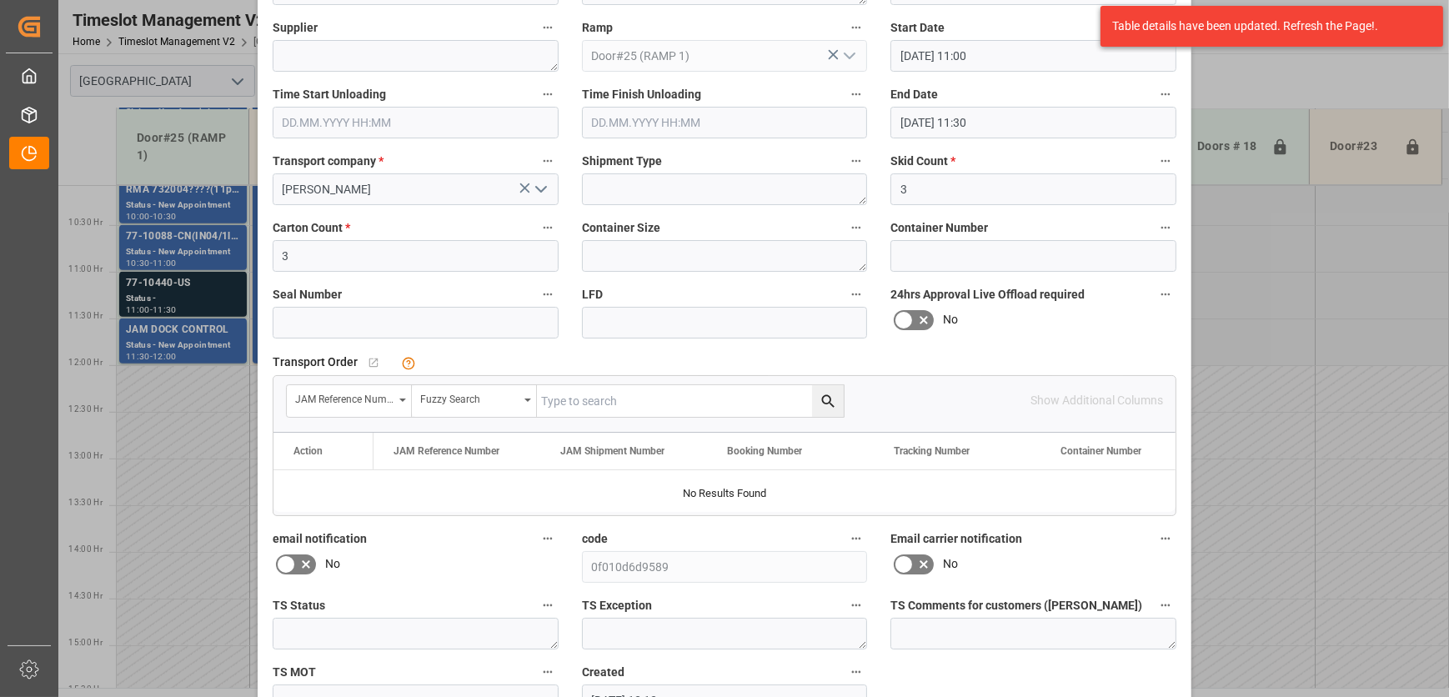
click at [574, 400] on input "text" at bounding box center [690, 401] width 307 height 32
paste input "77-10440-US"
type input "77-10440-US"
click at [824, 398] on icon "search button" at bounding box center [829, 402] width 18 height 18
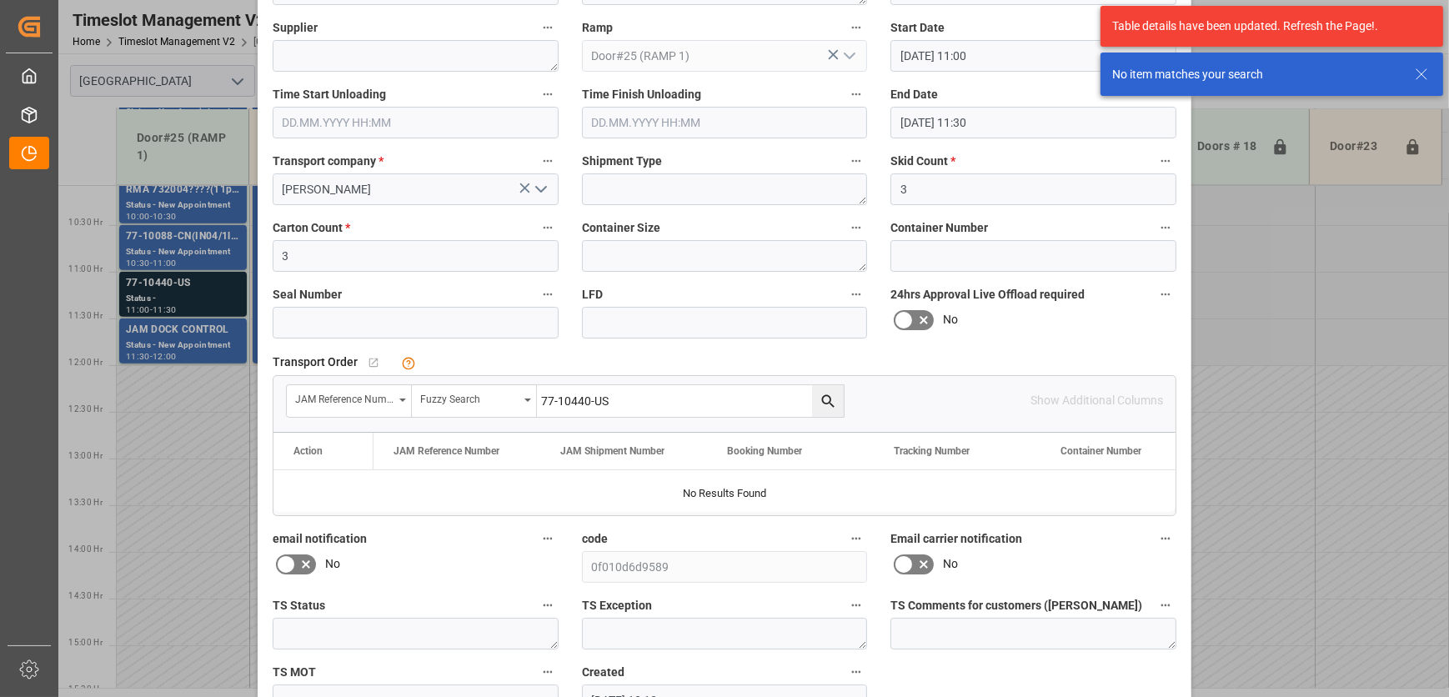
click at [630, 398] on input "77-10440-US" at bounding box center [690, 401] width 307 height 32
click at [1268, 562] on div "Update Appointment View History Reference Number * 77-10440-US Shipment Number …" at bounding box center [724, 348] width 1449 height 697
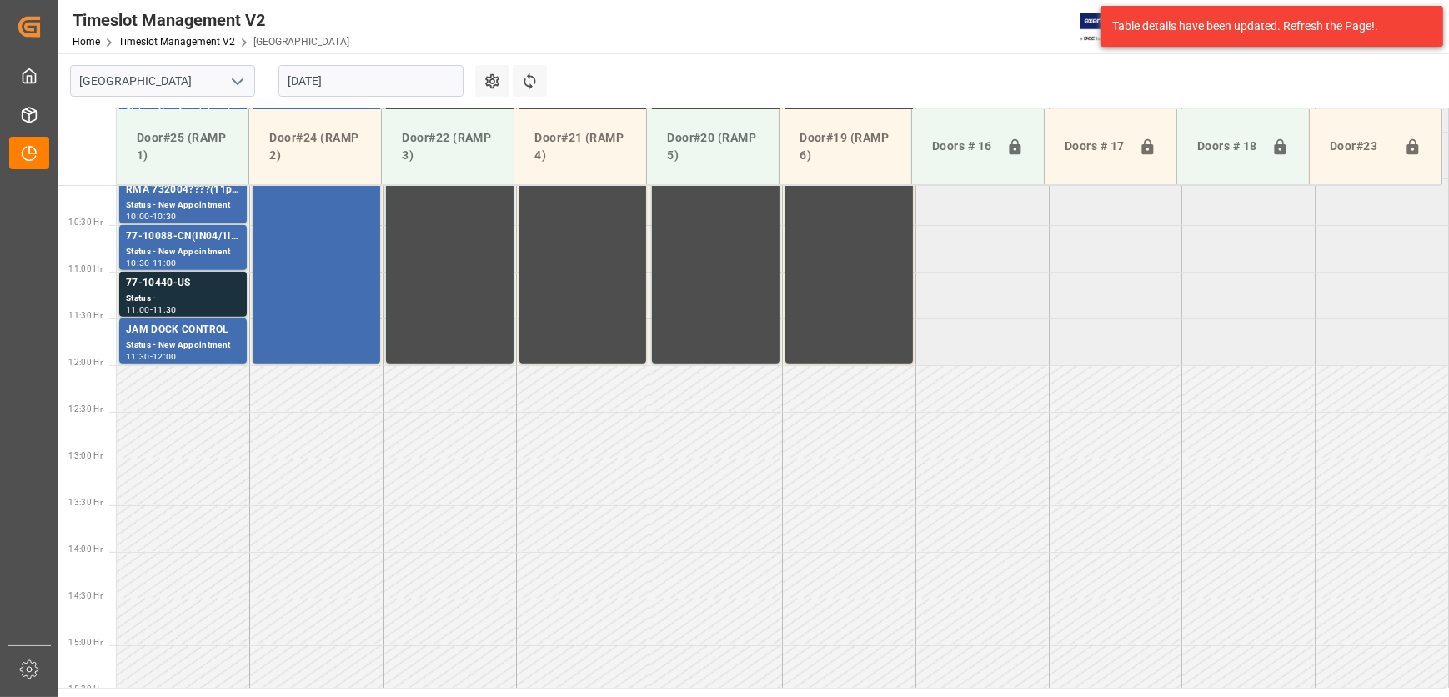
click at [441, 500] on td at bounding box center [449, 482] width 133 height 47
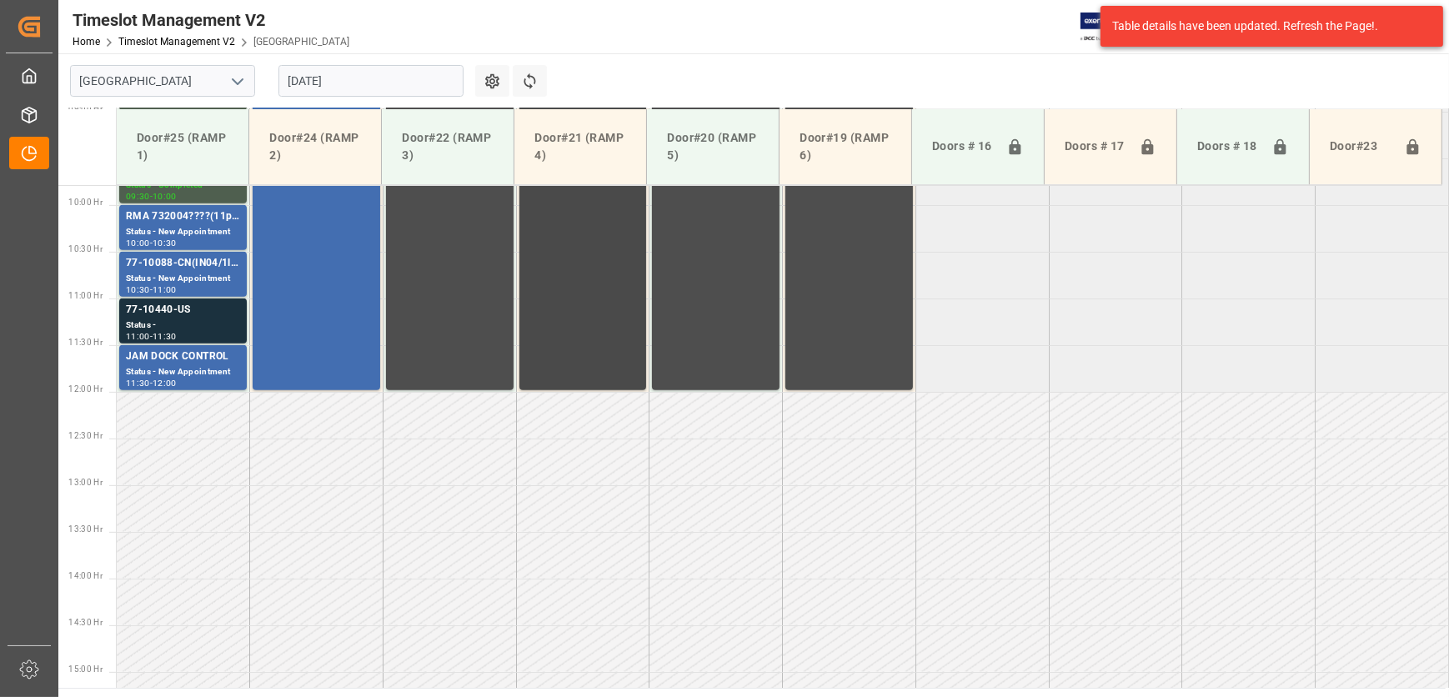
scroll to position [941, 0]
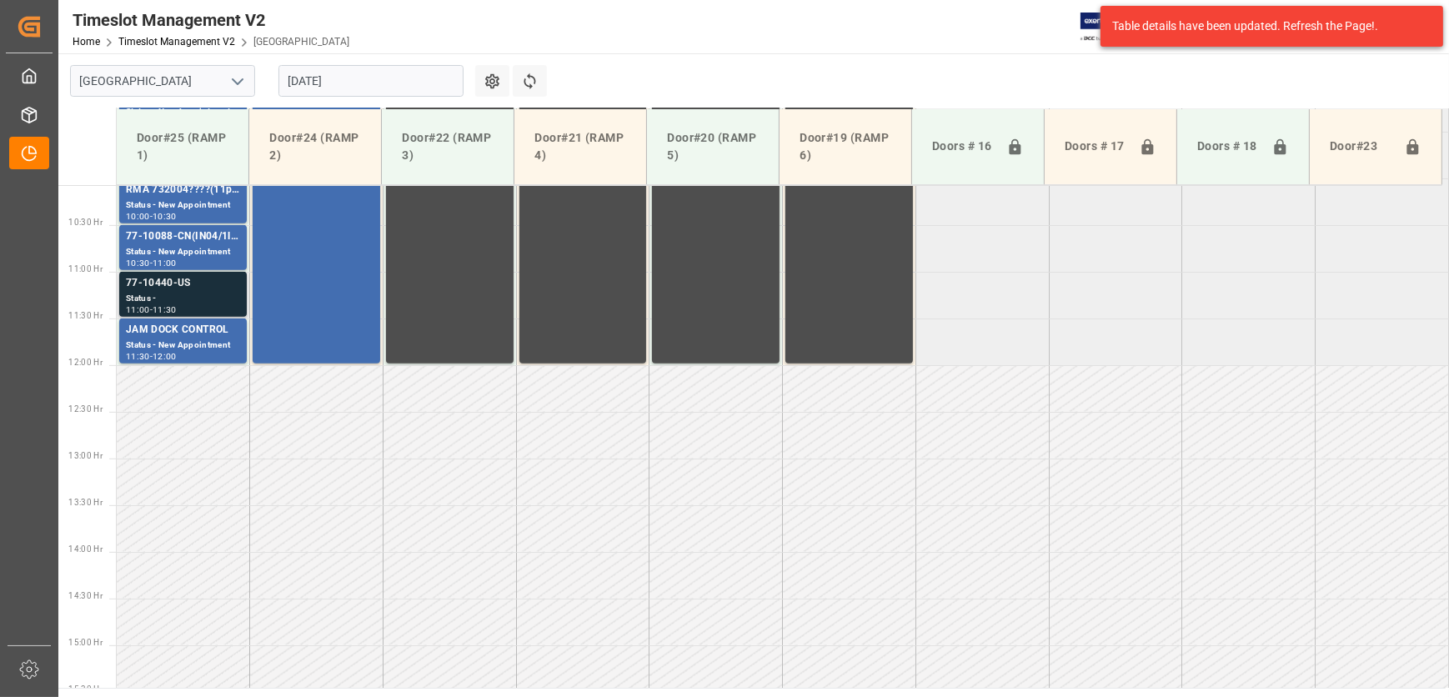
click at [225, 293] on div "Status -" at bounding box center [183, 299] width 114 height 14
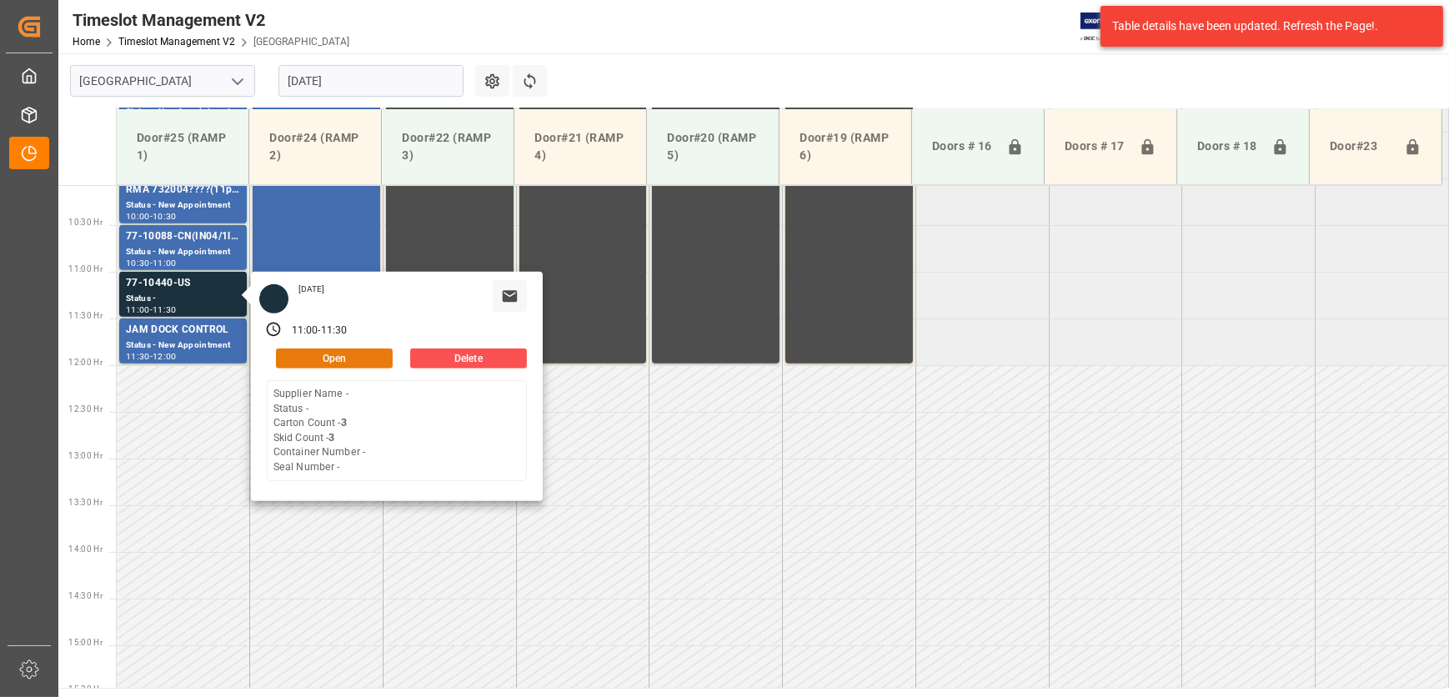
click at [358, 364] on button "Open" at bounding box center [334, 359] width 117 height 20
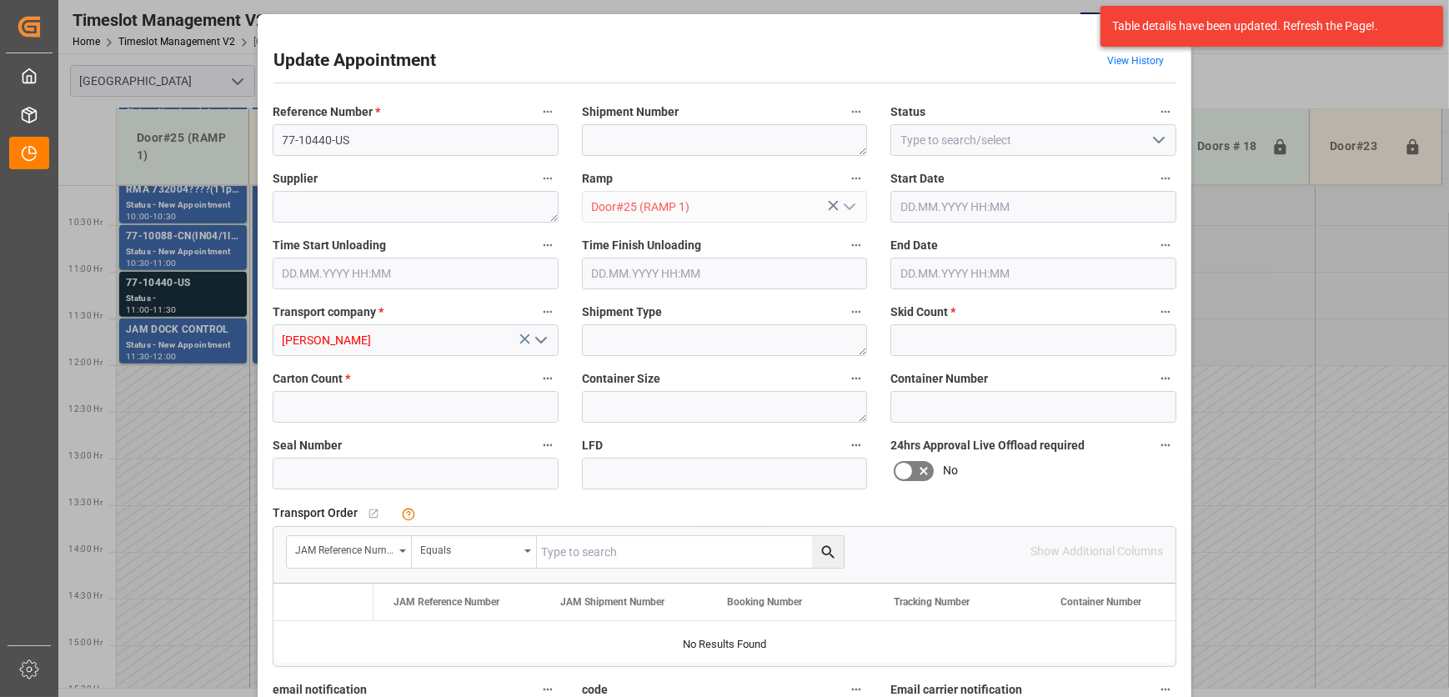
type input "3"
type input "[DATE] 11:00"
type input "[DATE] 11:30"
type input "[DATE] 13:13"
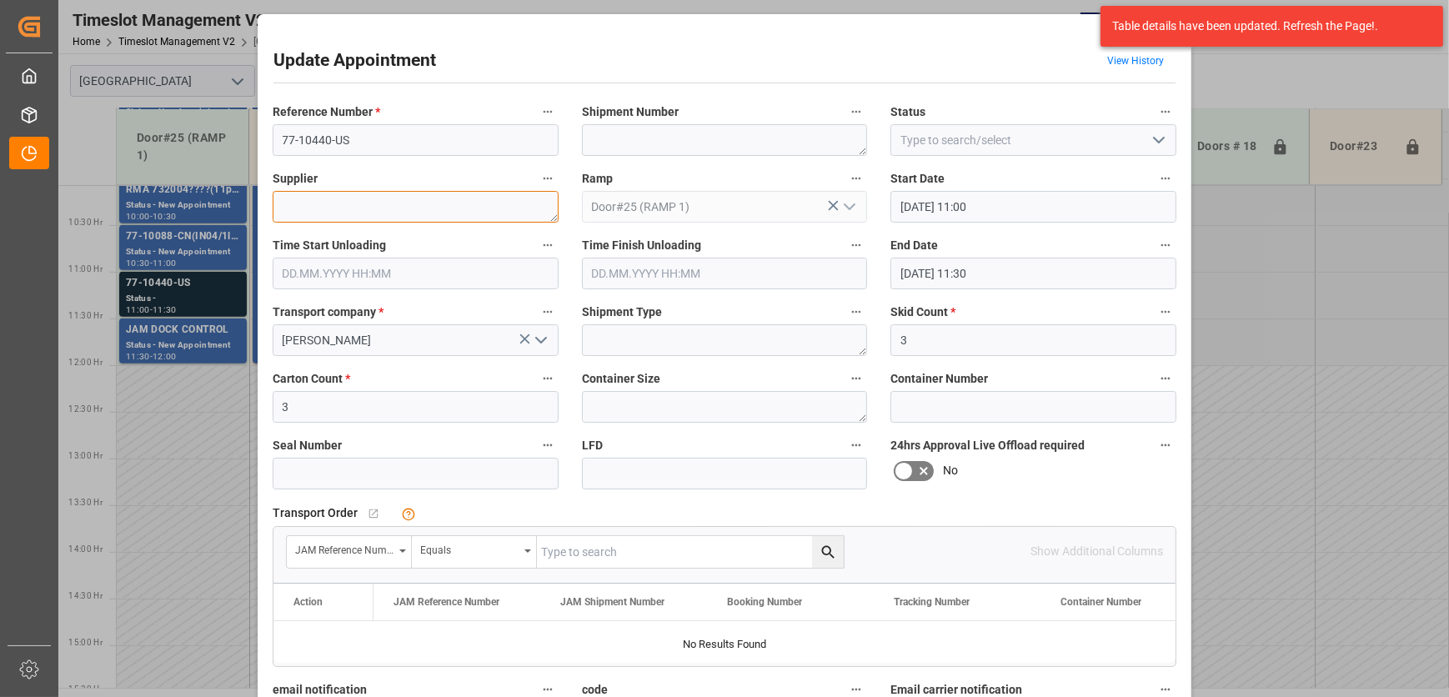
click at [371, 209] on textarea at bounding box center [416, 207] width 286 height 32
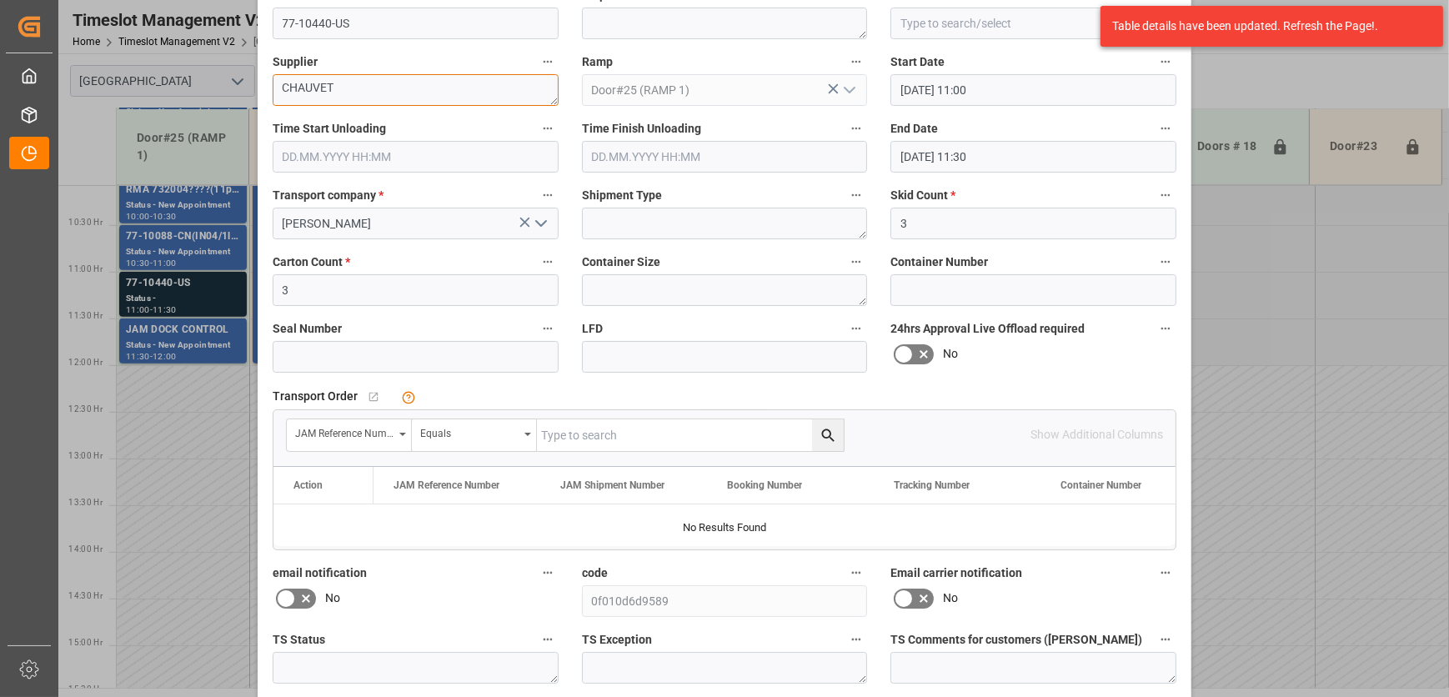
scroll to position [254, 0]
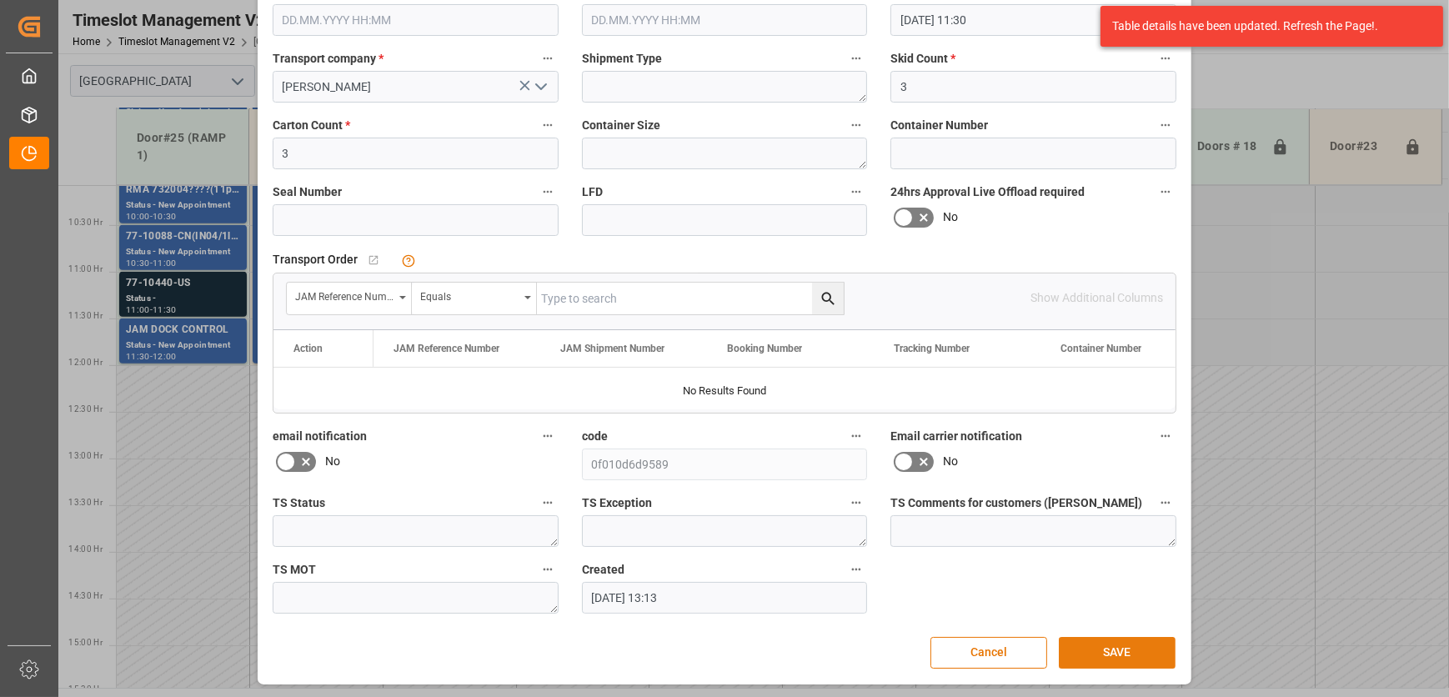
type textarea "CHAUVET"
click at [1131, 647] on button "SAVE" at bounding box center [1117, 653] width 117 height 32
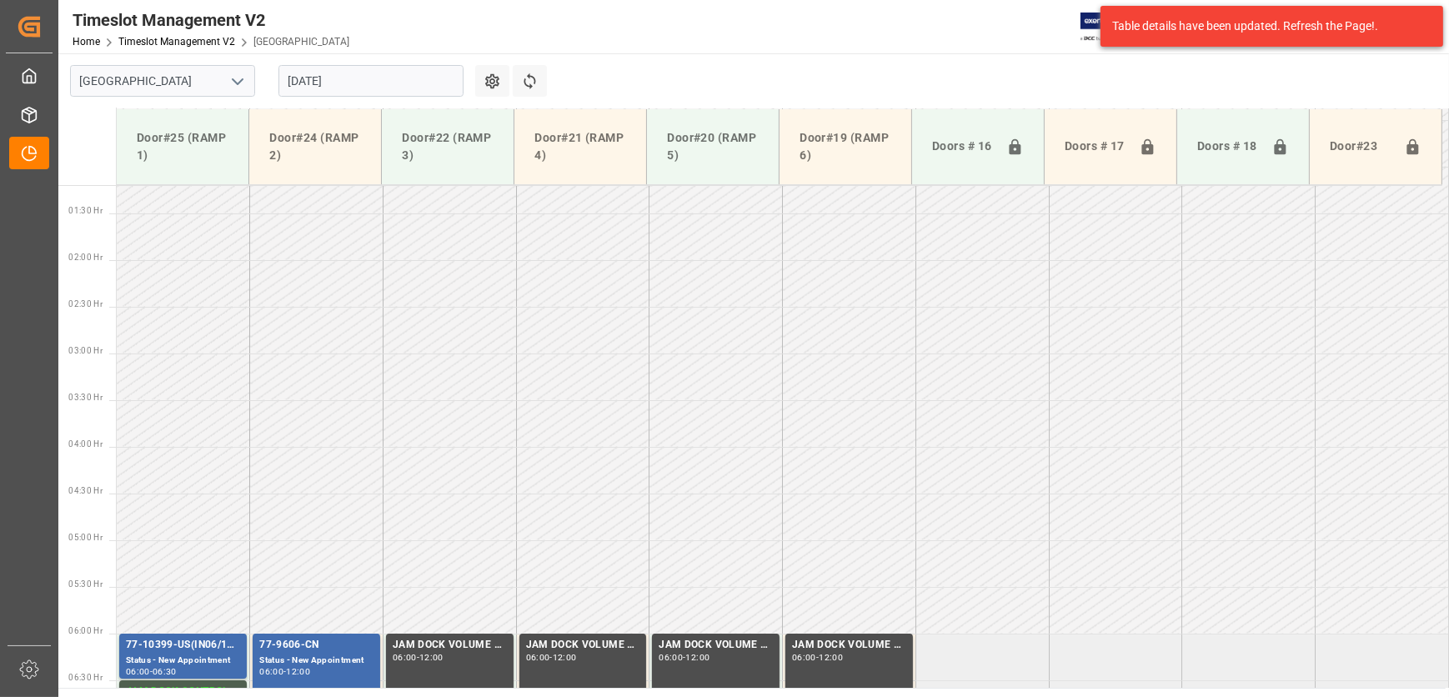
scroll to position [107, 0]
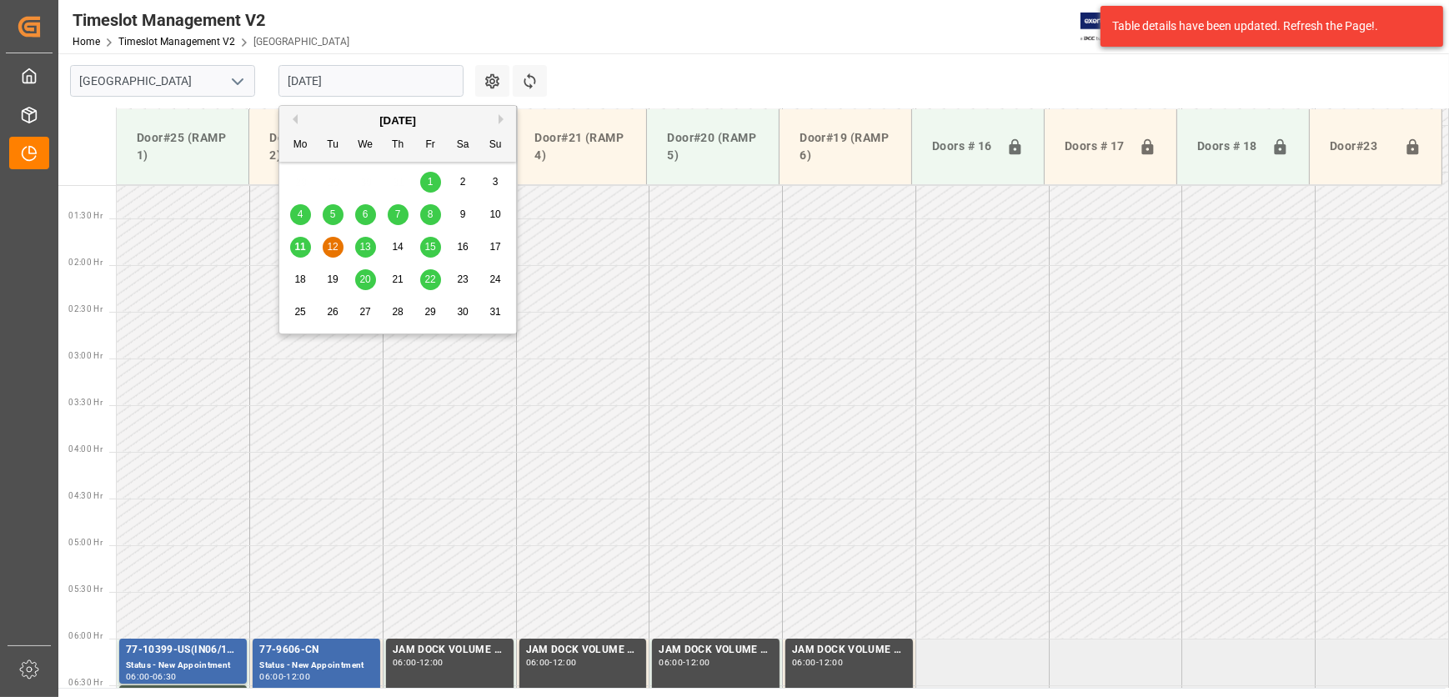
click at [353, 81] on input "[DATE]" at bounding box center [371, 81] width 185 height 32
click at [295, 239] on div "11" at bounding box center [300, 248] width 21 height 20
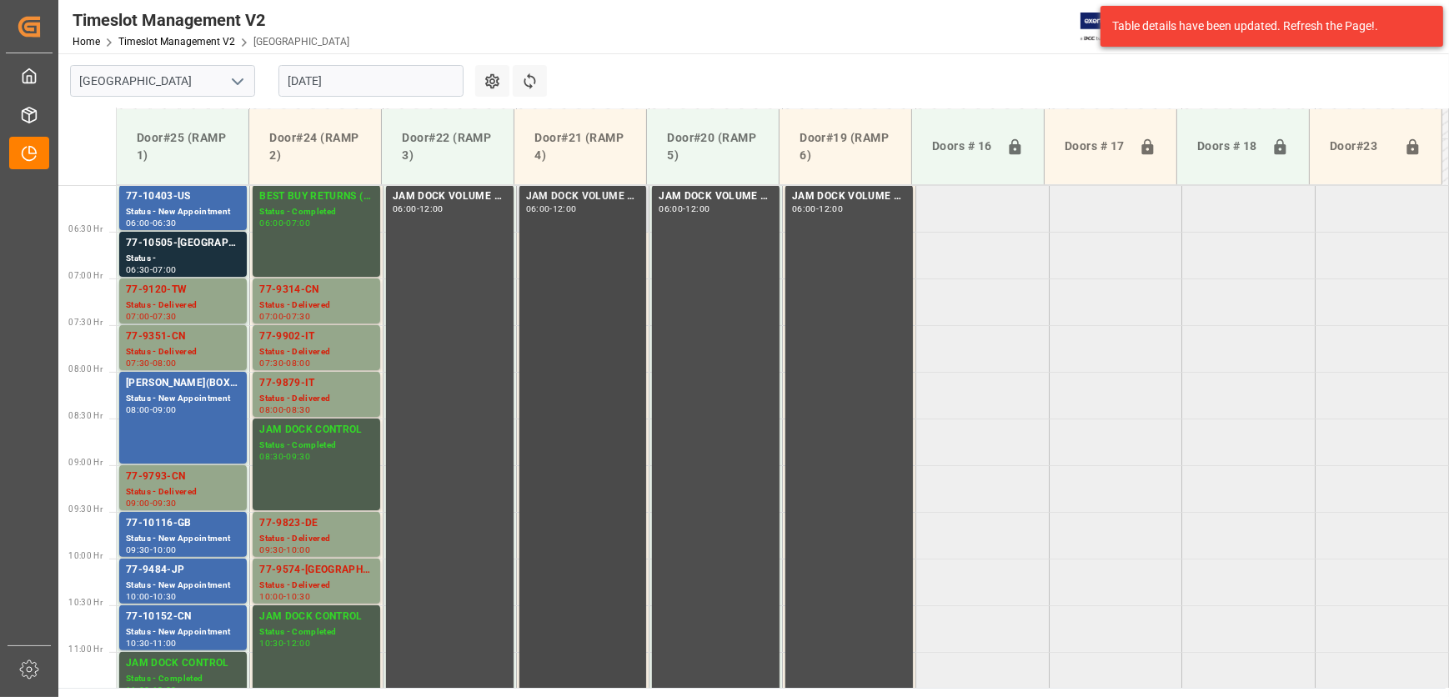
scroll to position [468, 0]
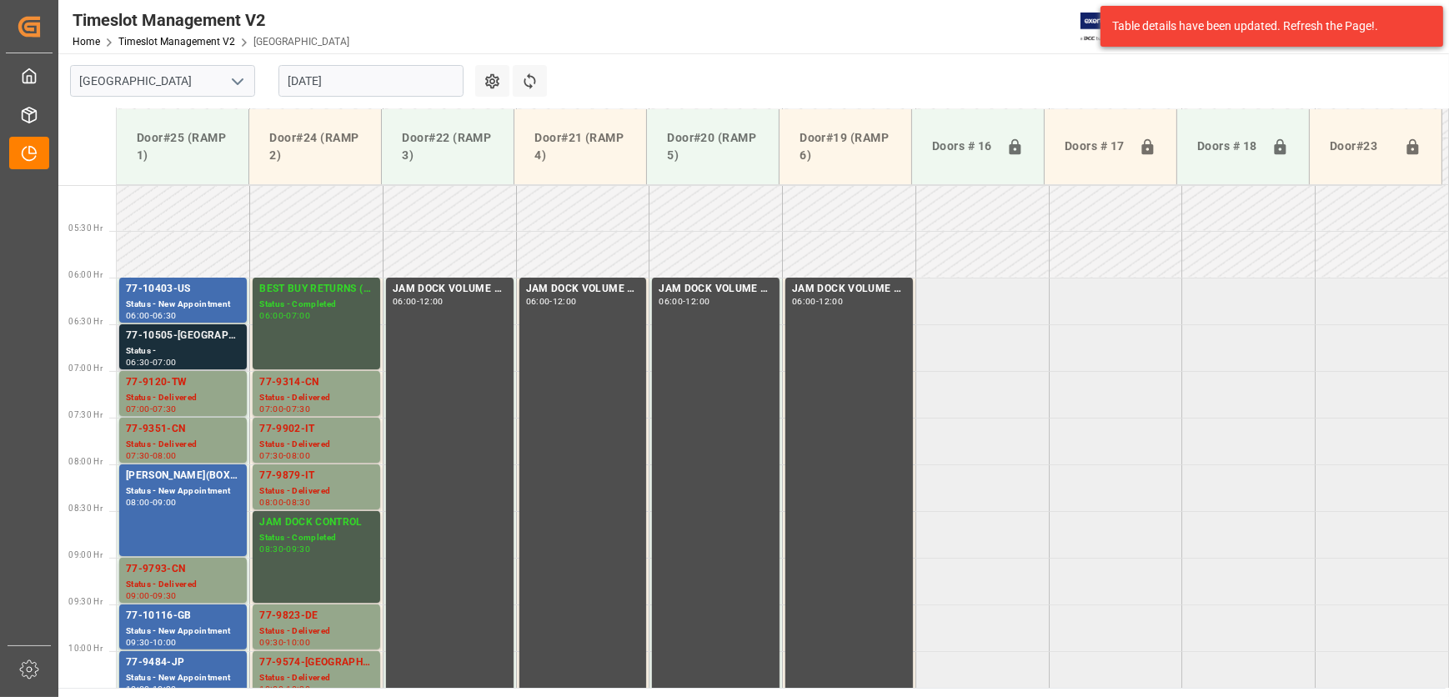
click at [214, 331] on div "77-10505-[GEOGRAPHIC_DATA]" at bounding box center [183, 336] width 114 height 17
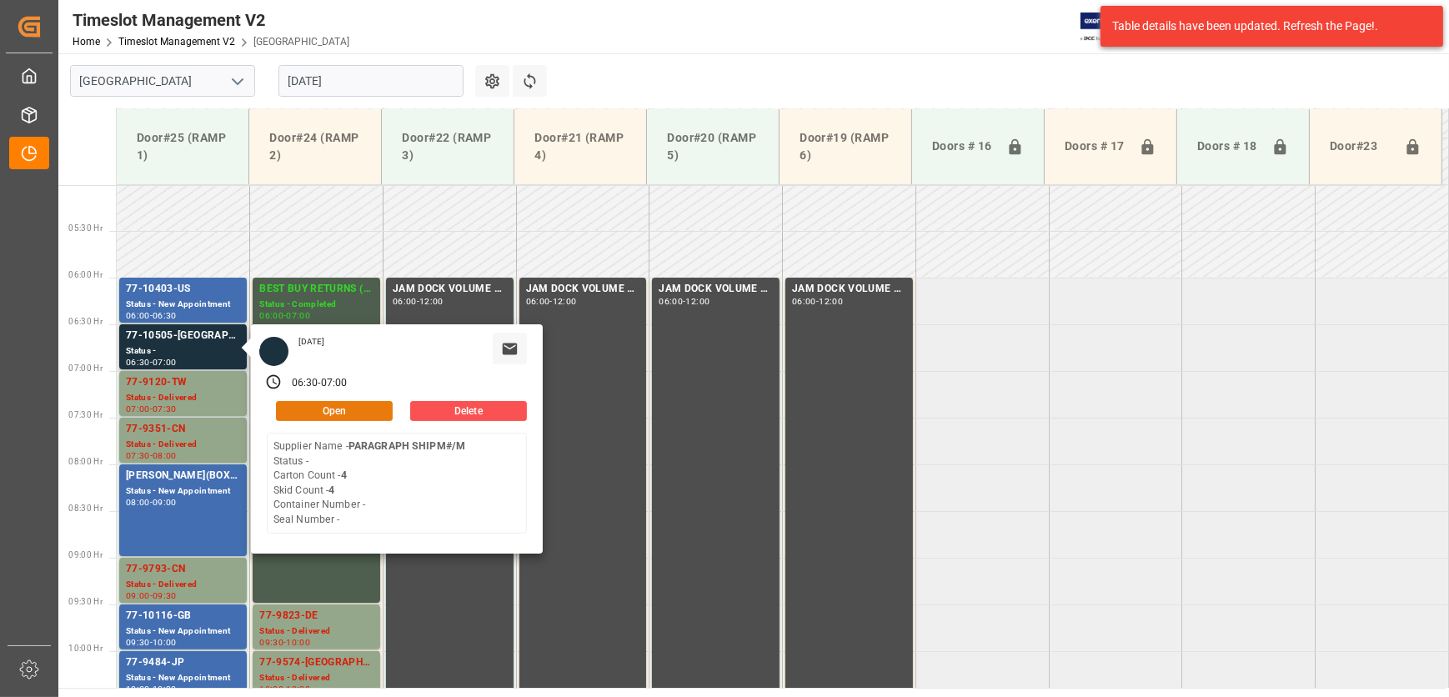
click at [350, 412] on button "Open" at bounding box center [334, 411] width 117 height 20
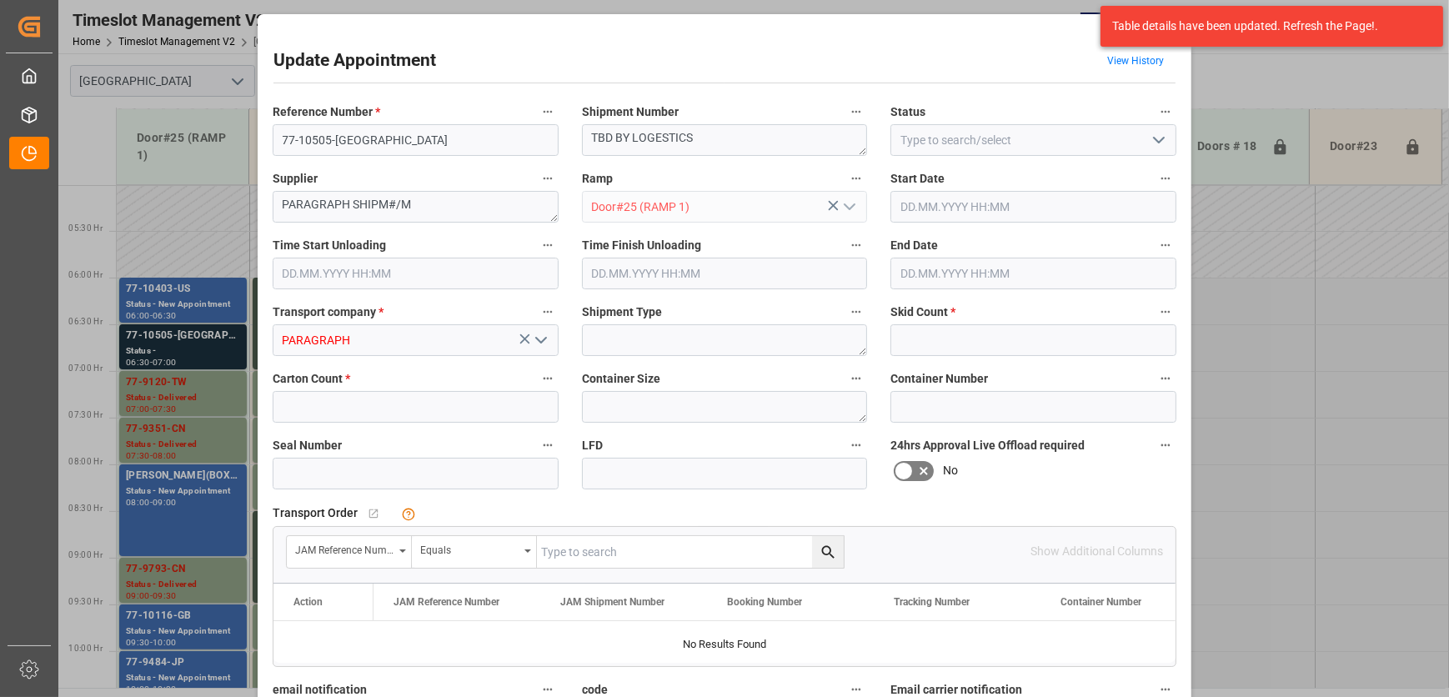
type input "4"
type input "[DATE] 06:30"
type input "[DATE] 07:00"
type input "[DATE] 13:21"
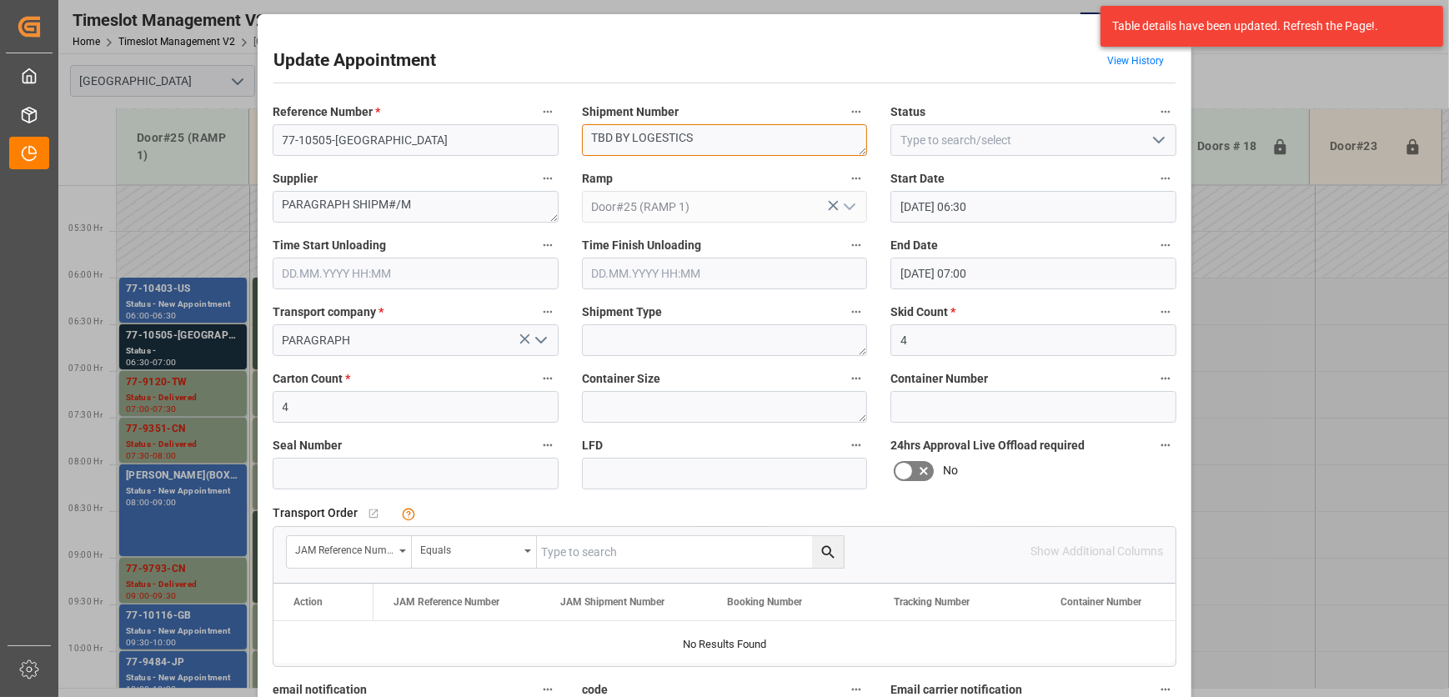
click at [706, 138] on textarea "TBD BY LOGESTICS" at bounding box center [725, 140] width 286 height 32
paste textarea "72517"
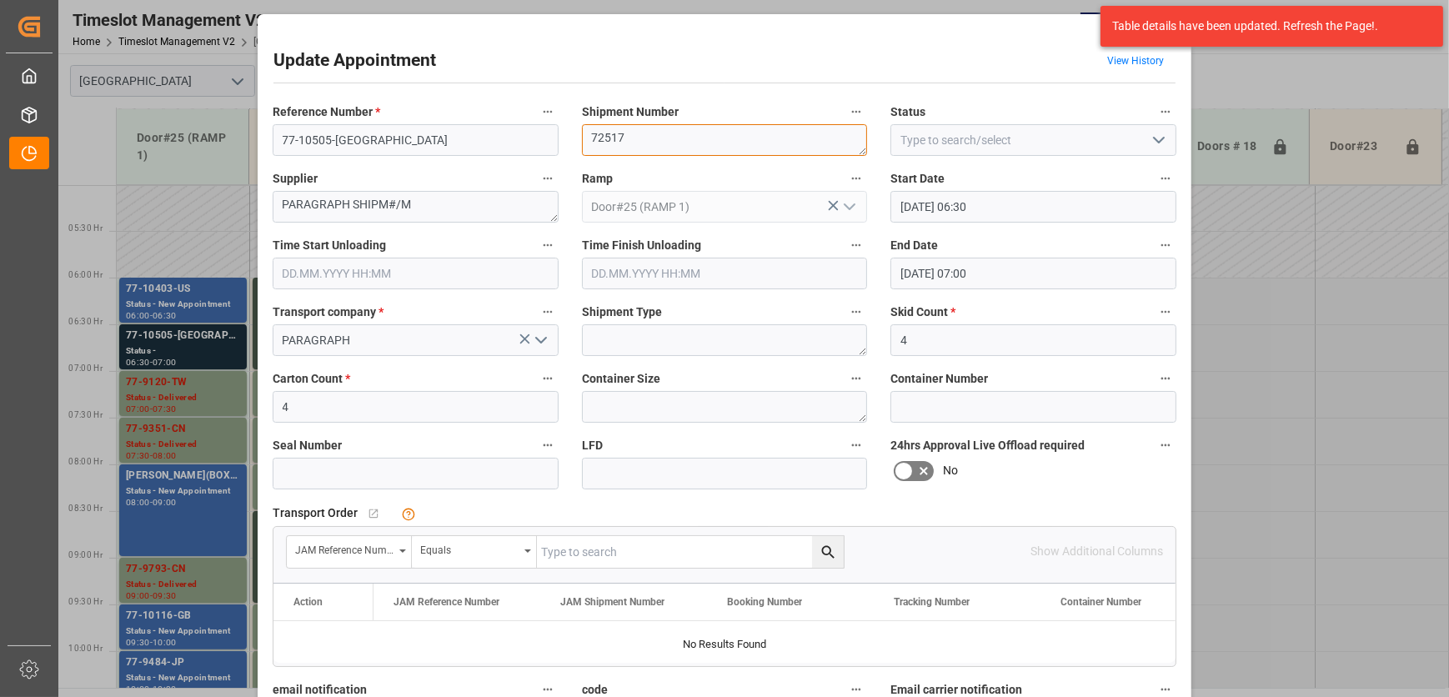
type textarea "TBD BY LOGESTICS"
click at [635, 136] on textarea "TBD BY LOGESTICS" at bounding box center [725, 140] width 286 height 32
click at [728, 136] on textarea "TBD BY LOGESTICS" at bounding box center [725, 140] width 286 height 32
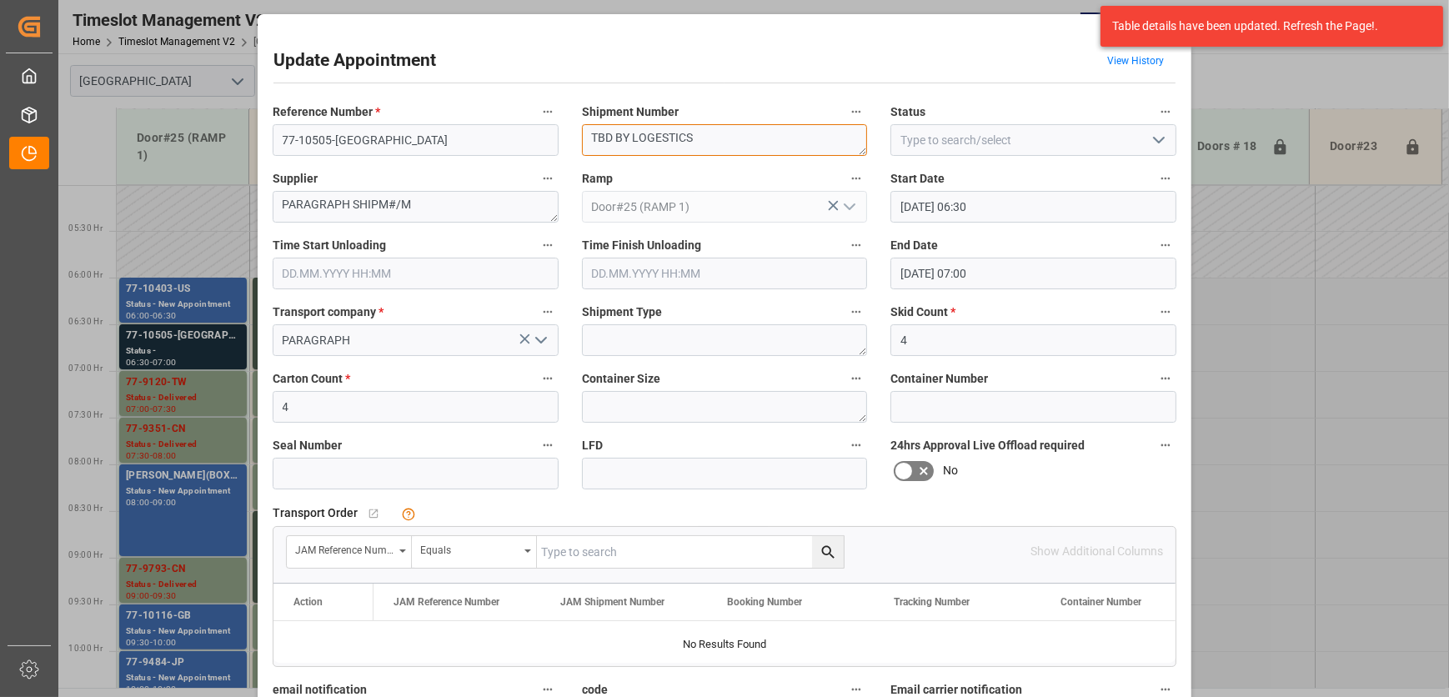
click at [728, 136] on textarea "TBD BY LOGESTICS" at bounding box center [725, 140] width 286 height 32
paste textarea "72517"
type textarea "72517"
drag, startPoint x: 420, startPoint y: 199, endPoint x: 350, endPoint y: 208, distance: 70.6
click at [350, 208] on textarea "PARAGRAPH SHIPM#/M" at bounding box center [416, 207] width 286 height 32
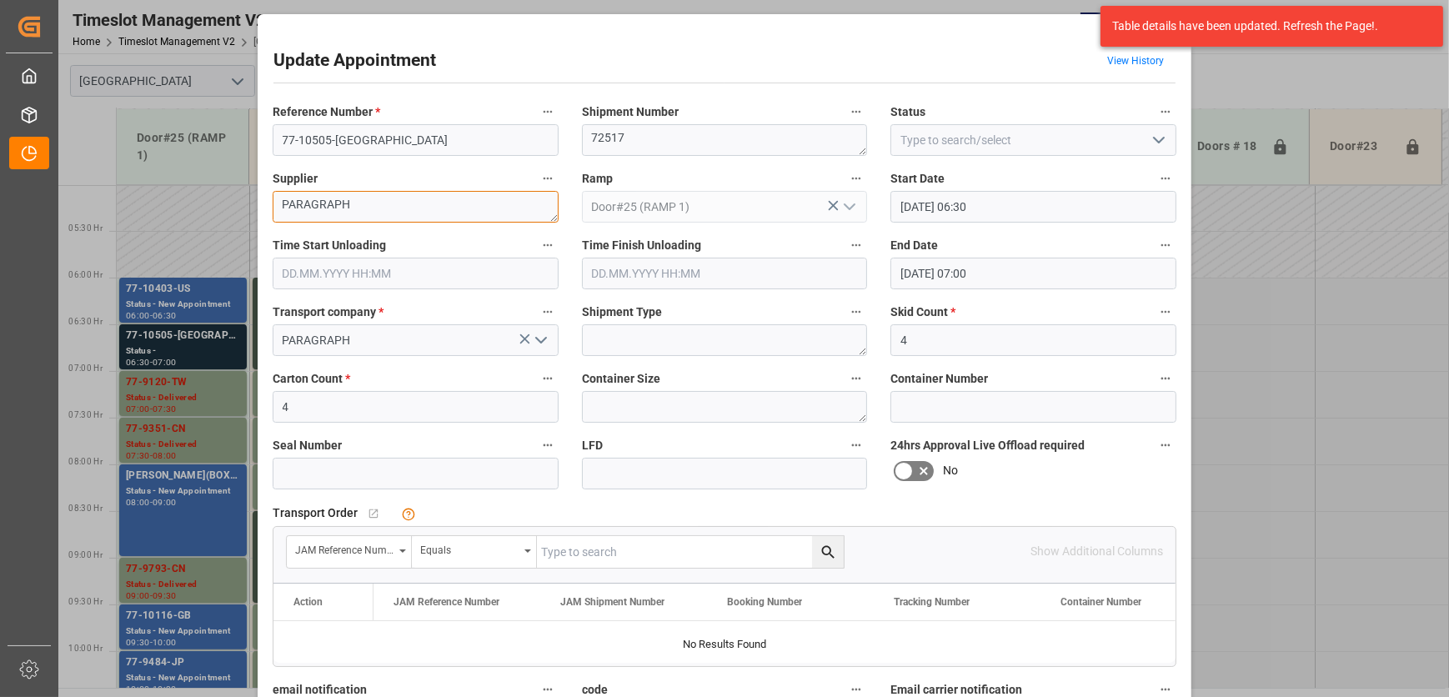
type textarea "PARAGRAPH"
click at [315, 145] on input "77-10505-[GEOGRAPHIC_DATA]" at bounding box center [416, 140] width 286 height 32
click at [1102, 137] on input at bounding box center [1034, 140] width 286 height 32
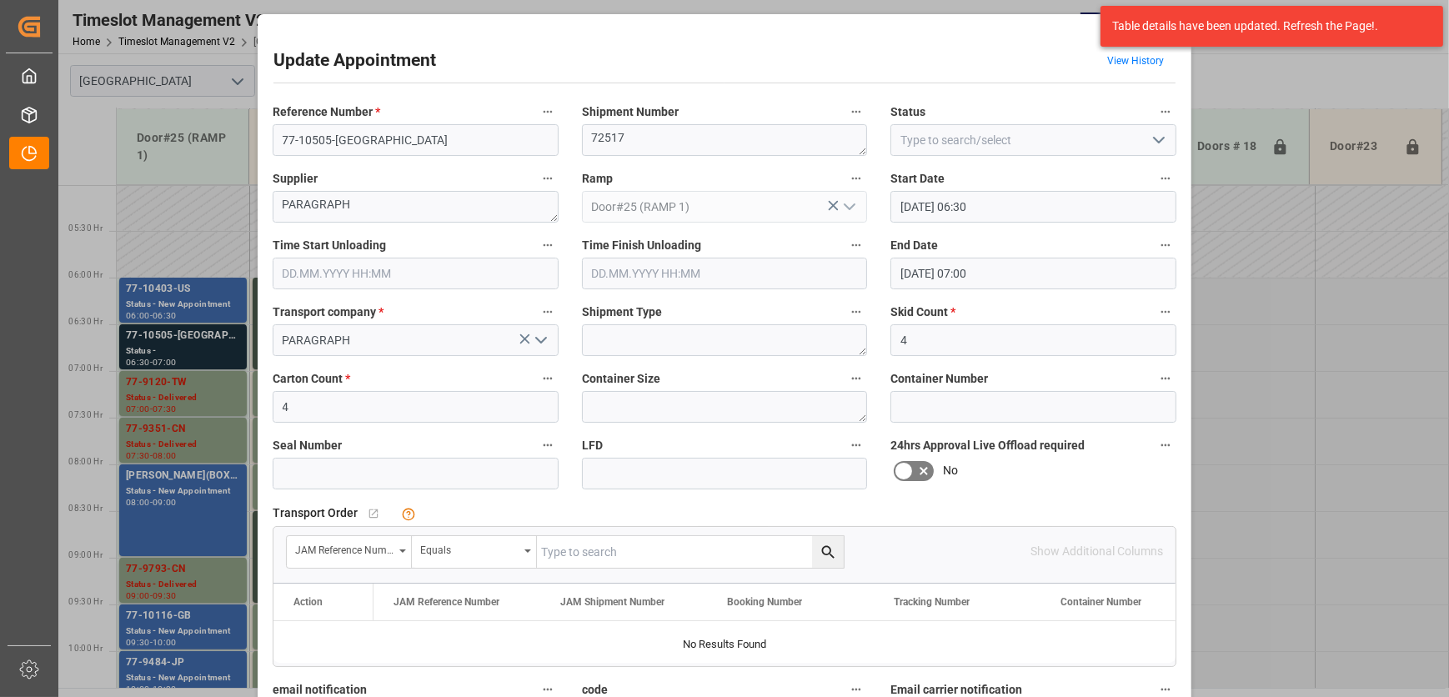
click at [1157, 142] on polyline "open menu" at bounding box center [1159, 140] width 10 height 5
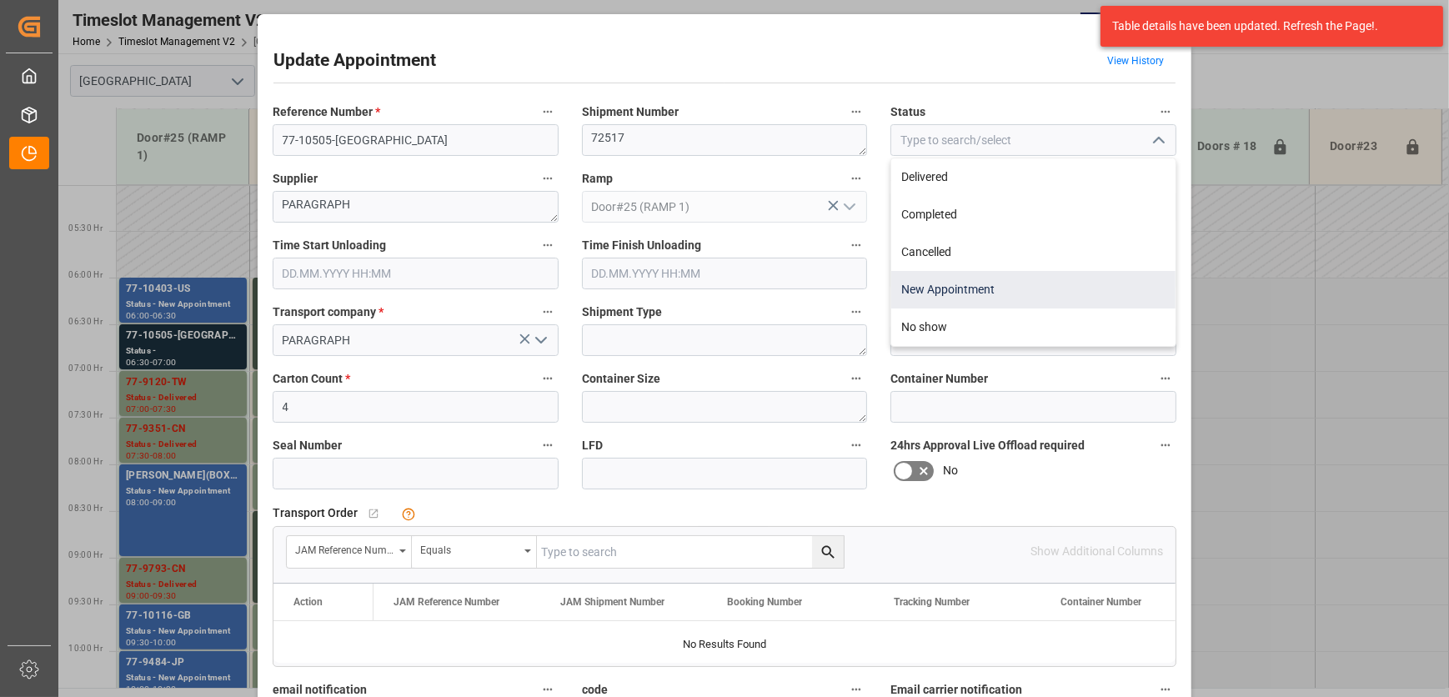
click at [1062, 290] on div "New Appointment" at bounding box center [1034, 290] width 284 height 38
type input "New Appointment"
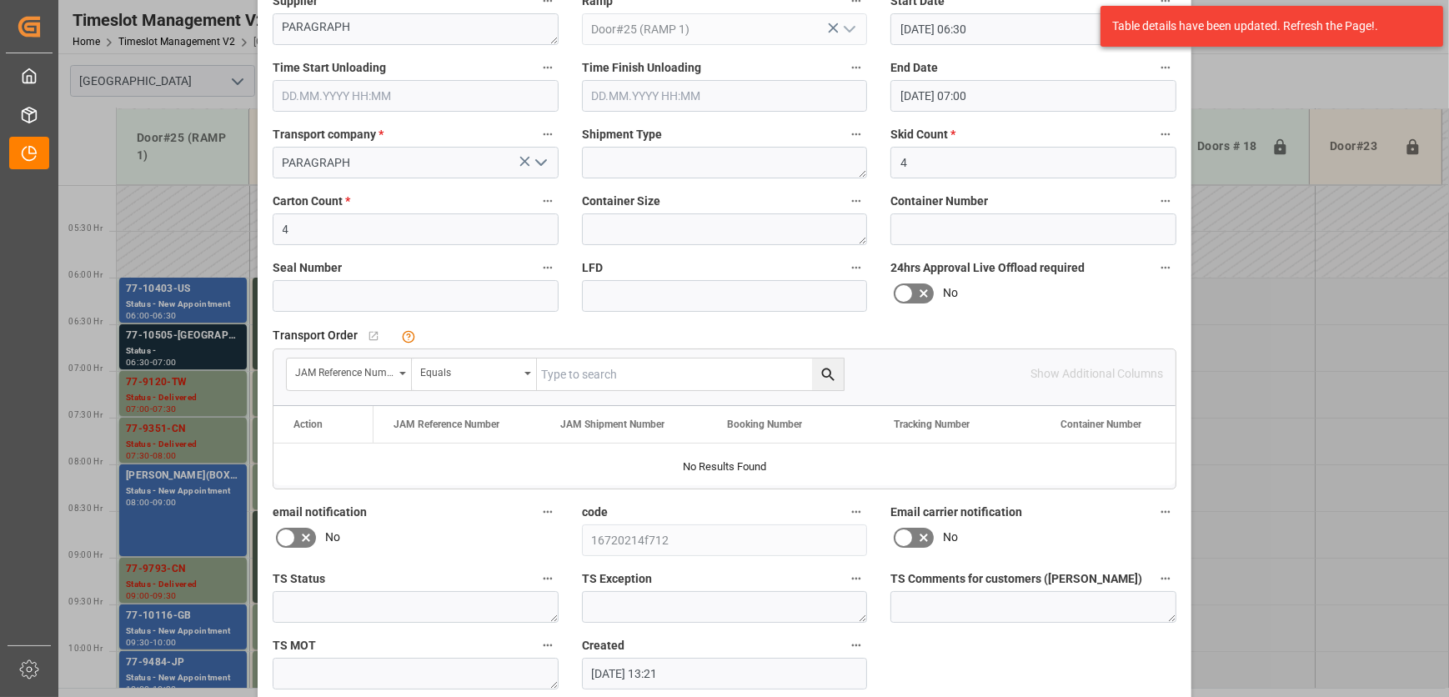
scroll to position [254, 0]
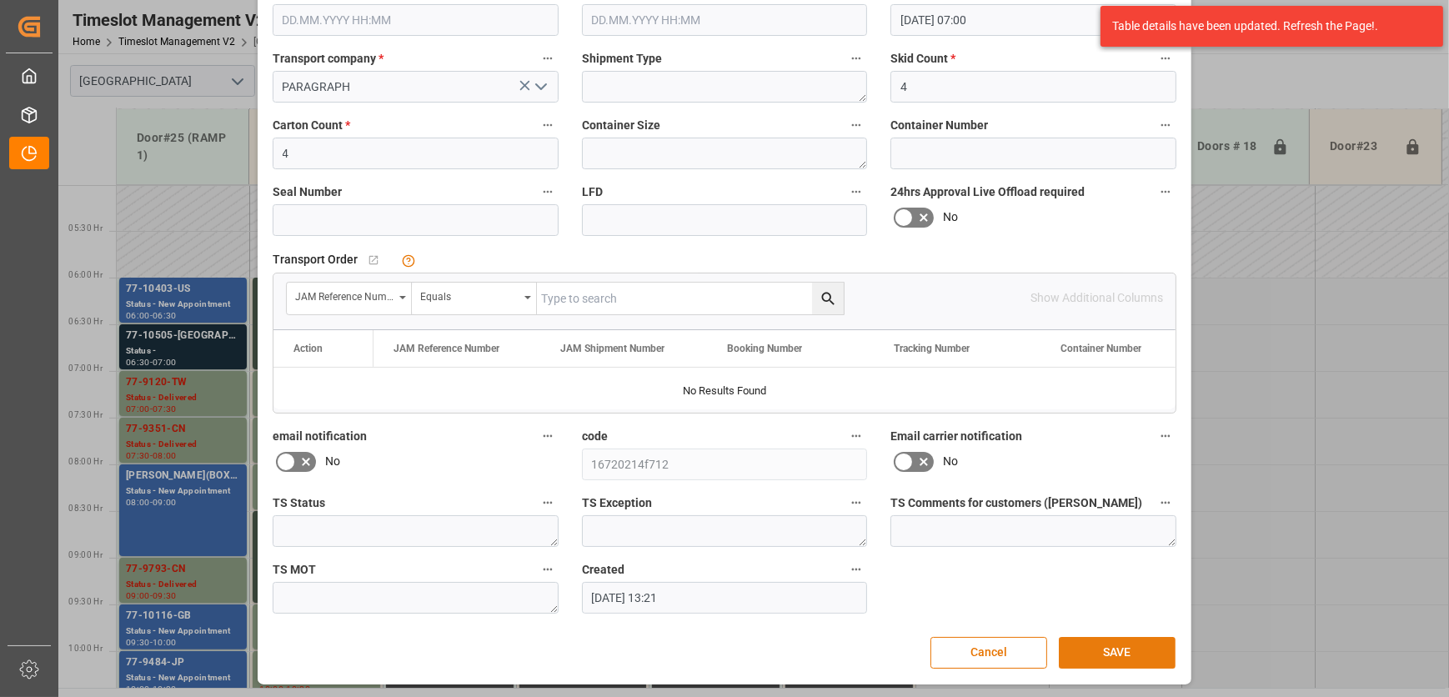
click at [1103, 644] on button "SAVE" at bounding box center [1117, 653] width 117 height 32
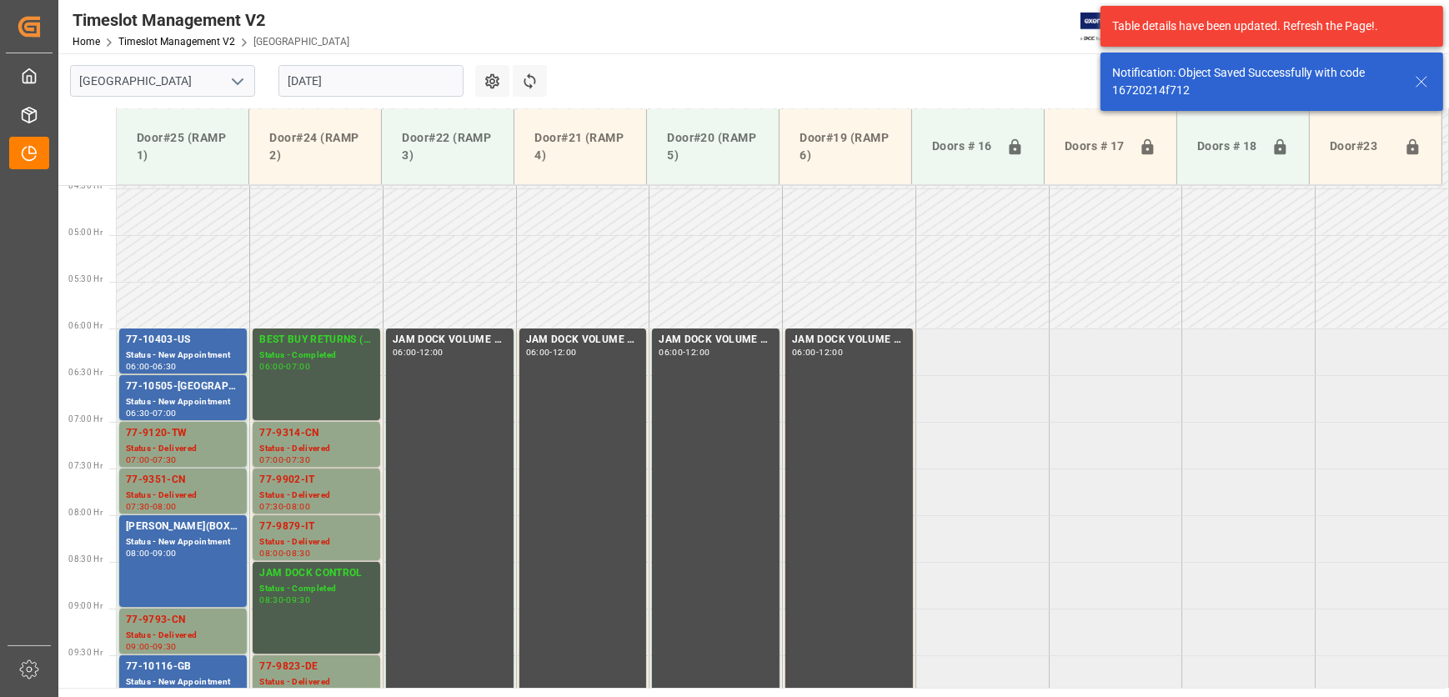
scroll to position [474, 0]
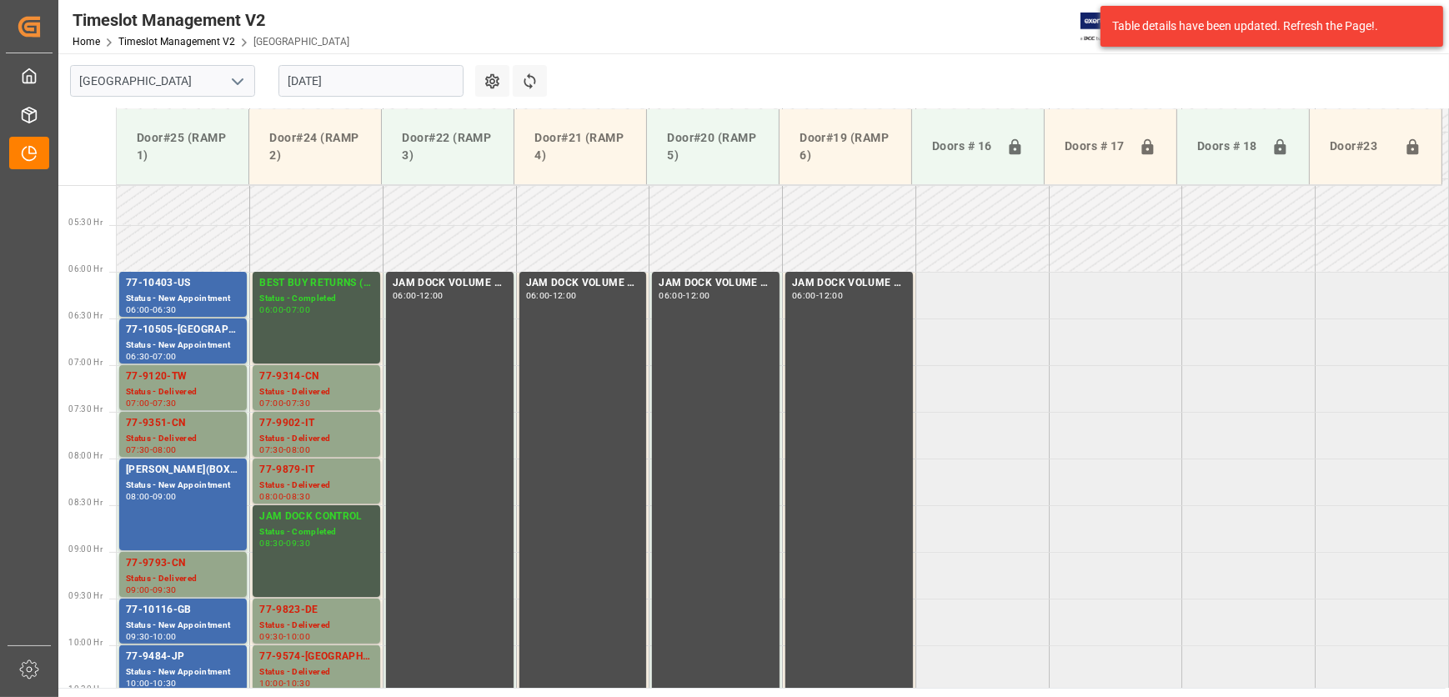
click at [356, 71] on input "[DATE]" at bounding box center [371, 81] width 185 height 32
click at [660, 243] on td at bounding box center [716, 248] width 133 height 47
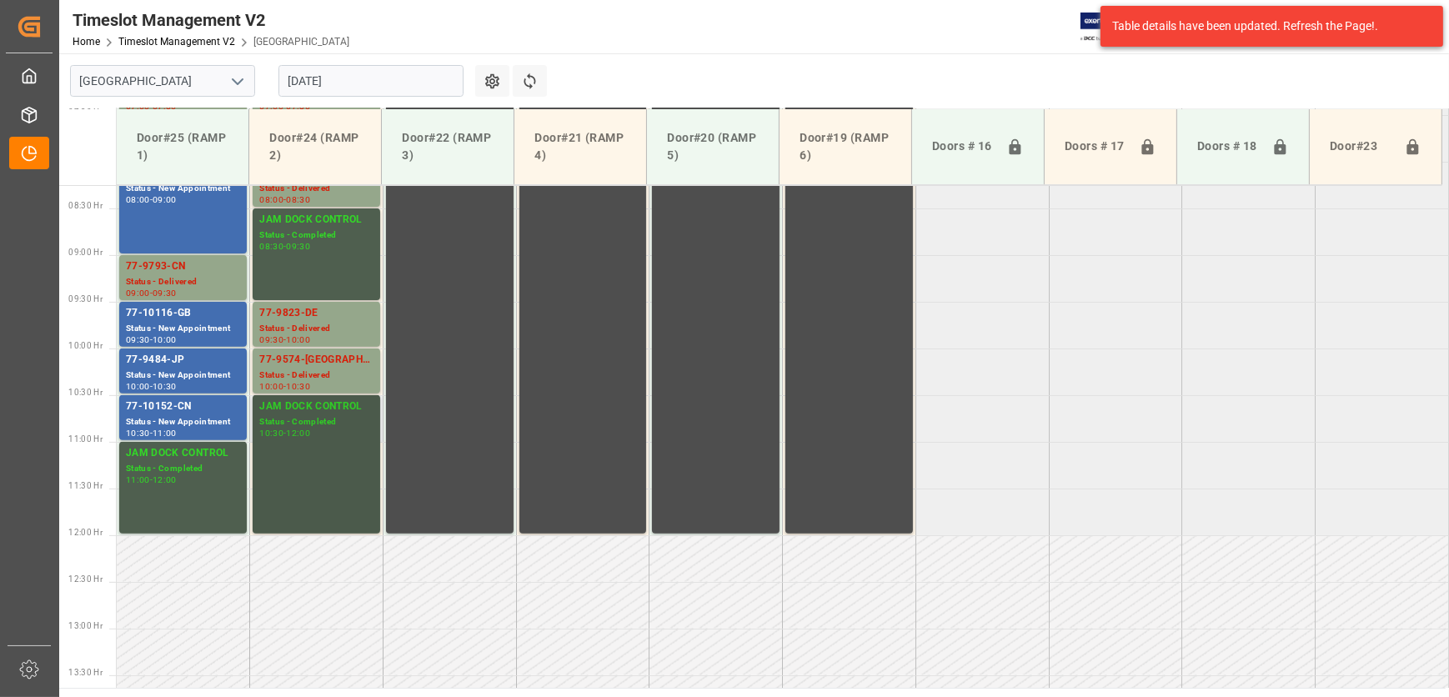
scroll to position [776, 0]
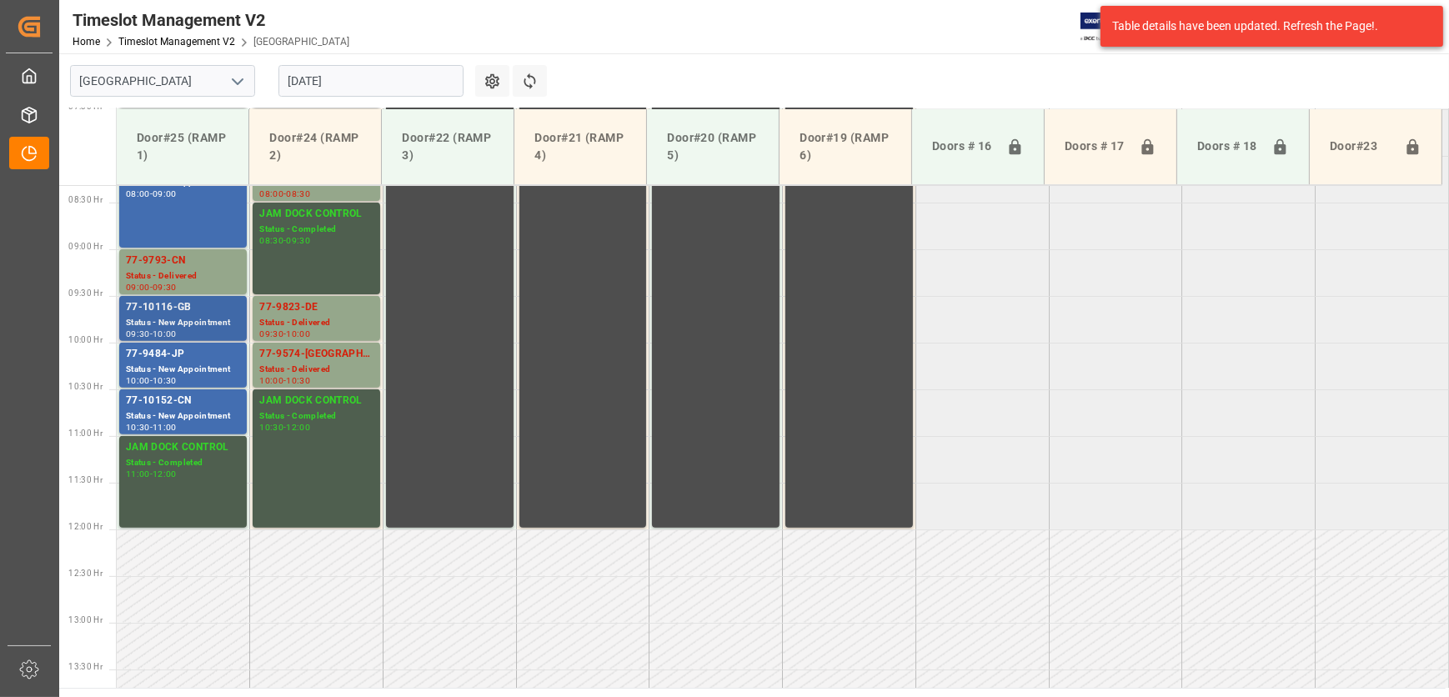
click at [209, 308] on div "77-10116-GB" at bounding box center [183, 307] width 114 height 17
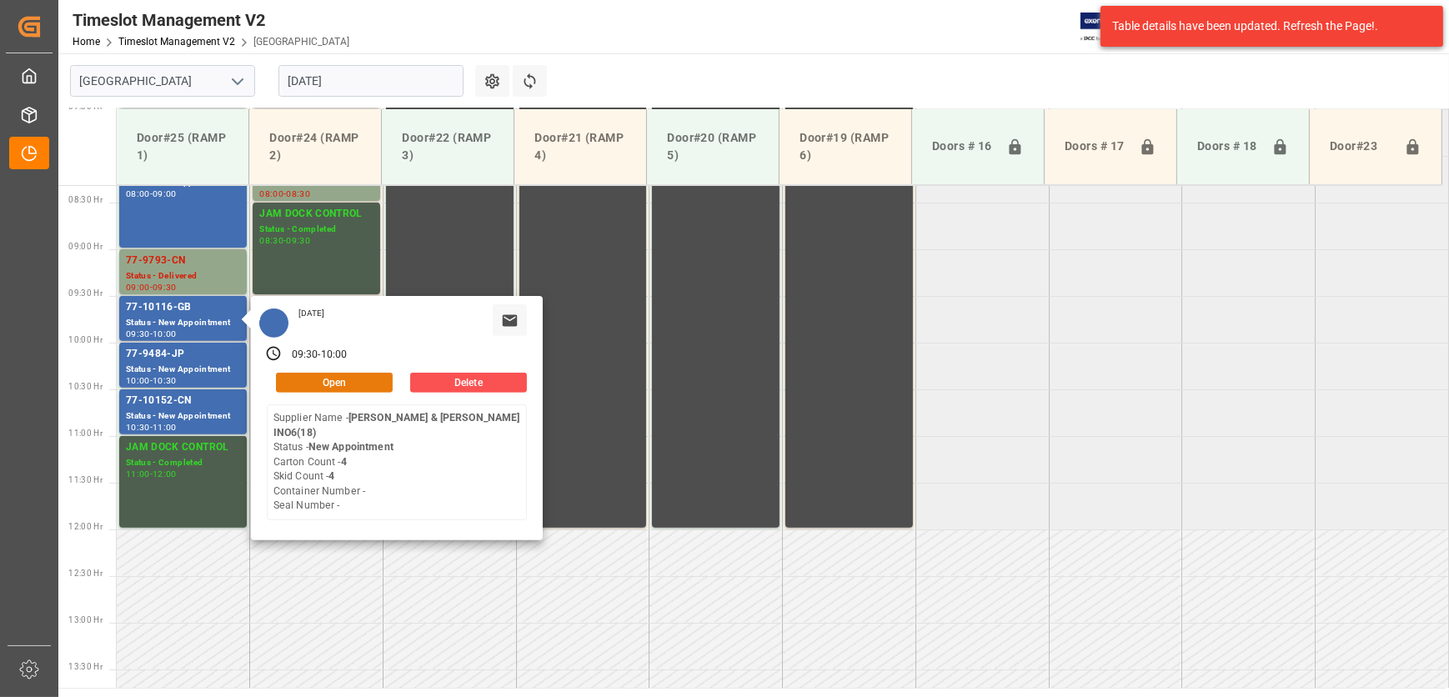
click at [351, 374] on button "Open" at bounding box center [334, 383] width 117 height 20
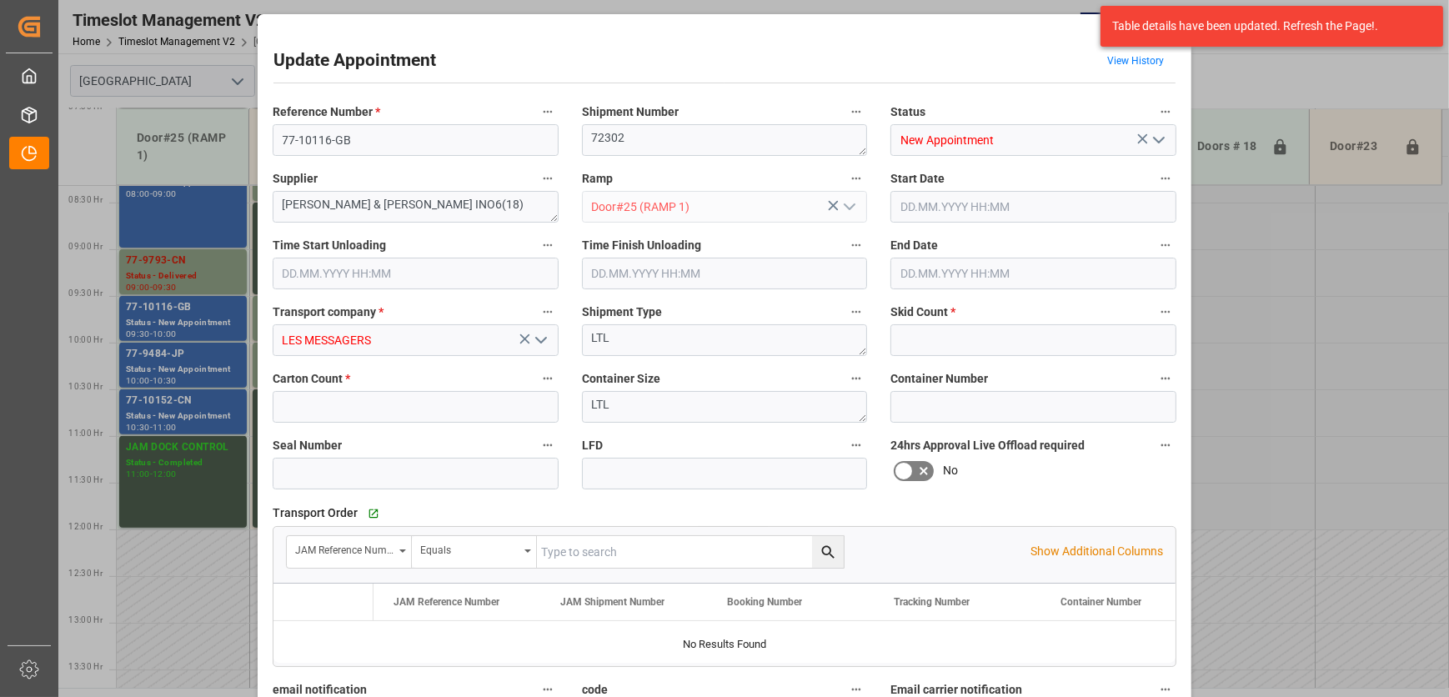
type input "4"
type input "[DATE] 09:30"
type input "[DATE] 10:00"
type input "[DATE] 19:25"
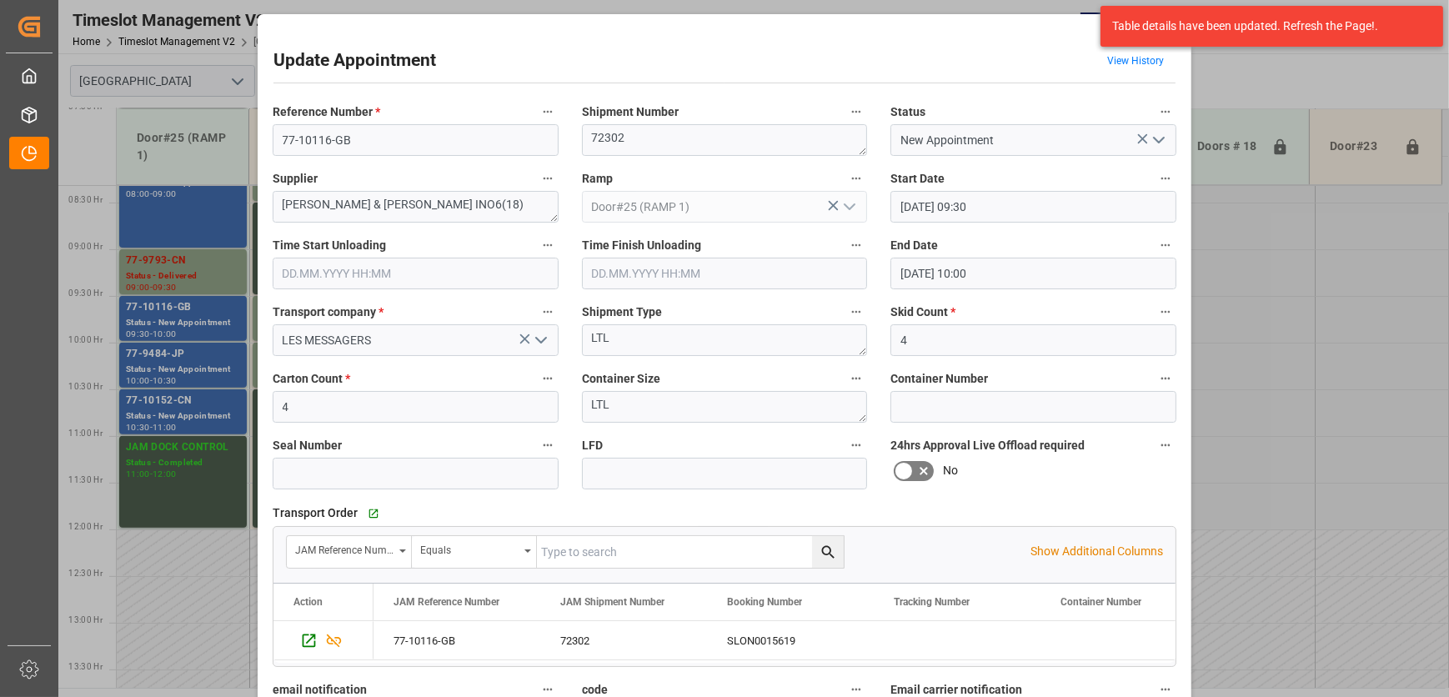
click at [1098, 208] on input "[DATE] 09:30" at bounding box center [1034, 207] width 286 height 32
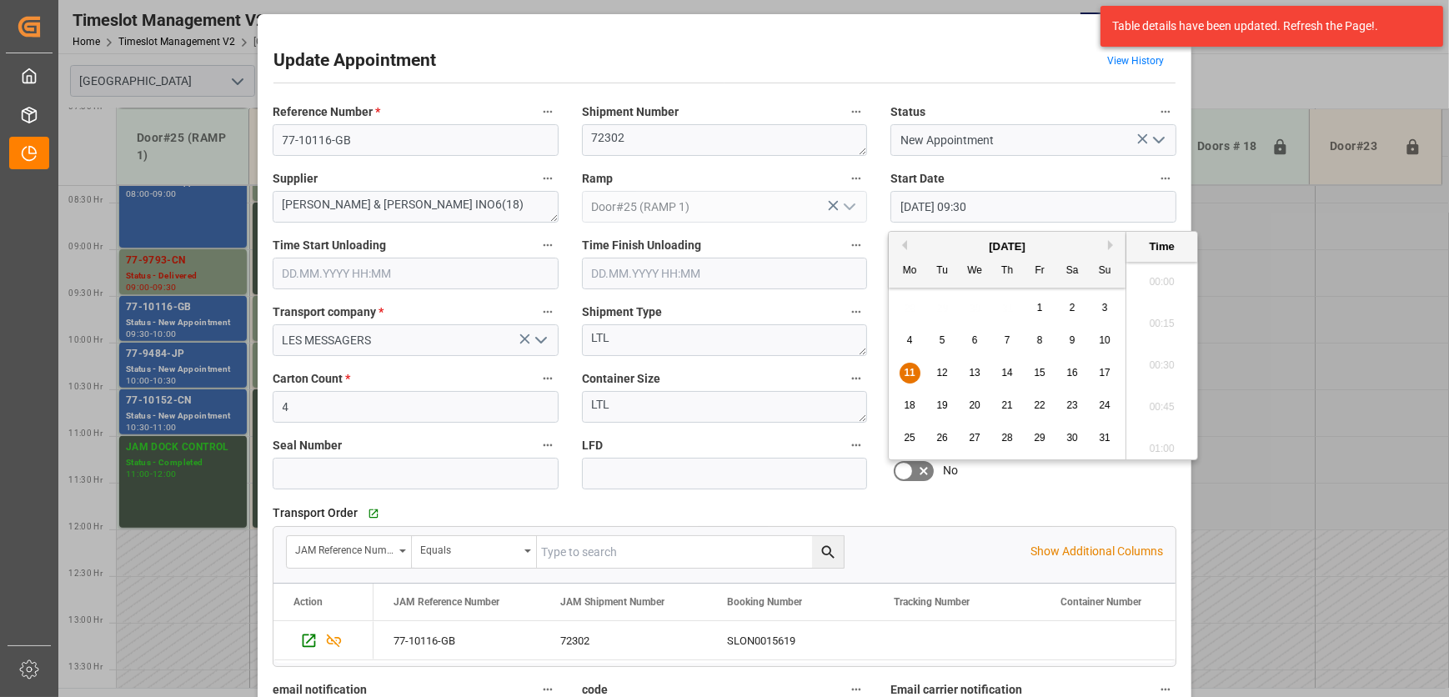
scroll to position [1506, 0]
click at [1070, 168] on label "Start Date" at bounding box center [1034, 179] width 286 height 23
click at [1155, 168] on button "Start Date" at bounding box center [1166, 179] width 22 height 22
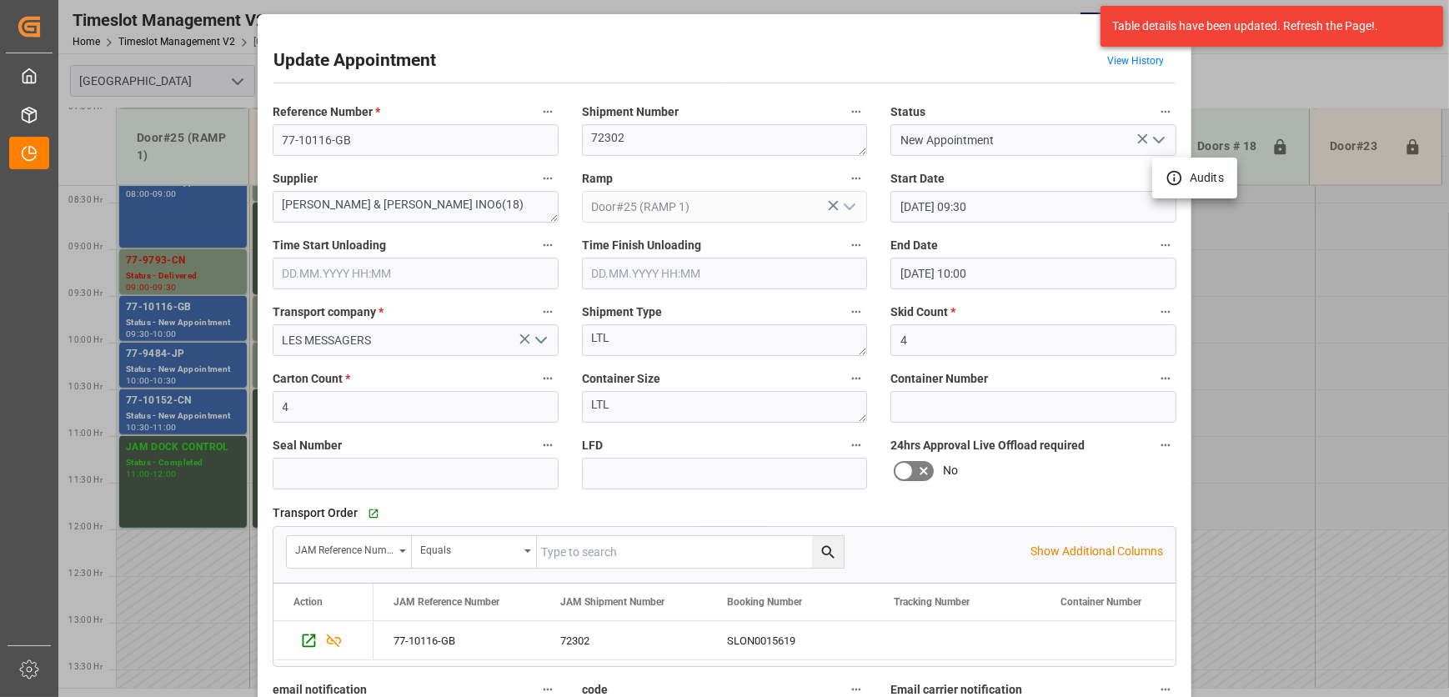
click at [305, 265] on div at bounding box center [724, 348] width 1449 height 697
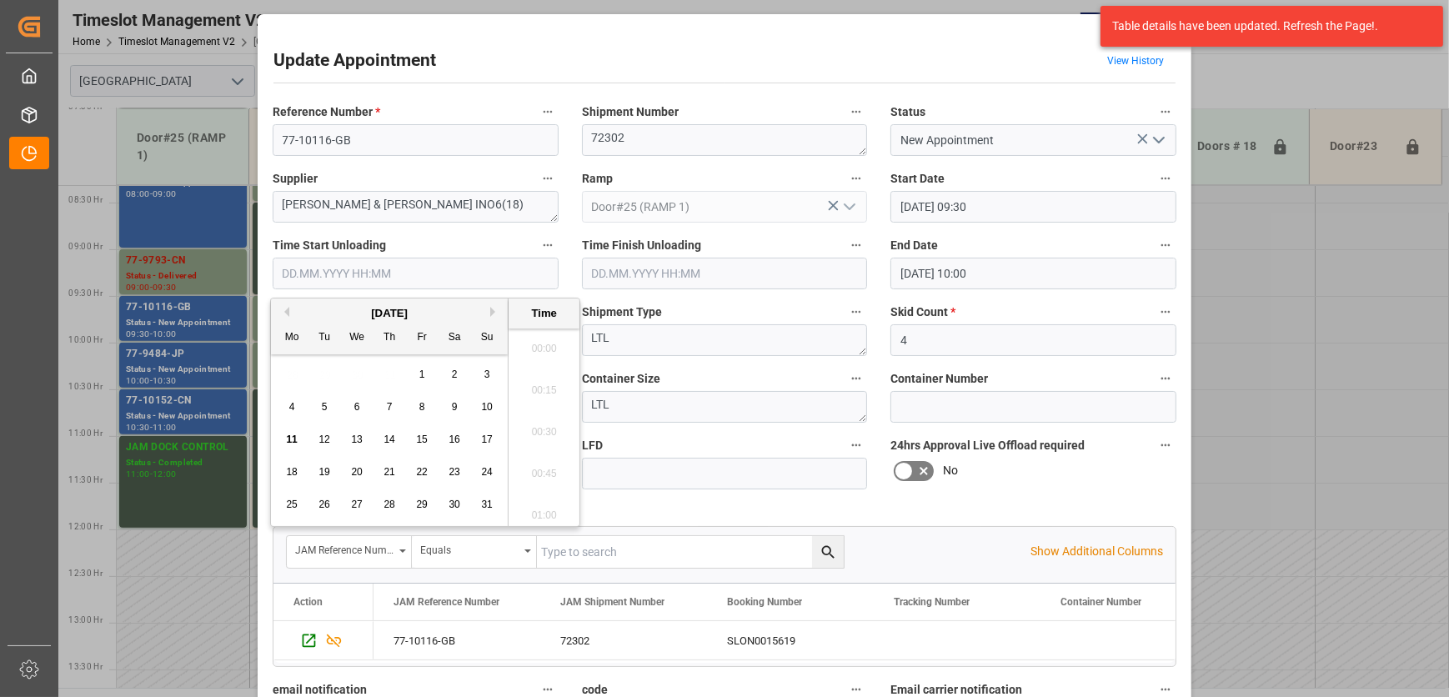
click at [314, 283] on input "text" at bounding box center [416, 274] width 286 height 32
click at [289, 443] on span "11" at bounding box center [291, 440] width 11 height 12
click at [551, 425] on li "09:45" at bounding box center [544, 428] width 71 height 42
type input "[DATE] 09:45"
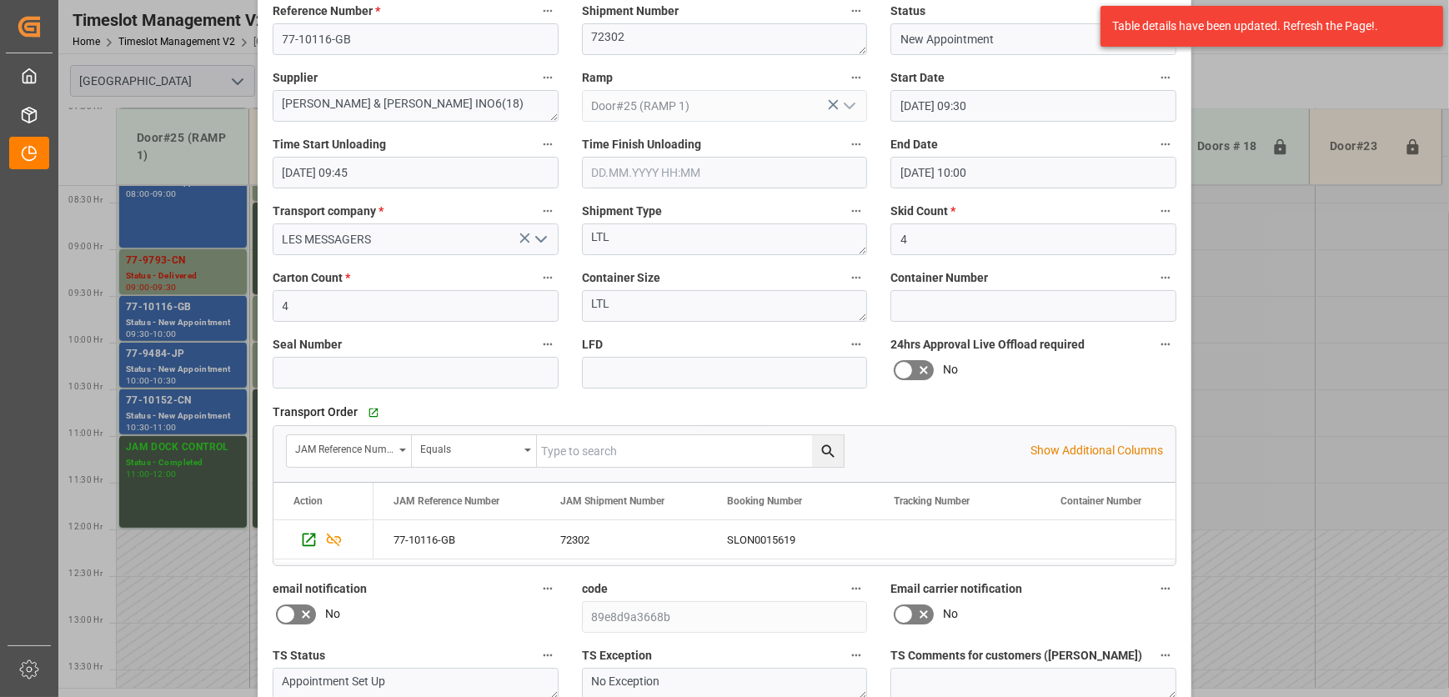
scroll to position [254, 0]
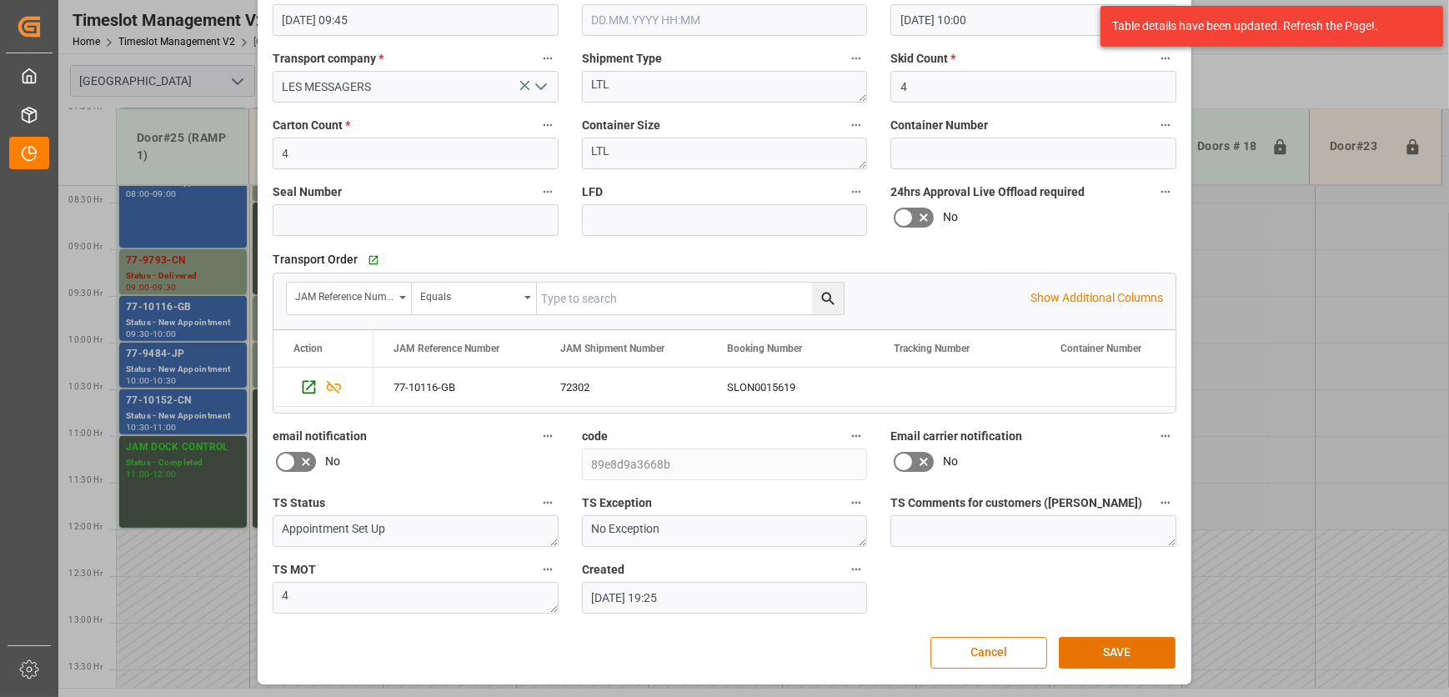
drag, startPoint x: 1143, startPoint y: 648, endPoint x: 731, endPoint y: 585, distance: 416.7
click at [1143, 648] on button "SAVE" at bounding box center [1117, 653] width 117 height 32
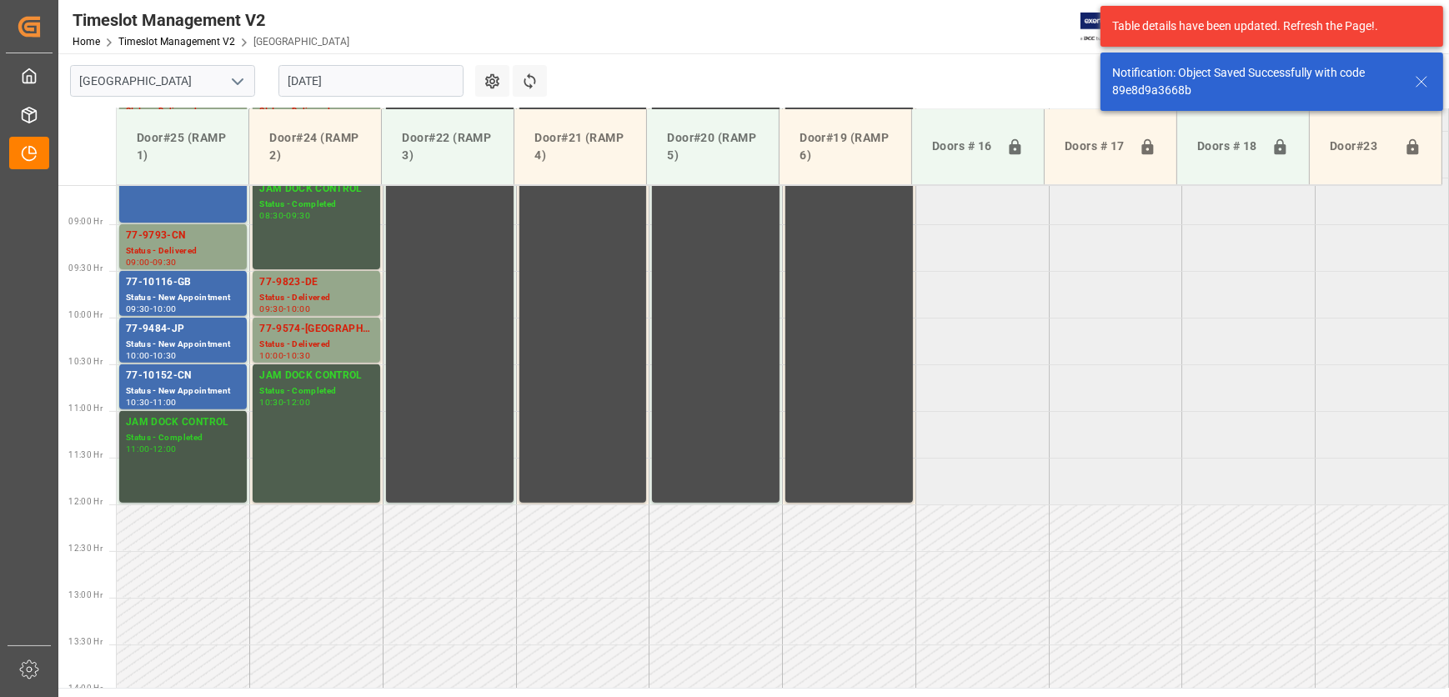
scroll to position [847, 0]
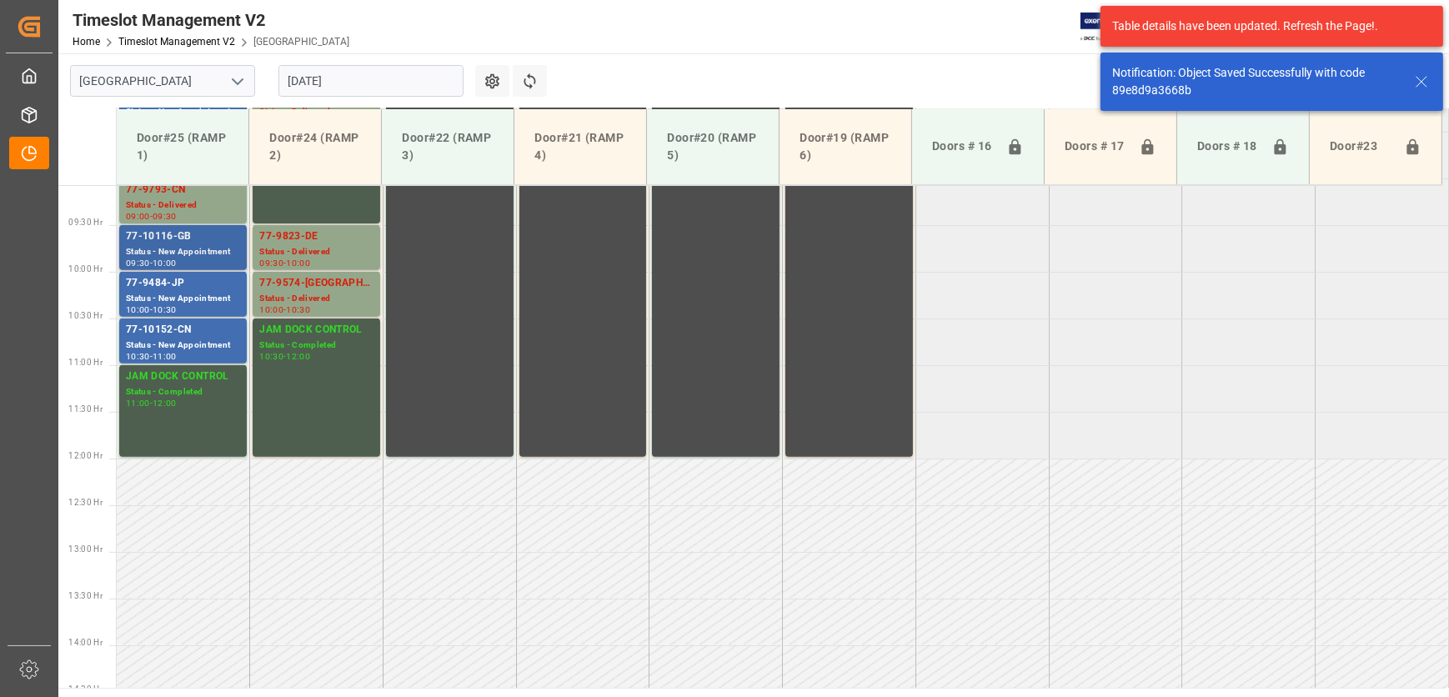
click at [217, 259] on div "09:30 - 10:00" at bounding box center [183, 263] width 114 height 9
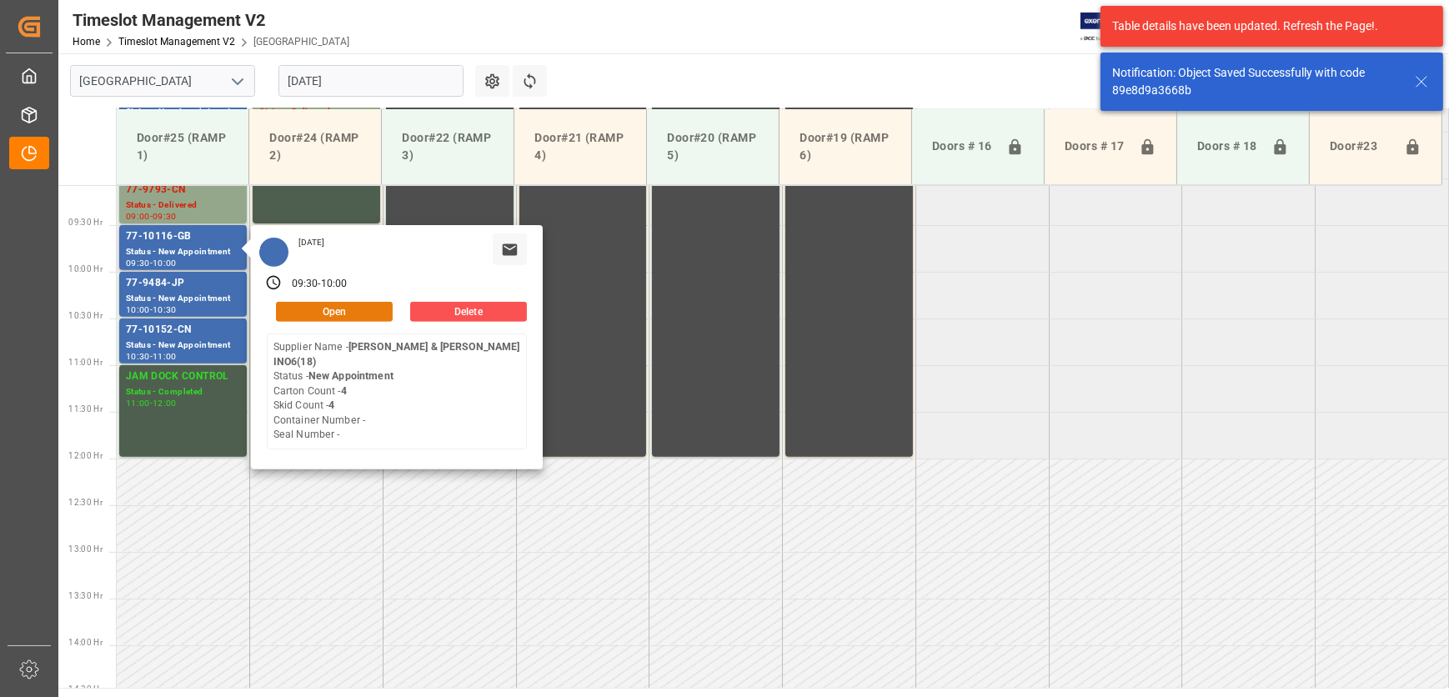
click at [315, 311] on button "Open" at bounding box center [334, 312] width 117 height 20
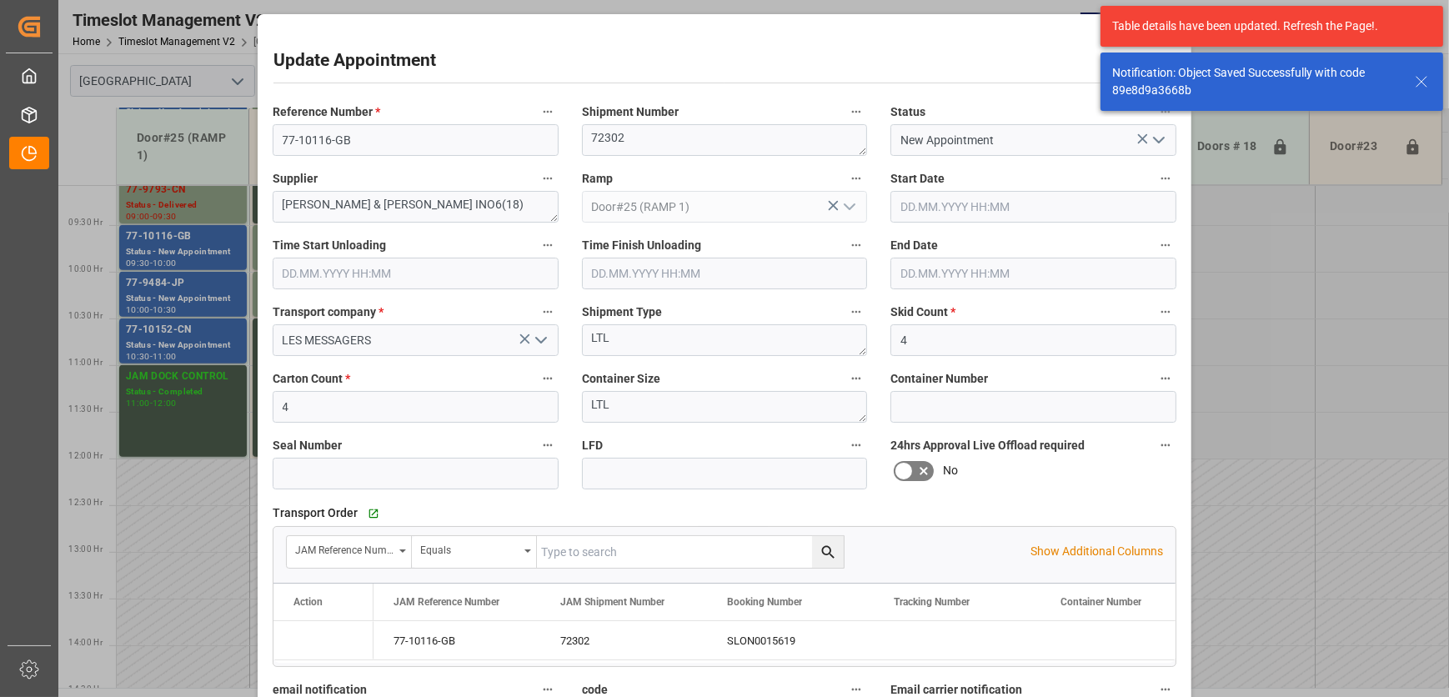
type input "[DATE] 09:30"
type input "[DATE] 09:45"
type input "[DATE] 10:00"
type input "[DATE] 19:25"
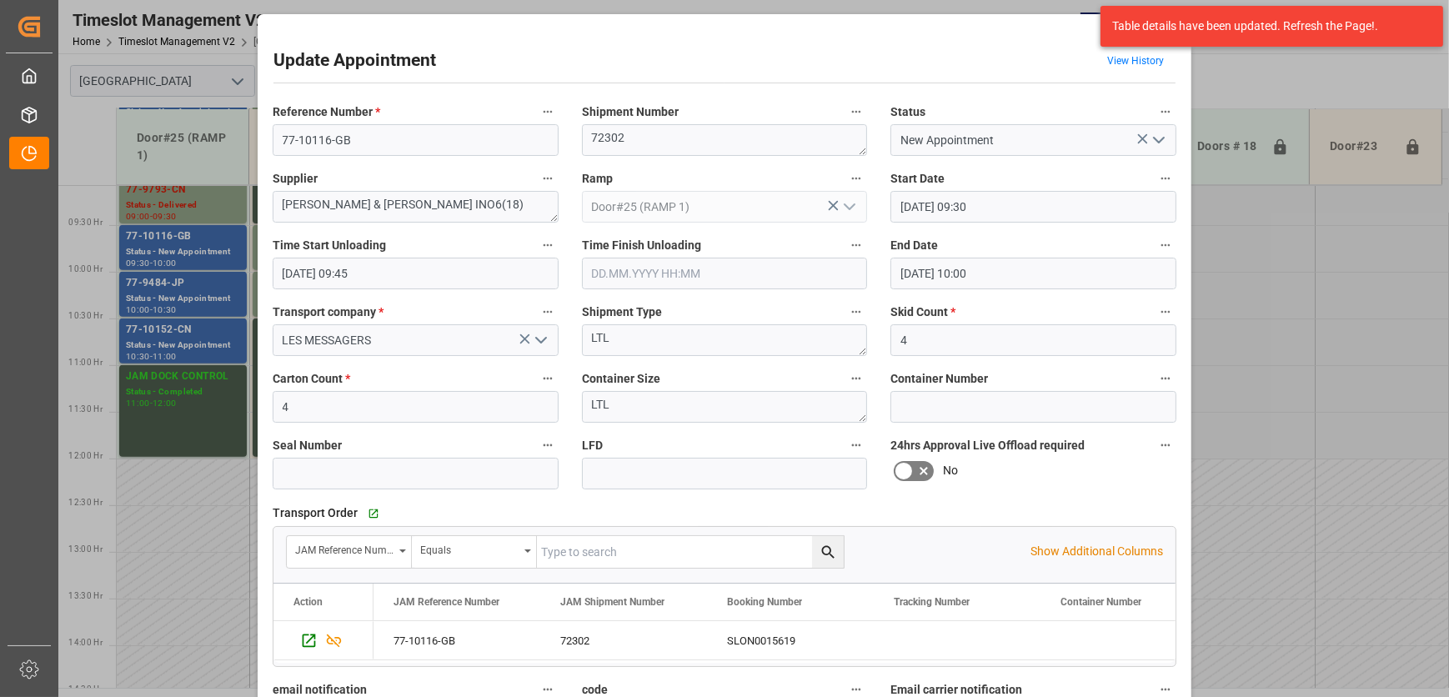
click at [1157, 140] on icon "open menu" at bounding box center [1159, 140] width 20 height 20
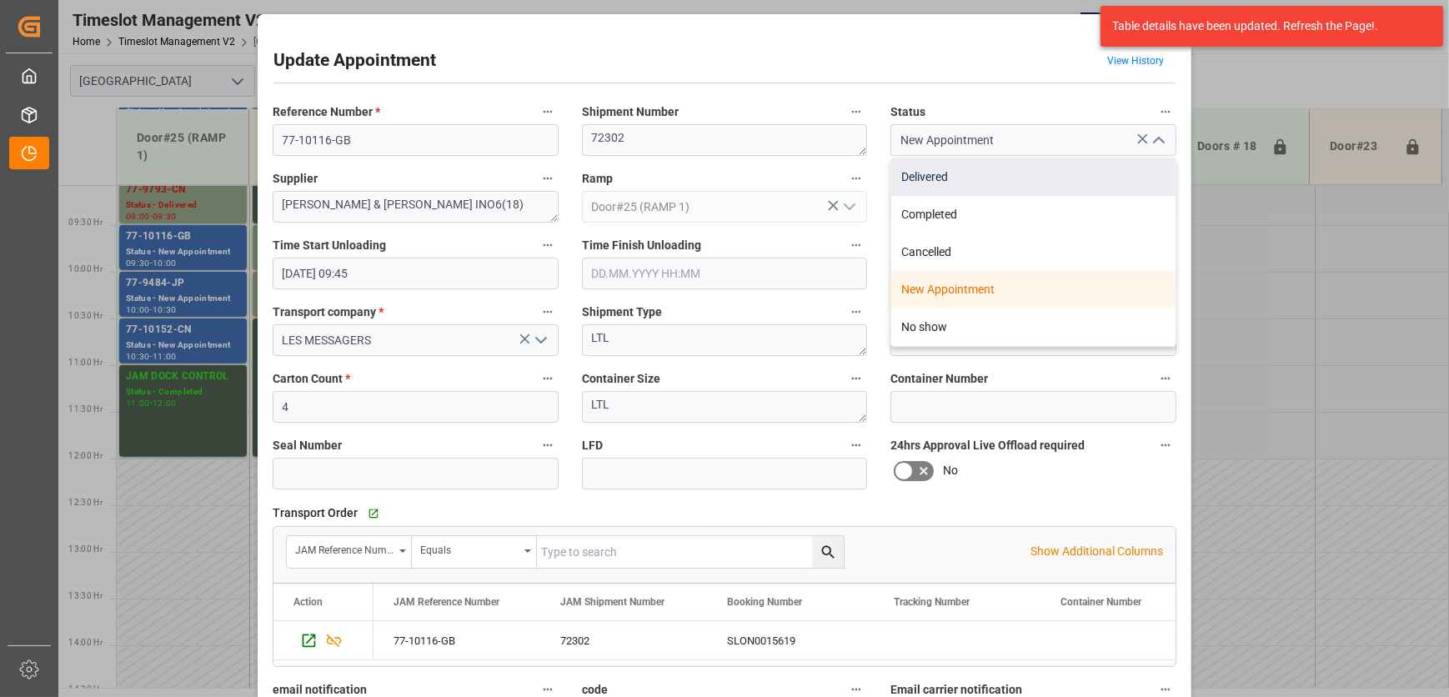
click at [1103, 170] on div "Delivered" at bounding box center [1034, 177] width 284 height 38
type input "Delivered"
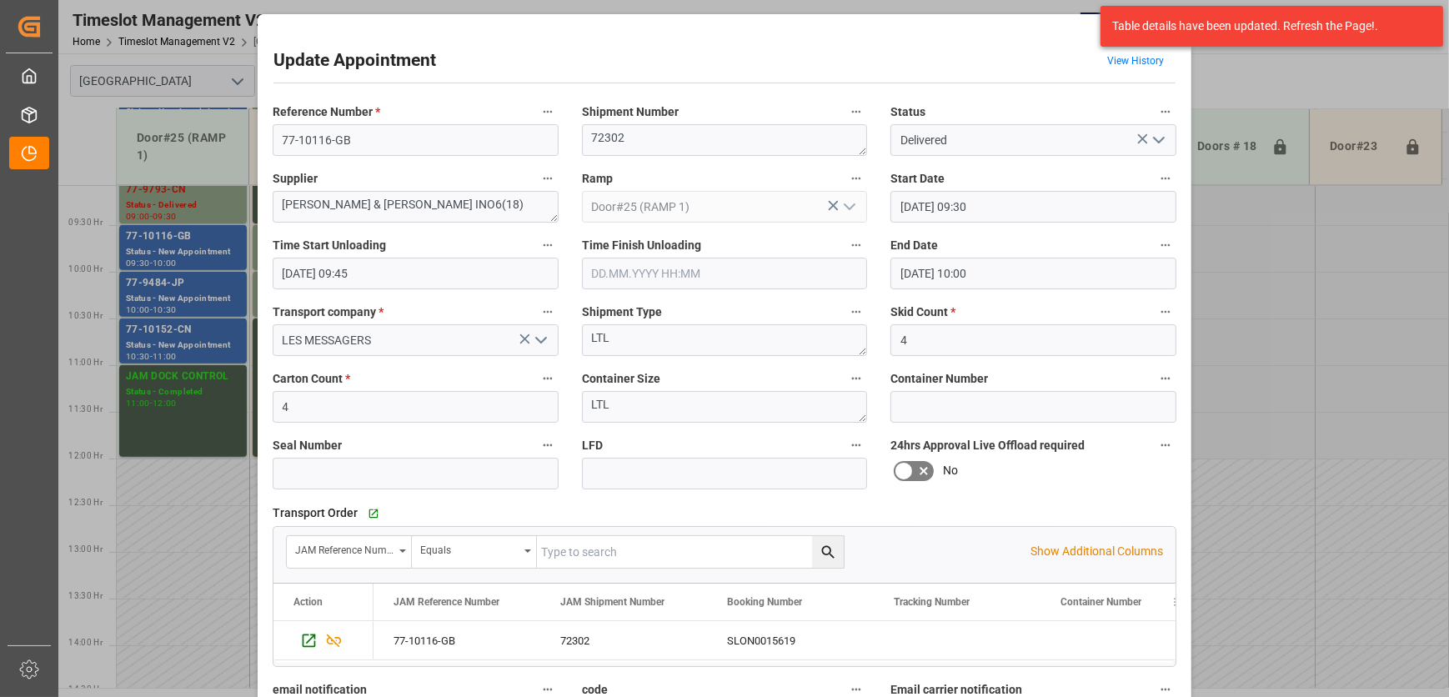
scroll to position [254, 0]
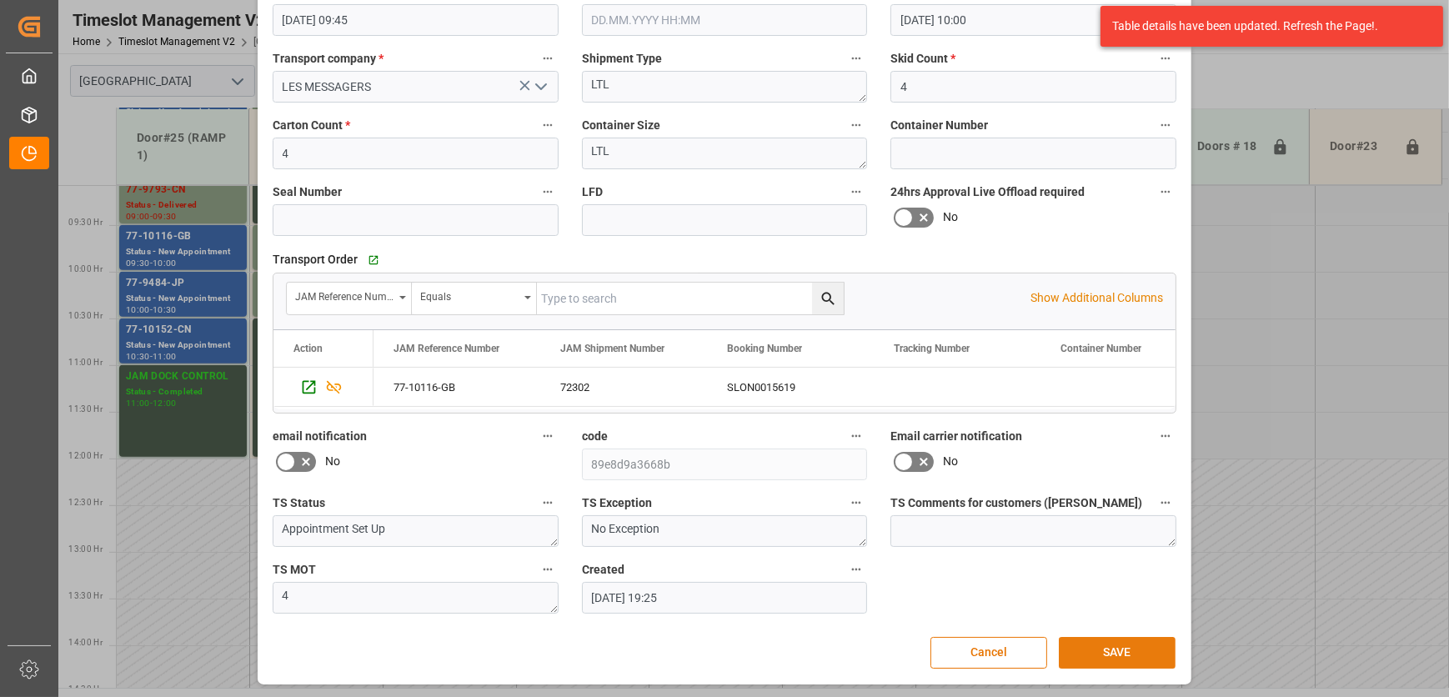
click at [1151, 649] on button "SAVE" at bounding box center [1117, 653] width 117 height 32
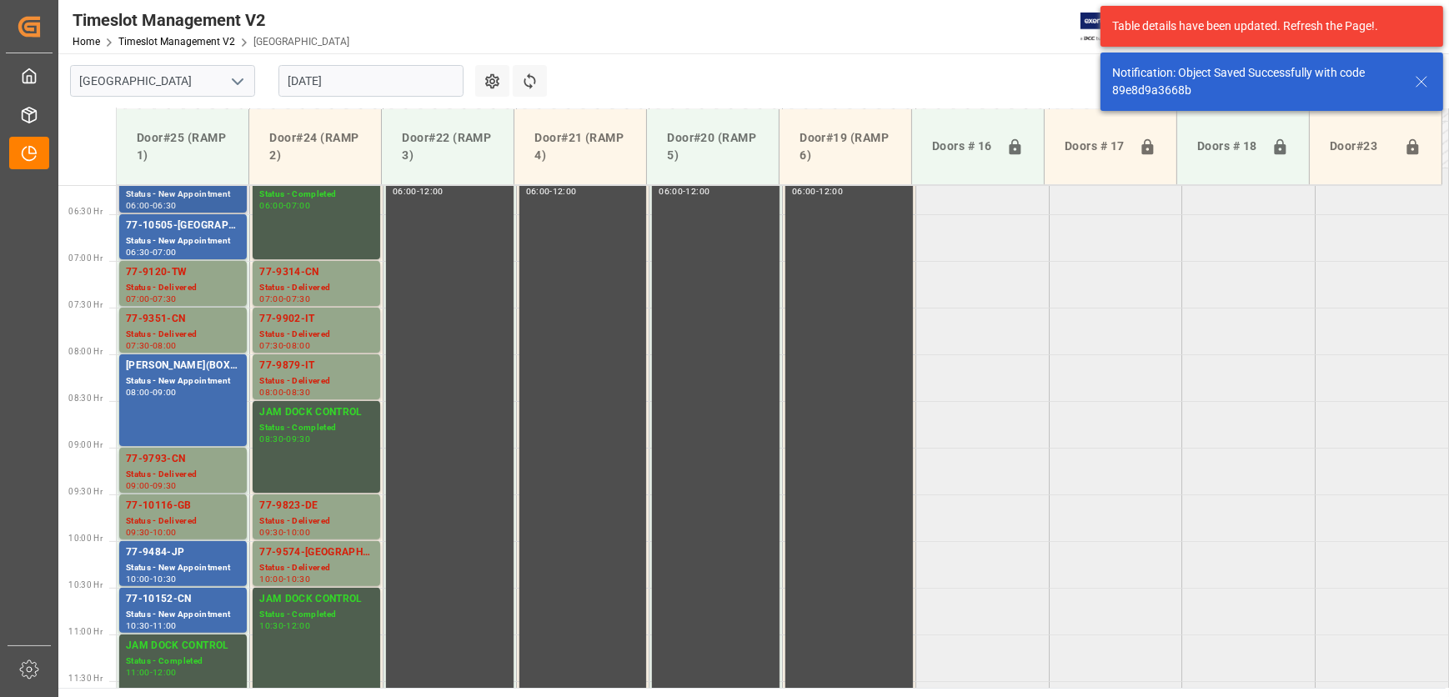
scroll to position [754, 0]
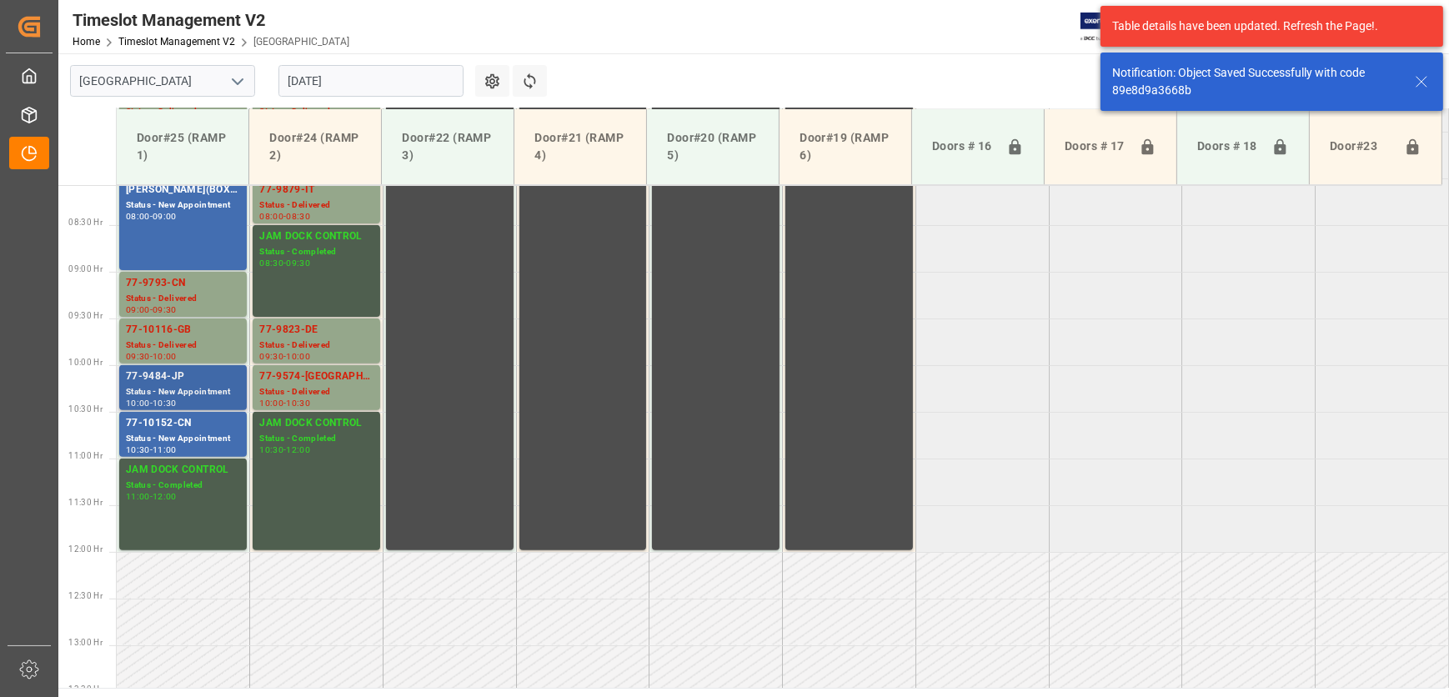
click at [205, 395] on div "Status - New Appointment" at bounding box center [183, 392] width 114 height 14
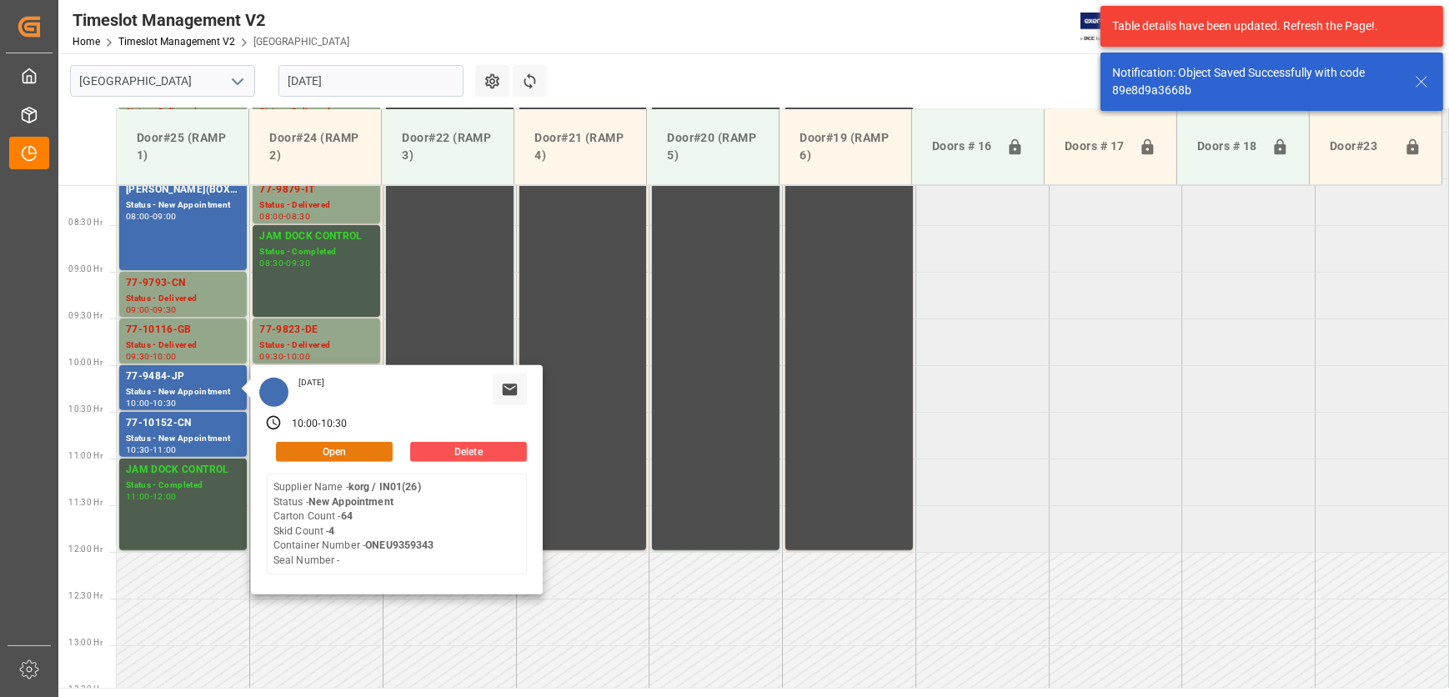
click at [374, 450] on button "Open" at bounding box center [334, 452] width 117 height 20
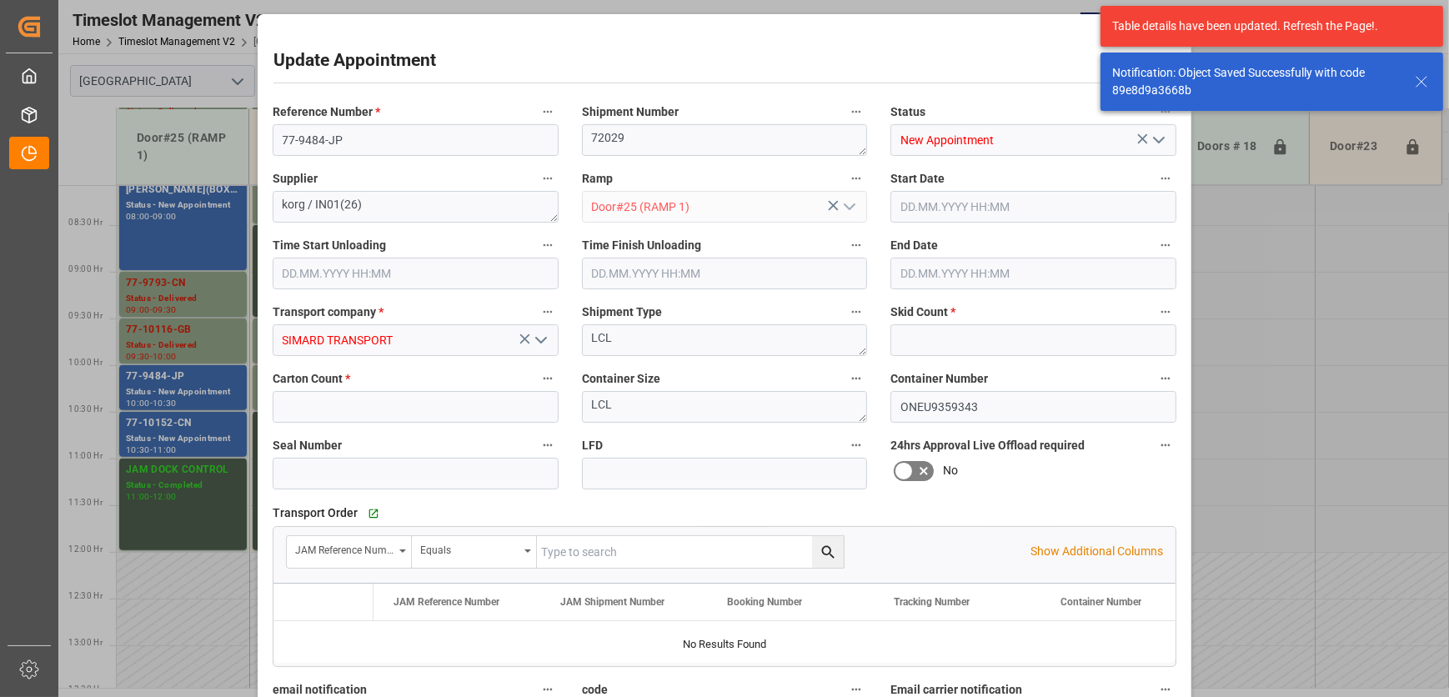
type input "4"
type input "64"
type input "[DATE] 10:00"
type input "[DATE] 10:30"
type input "[DATE] 18:23"
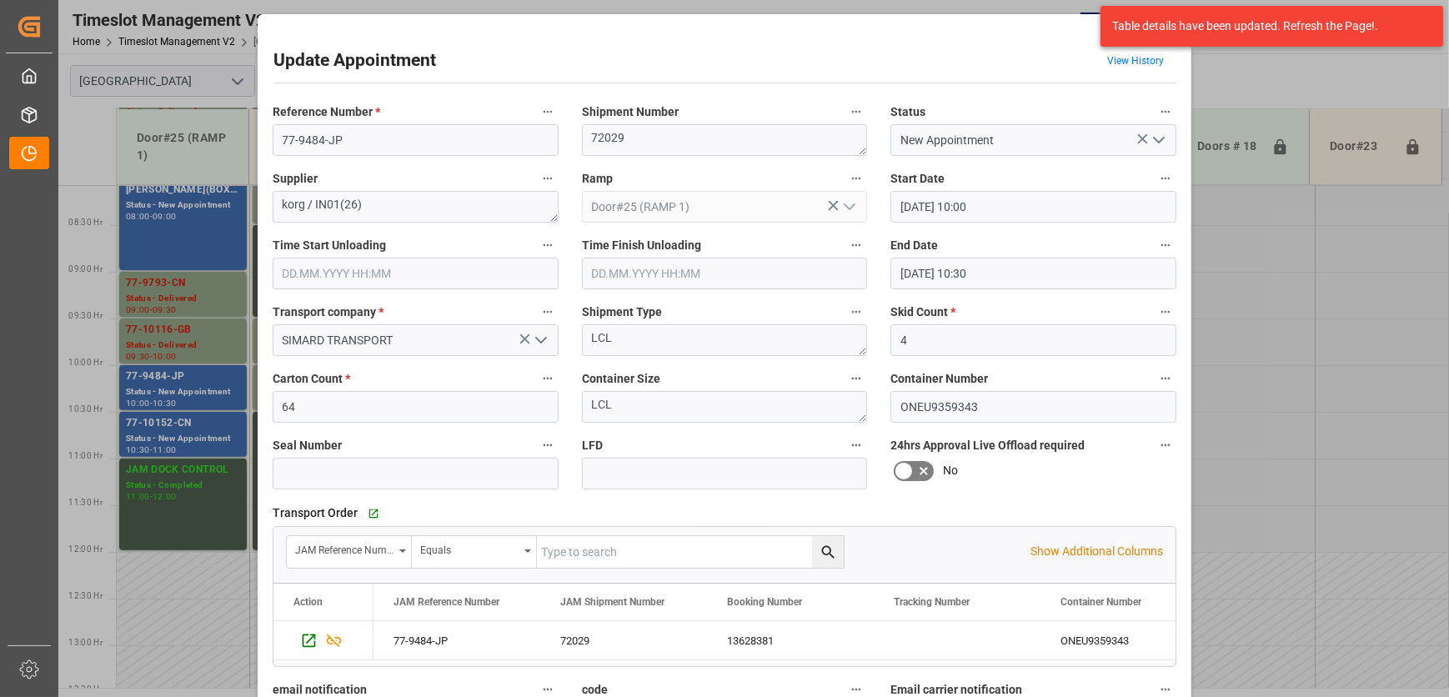
click at [220, 434] on div "Update Appointment View History Reference Number * 77-9484-JP Shipment Number 7…" at bounding box center [724, 348] width 1449 height 697
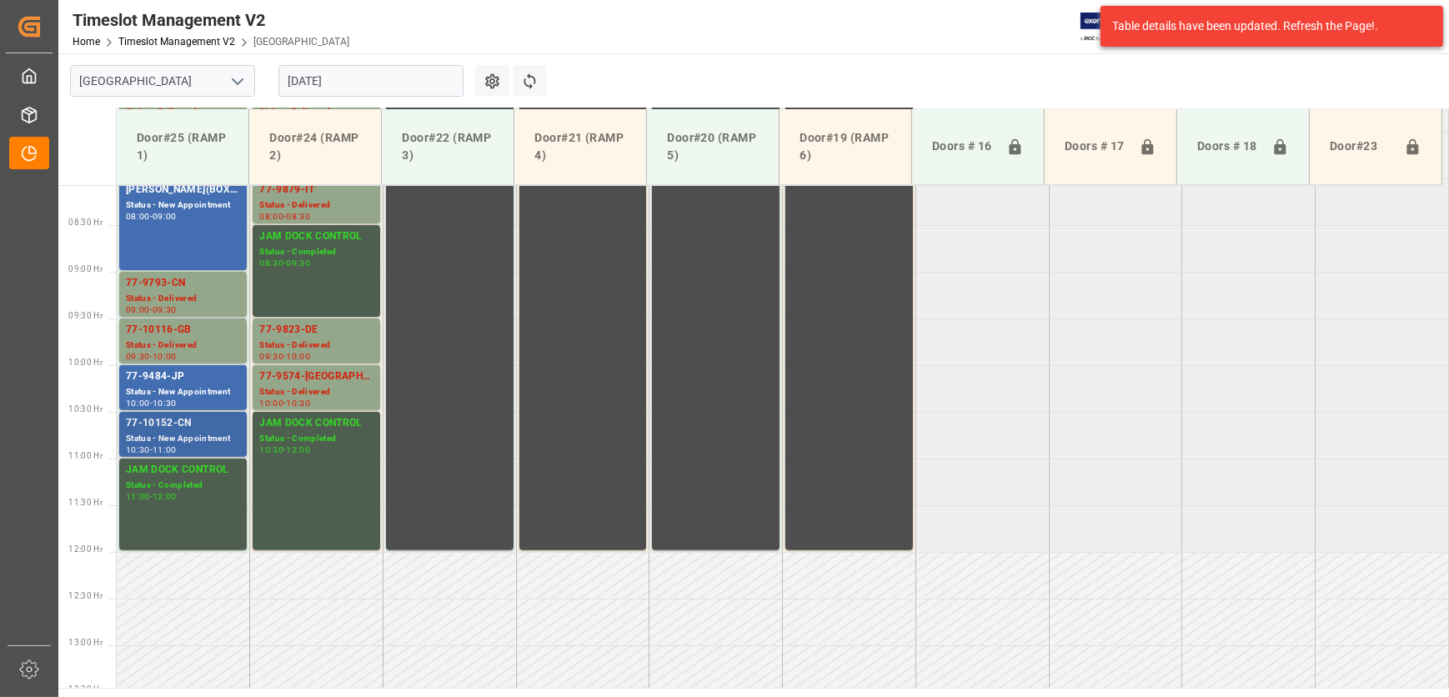
click at [230, 432] on div "Status - New Appointment" at bounding box center [183, 439] width 114 height 14
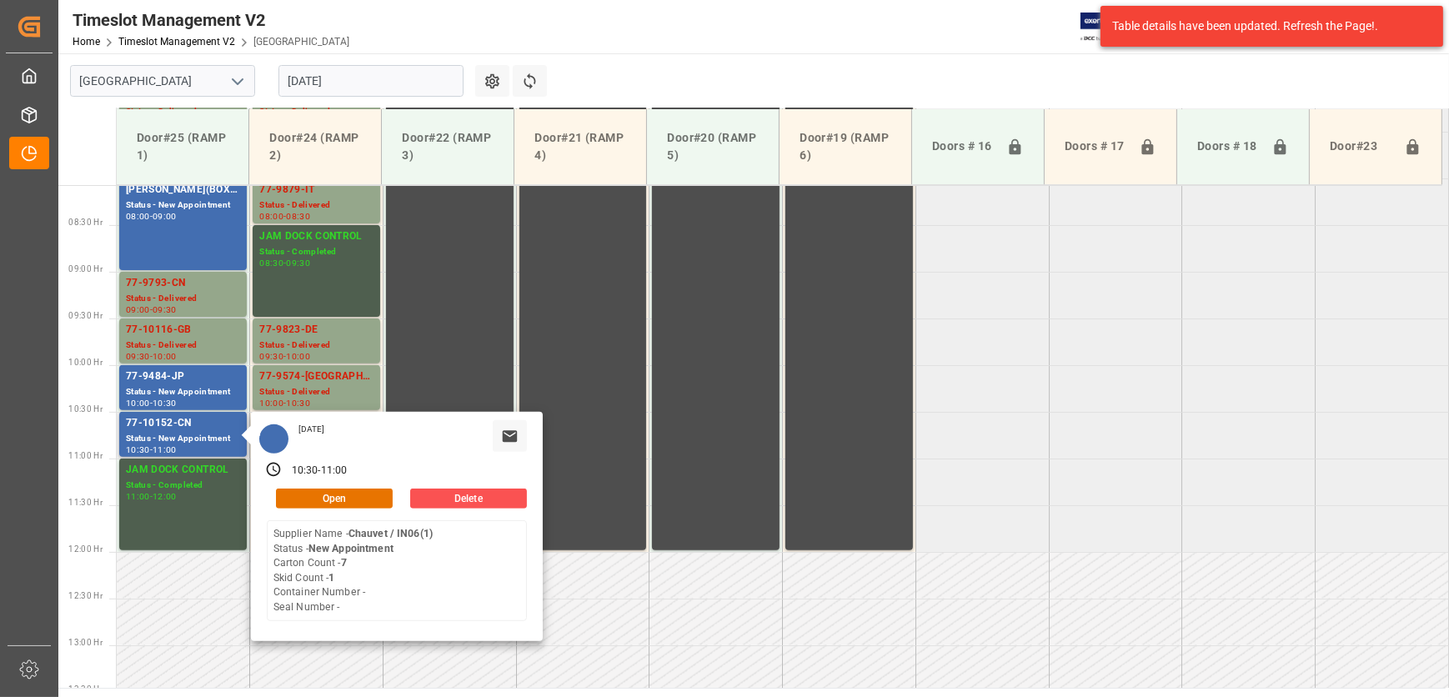
click at [360, 484] on div "[DATE] 10:30 - 11:00 Open Delete Supplier Name - Chauvet / IN06(1) Status - New…" at bounding box center [397, 526] width 292 height 229
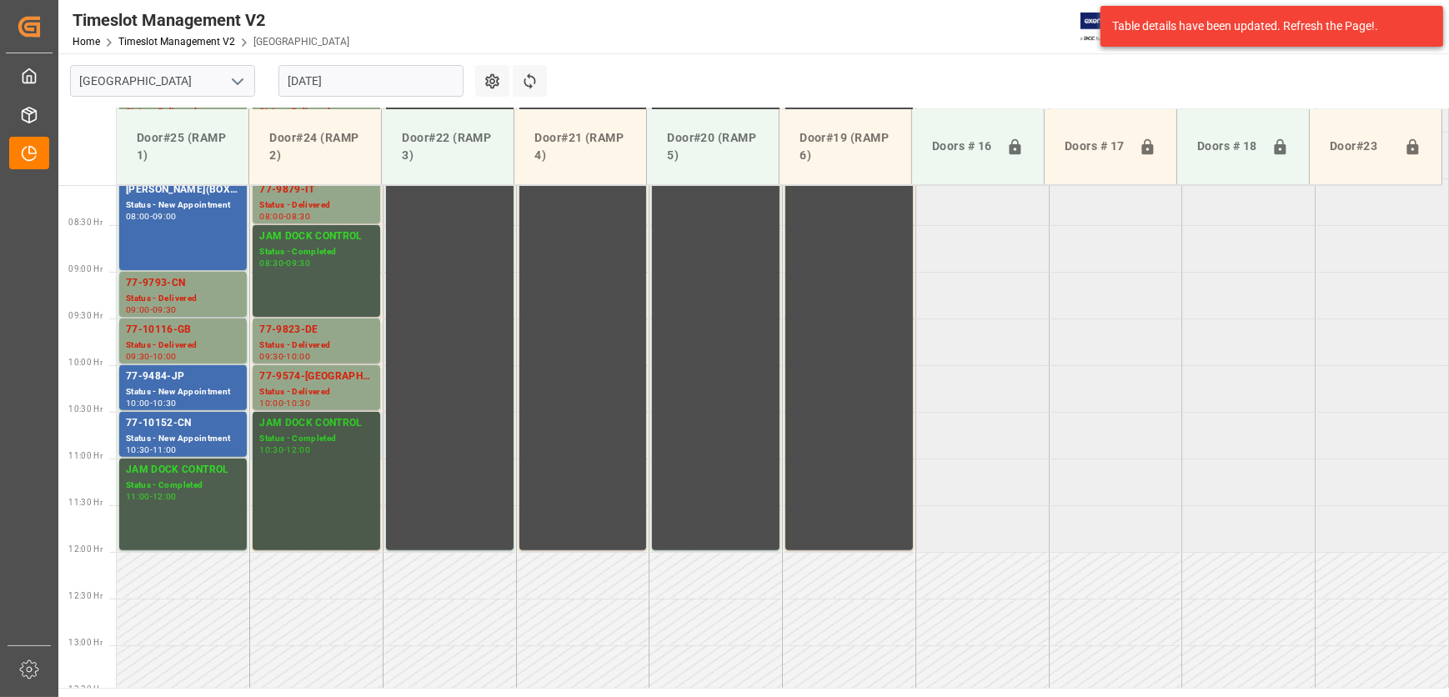
click at [355, 498] on div "JAM DOCK CONTROL Status - Completed 10:30 - 12:00" at bounding box center [316, 481] width 114 height 132
click at [190, 436] on div "Status - New Appointment" at bounding box center [183, 439] width 114 height 14
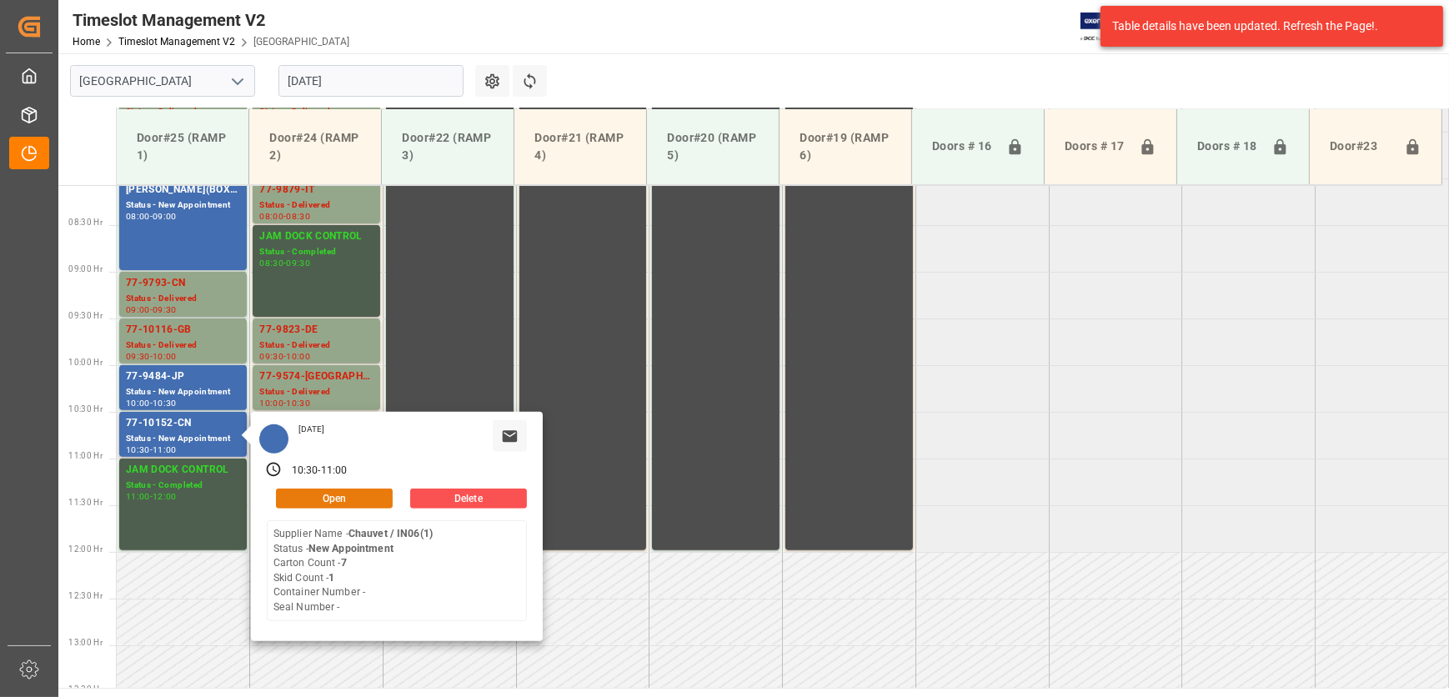
click at [332, 495] on button "Open" at bounding box center [334, 499] width 117 height 20
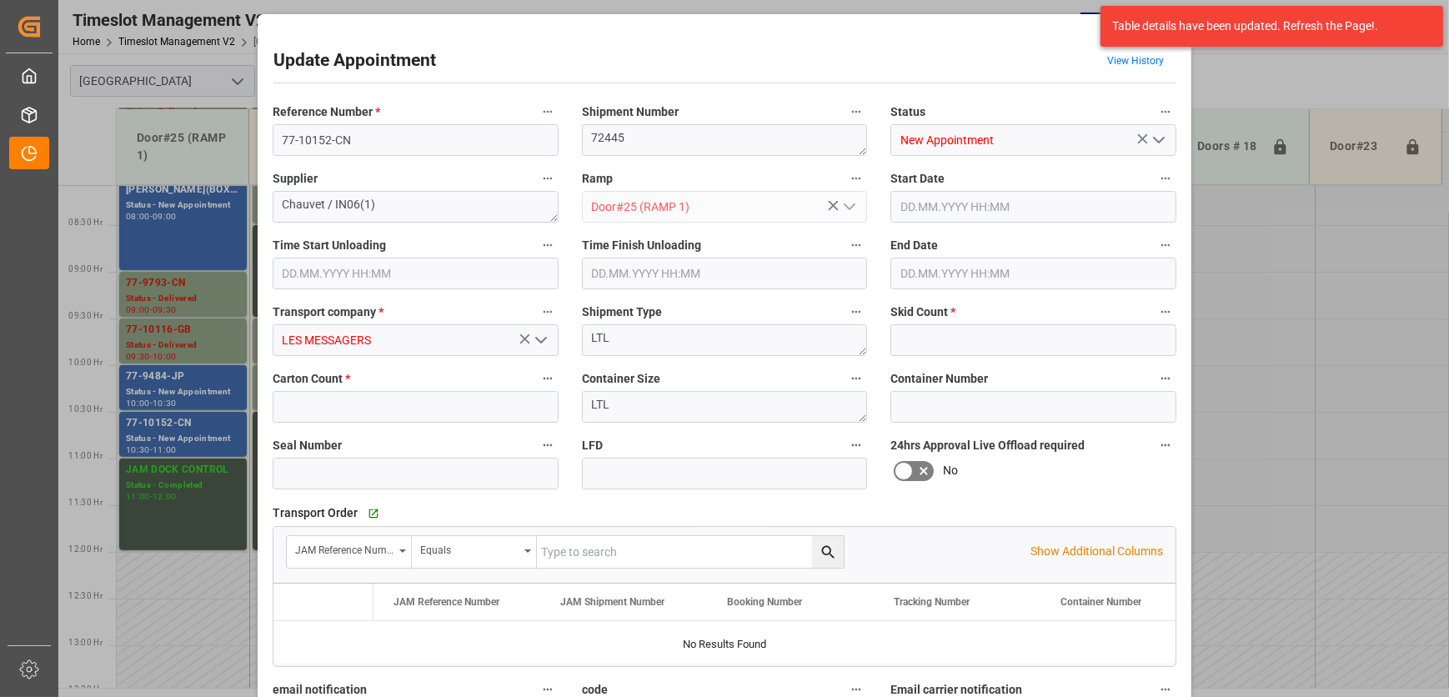
type input "1"
type input "7"
type input "[DATE] 10:30"
type input "[DATE] 11:00"
type input "[DATE] 19:34"
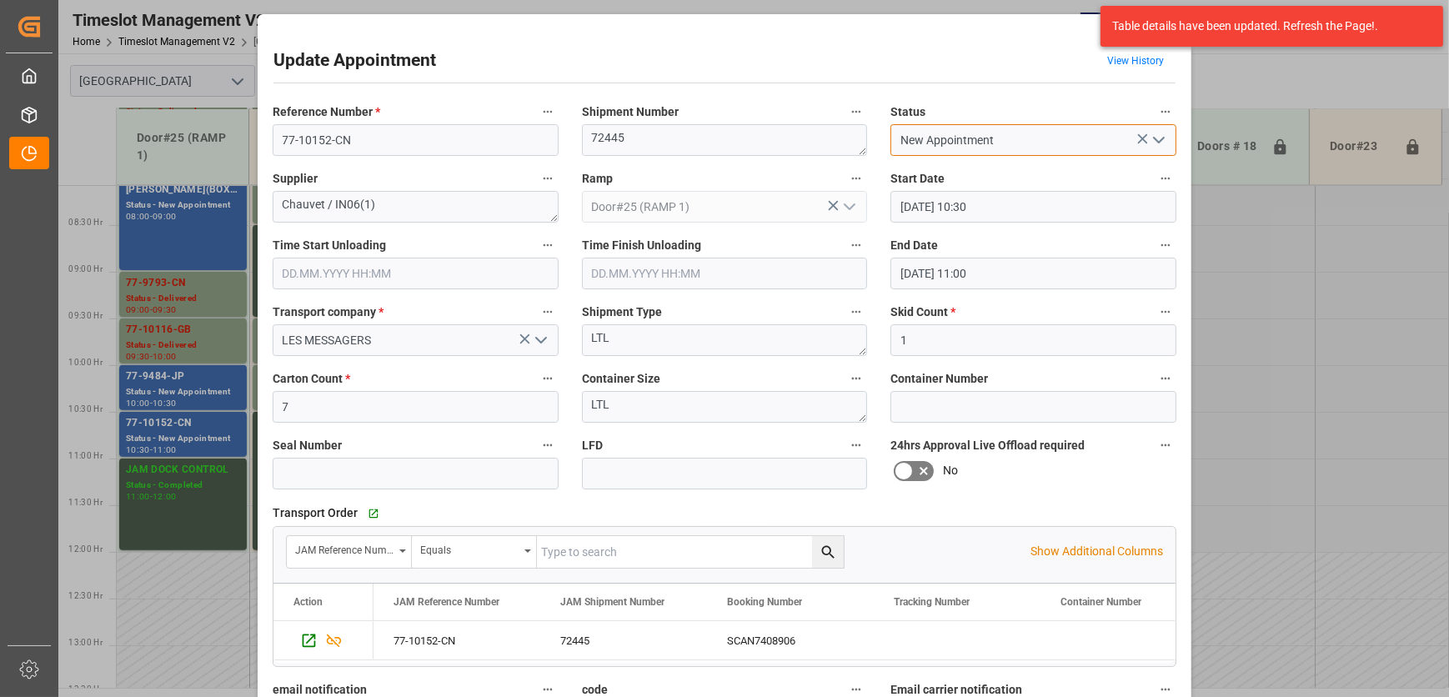
click at [1168, 145] on input "New Appointment" at bounding box center [1034, 140] width 286 height 32
click at [1161, 138] on polyline "open menu" at bounding box center [1159, 140] width 10 height 5
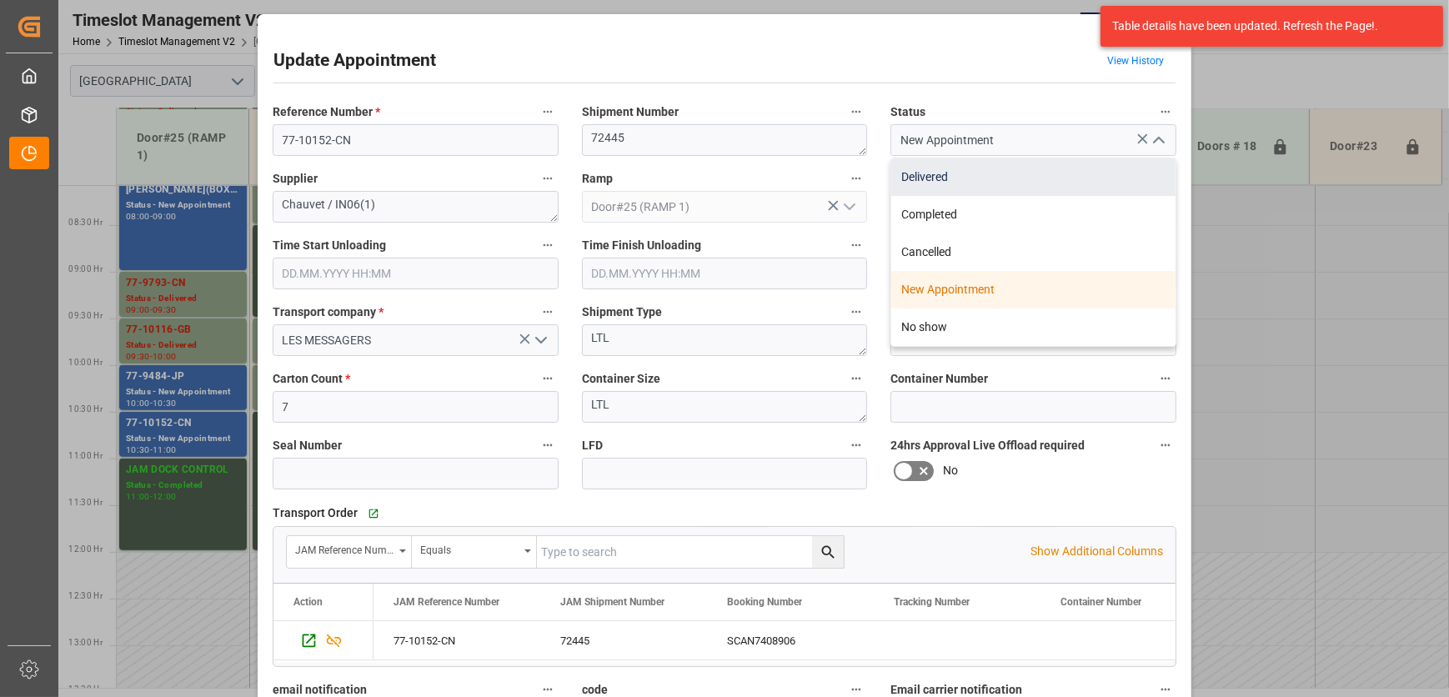
click at [1125, 190] on div "Delivered" at bounding box center [1034, 177] width 284 height 38
type input "Delivered"
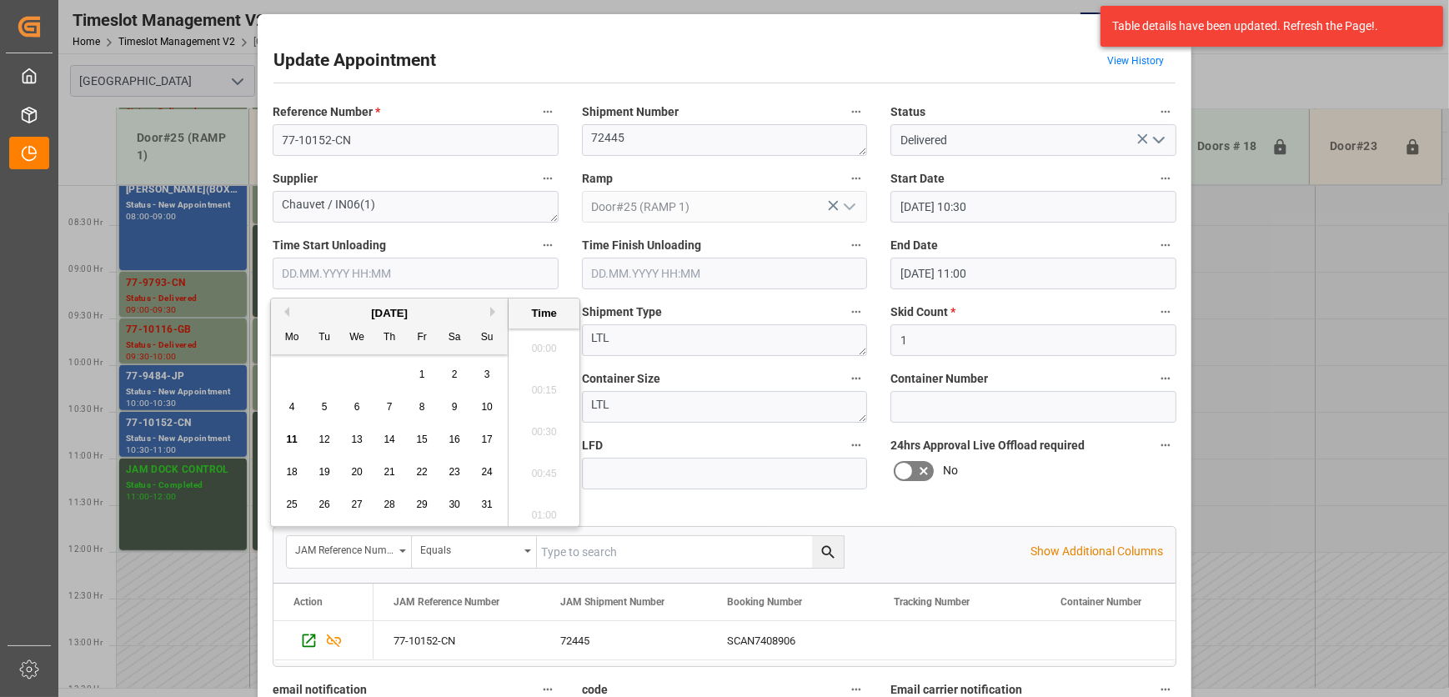
click at [408, 259] on input "text" at bounding box center [416, 274] width 286 height 32
click at [286, 435] on span "11" at bounding box center [291, 440] width 11 height 12
click at [550, 422] on li "09:45" at bounding box center [544, 428] width 71 height 42
type input "[DATE] 09:45"
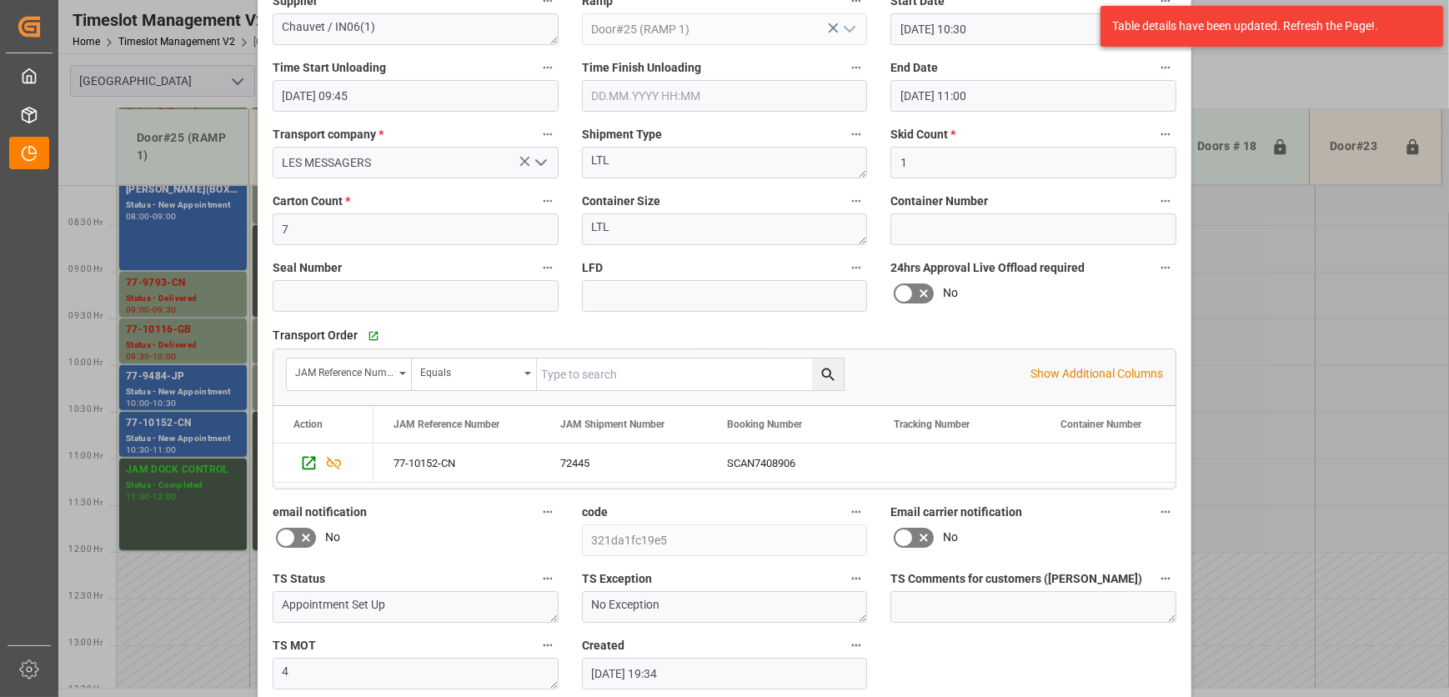
scroll to position [254, 0]
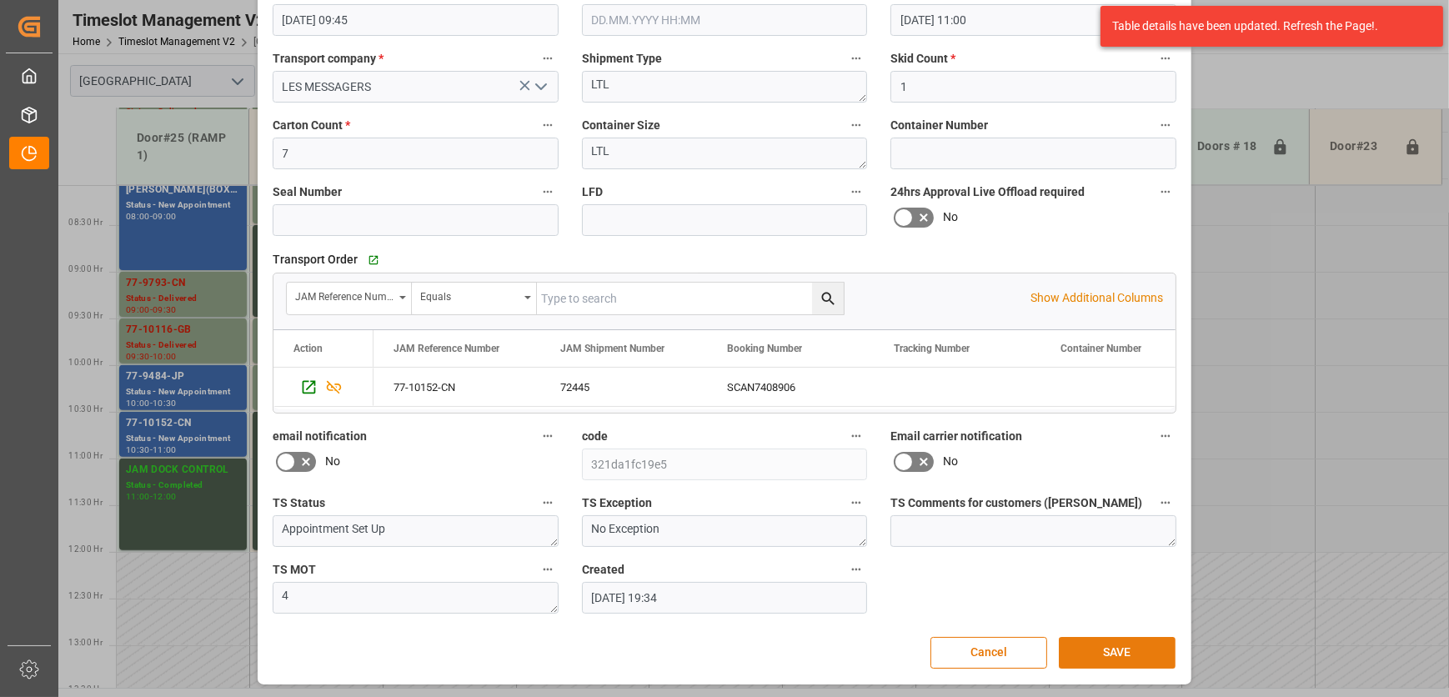
click at [1113, 647] on button "SAVE" at bounding box center [1117, 653] width 117 height 32
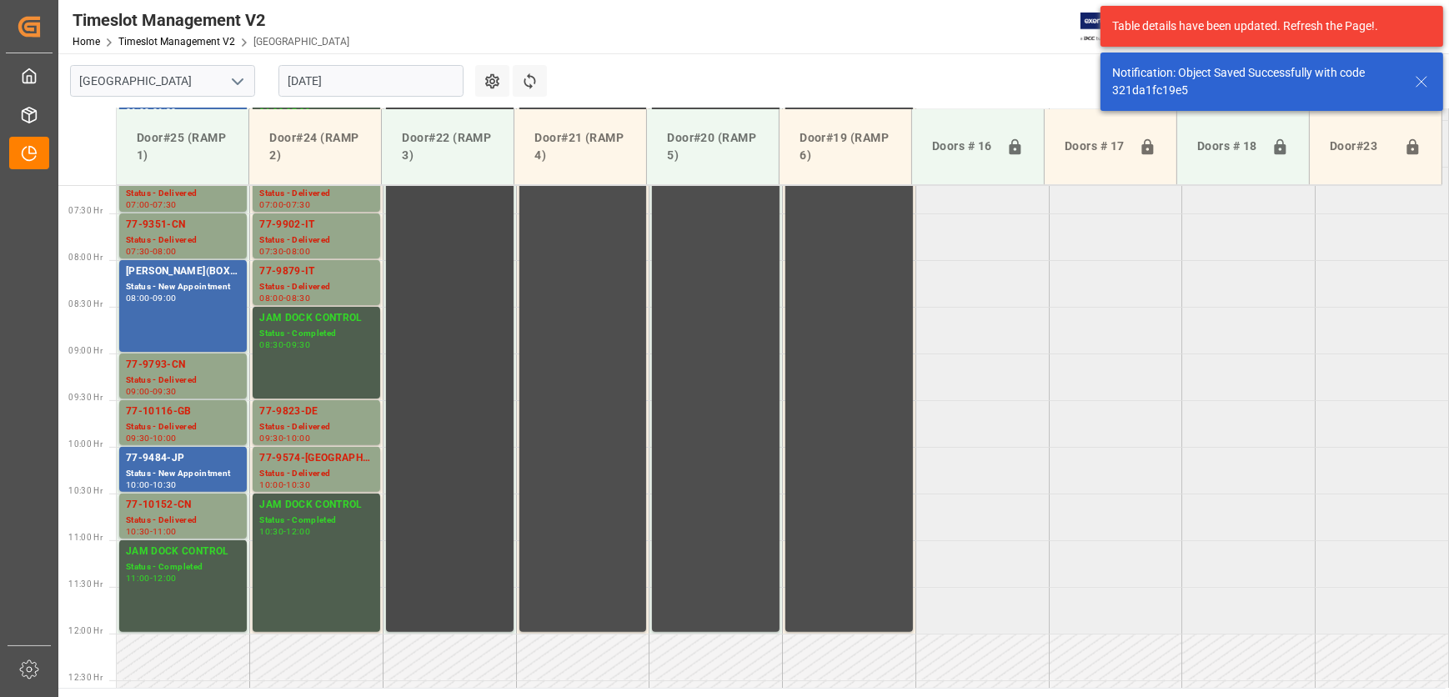
scroll to position [468, 0]
